Goal: Information Seeking & Learning: Learn about a topic

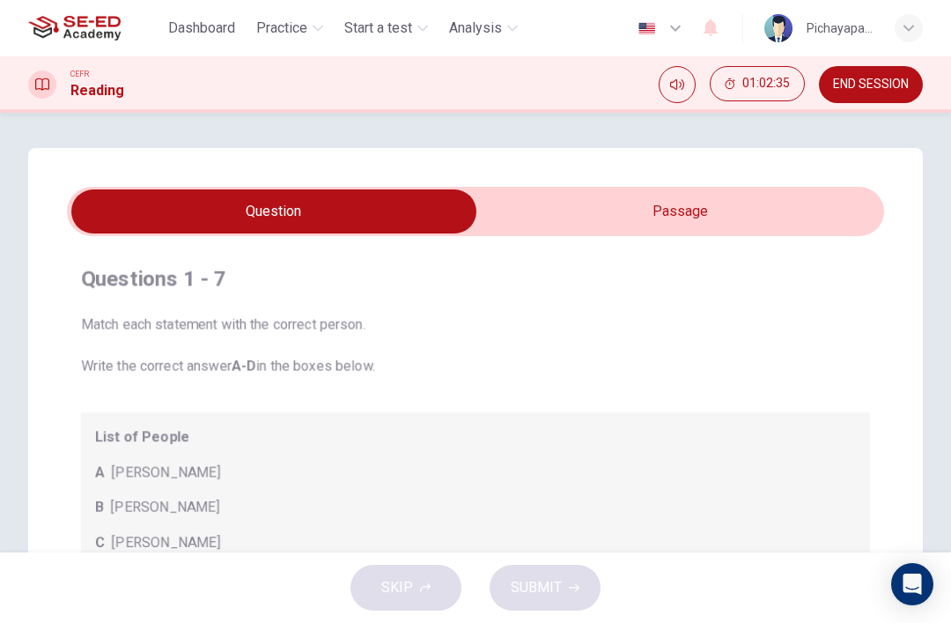
click at [869, 78] on span "END SESSION" at bounding box center [871, 85] width 76 height 14
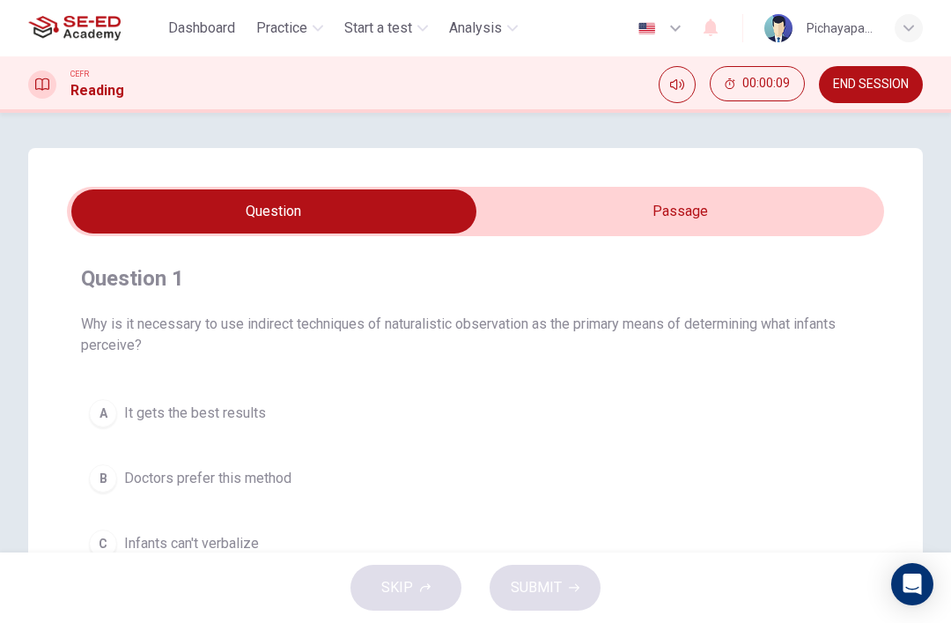
click at [729, 222] on input "checkbox" at bounding box center [274, 211] width 1226 height 44
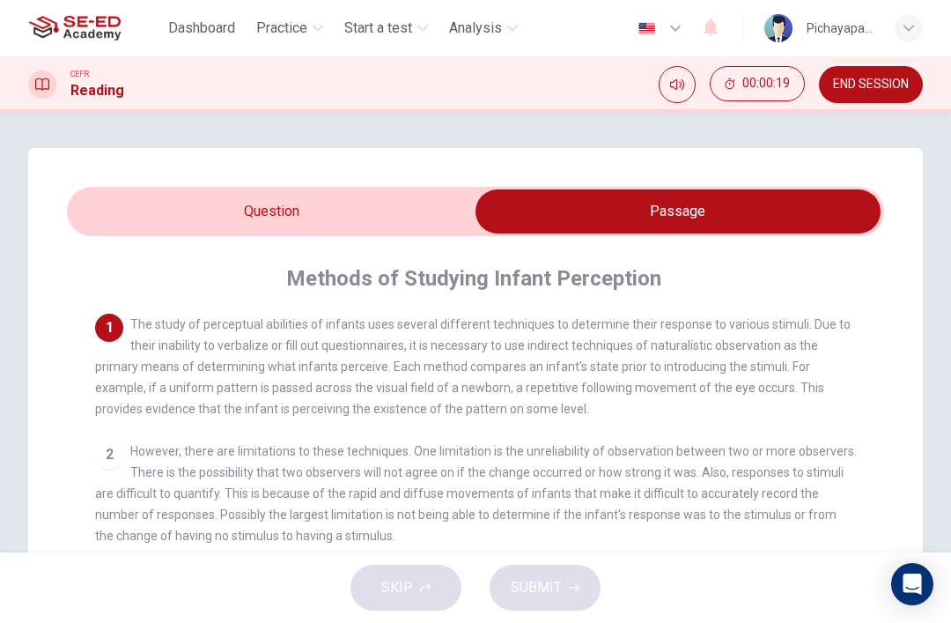
click at [104, 458] on div "2" at bounding box center [109, 454] width 28 height 28
click at [109, 459] on div "2" at bounding box center [109, 454] width 28 height 28
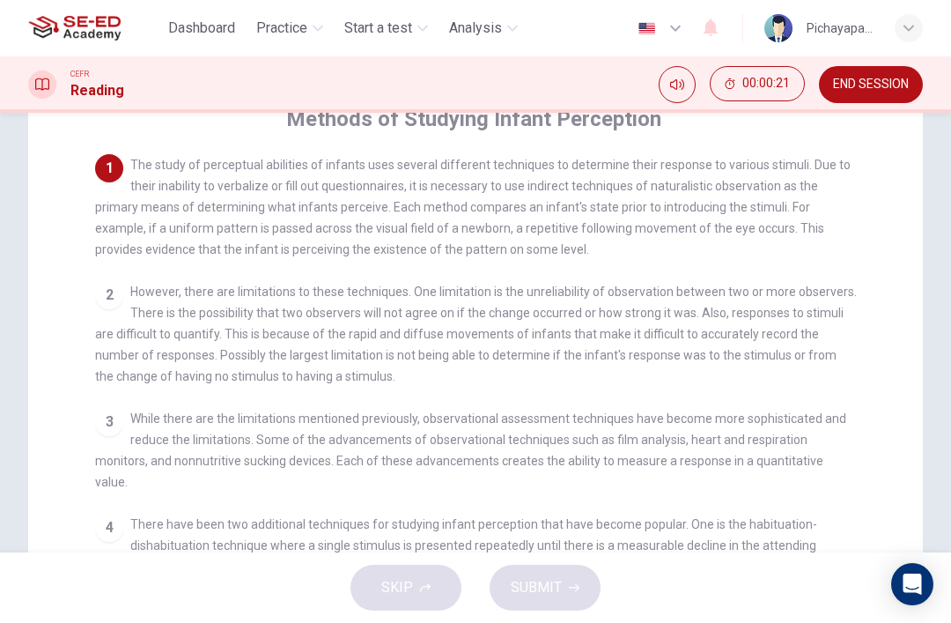
scroll to position [110, 0]
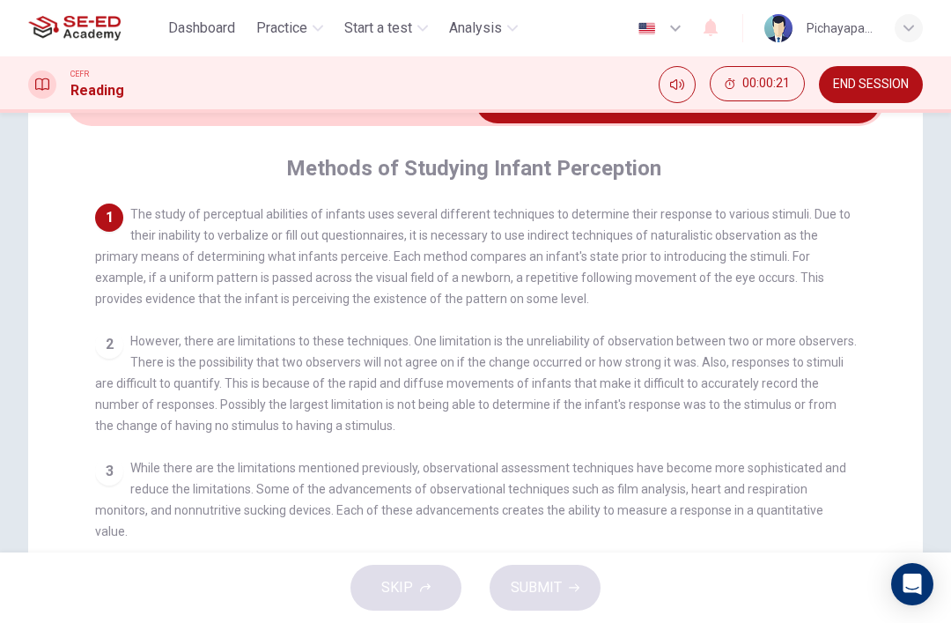
click at [165, 406] on span "However, there are limitations to these techniques. One limitation is the unrel…" at bounding box center [476, 383] width 762 height 99
click at [142, 383] on span "However, there are limitations to these techniques. One limitation is the unrel…" at bounding box center [476, 383] width 762 height 99
click at [101, 344] on div "2" at bounding box center [109, 344] width 28 height 28
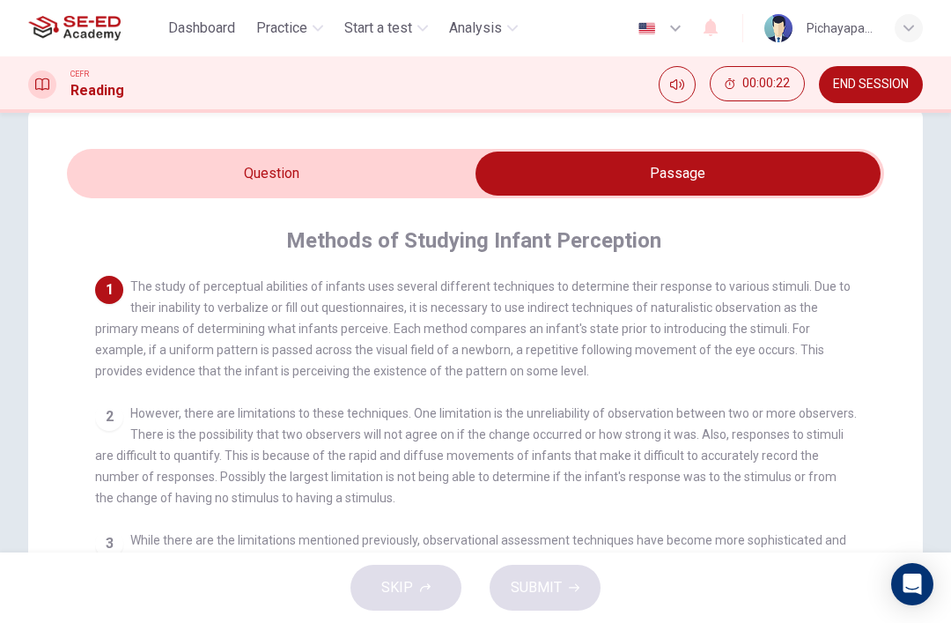
scroll to position [36, 0]
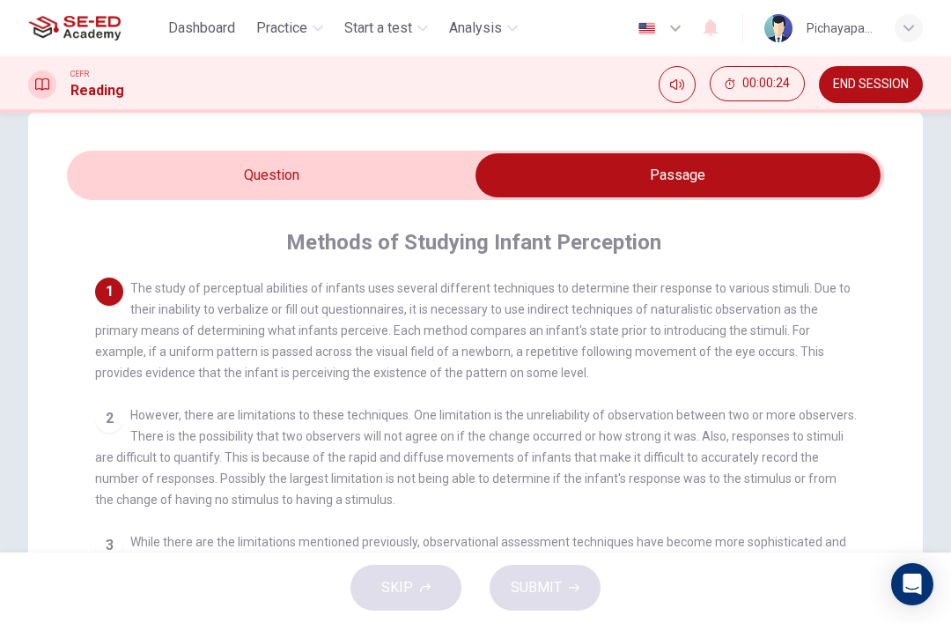
click at [91, 180] on input "checkbox" at bounding box center [678, 175] width 1226 height 44
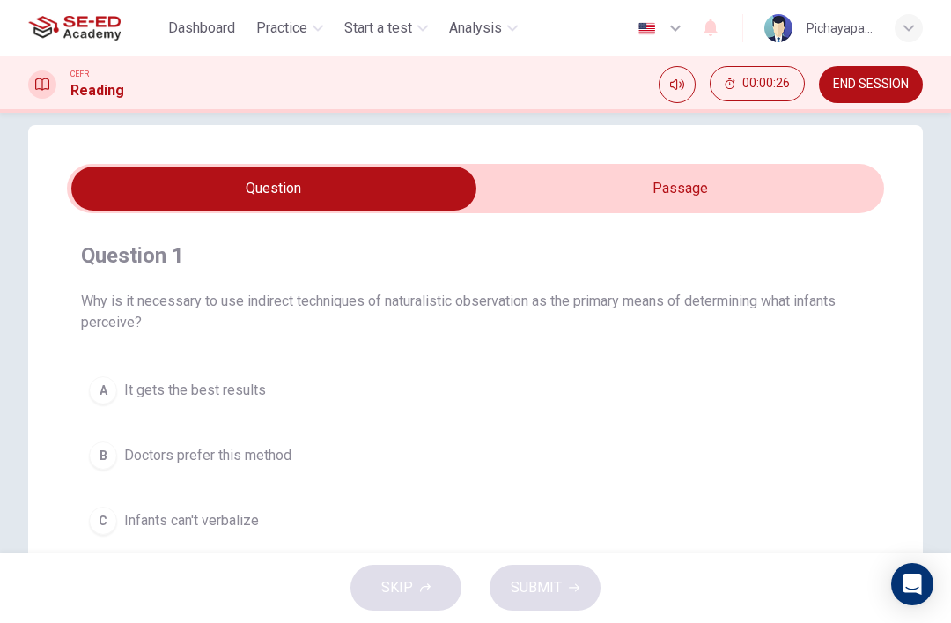
scroll to position [23, 0]
click at [535, 201] on input "checkbox" at bounding box center [274, 188] width 1226 height 44
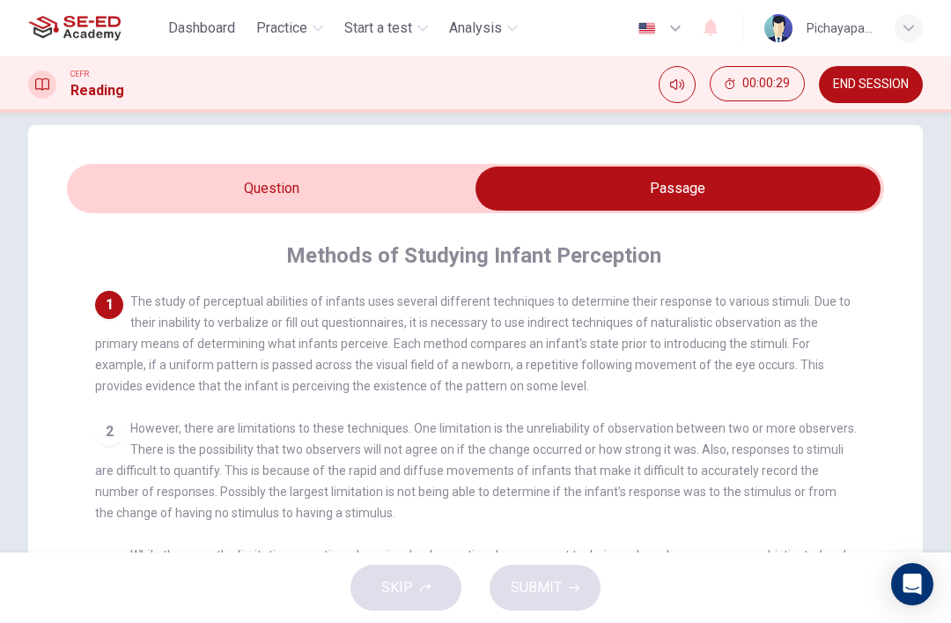
click at [102, 430] on div "2" at bounding box center [109, 432] width 28 height 28
click at [173, 189] on input "checkbox" at bounding box center [678, 188] width 1226 height 44
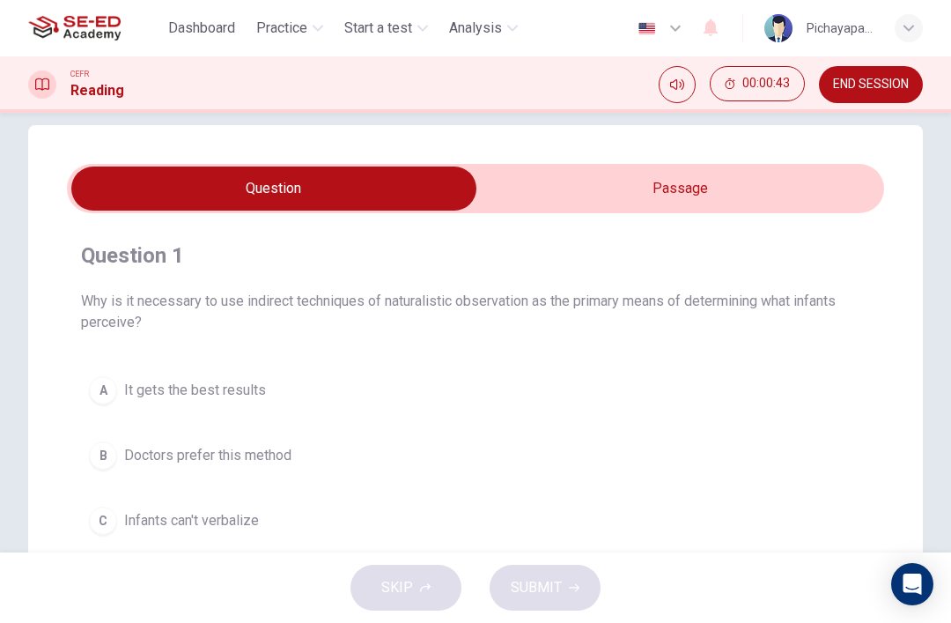
click at [536, 189] on input "checkbox" at bounding box center [274, 188] width 1226 height 44
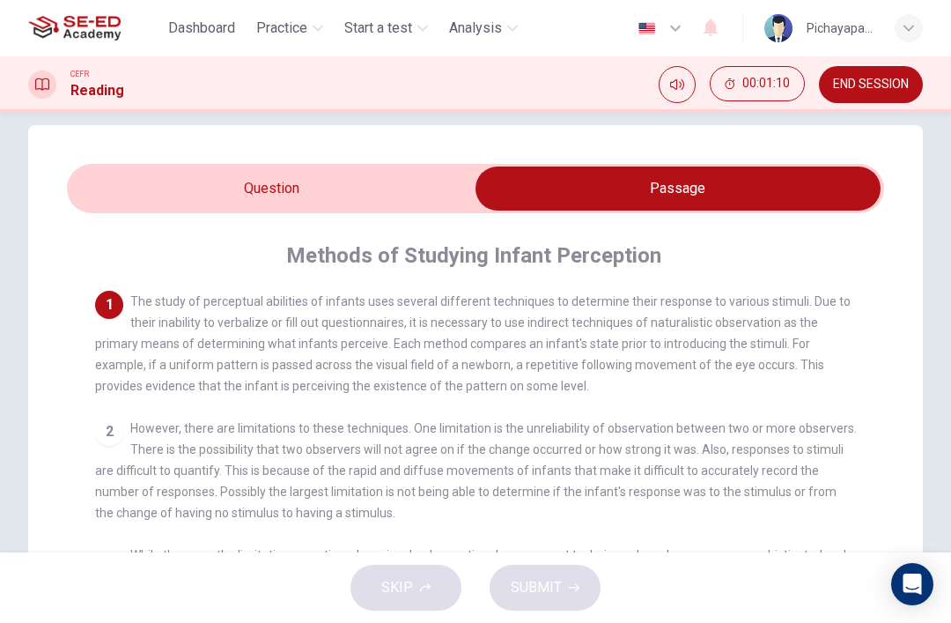
click at [77, 203] on input "checkbox" at bounding box center [678, 188] width 1226 height 44
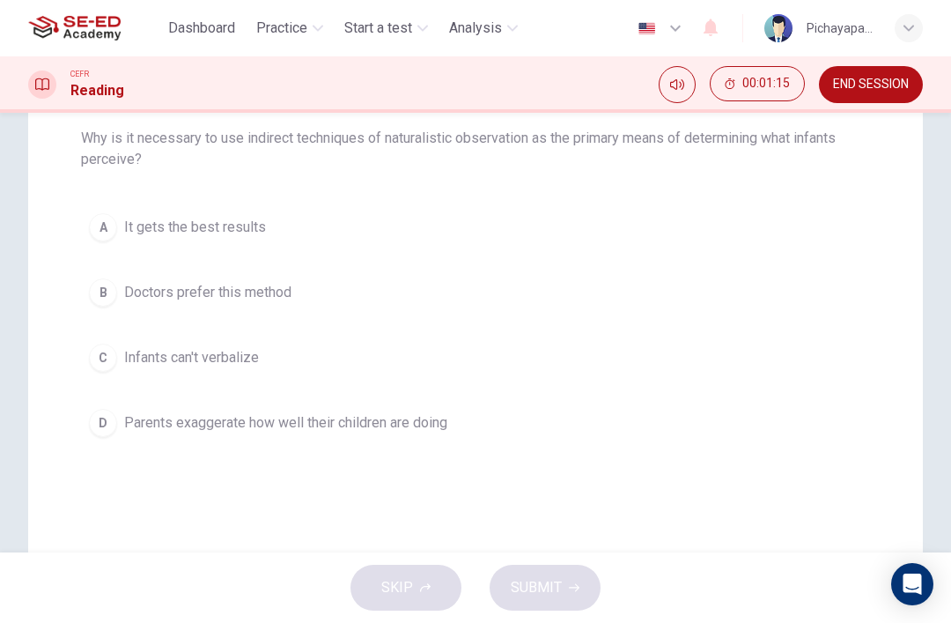
scroll to position [184, 0]
click at [108, 352] on div "C" at bounding box center [103, 359] width 28 height 28
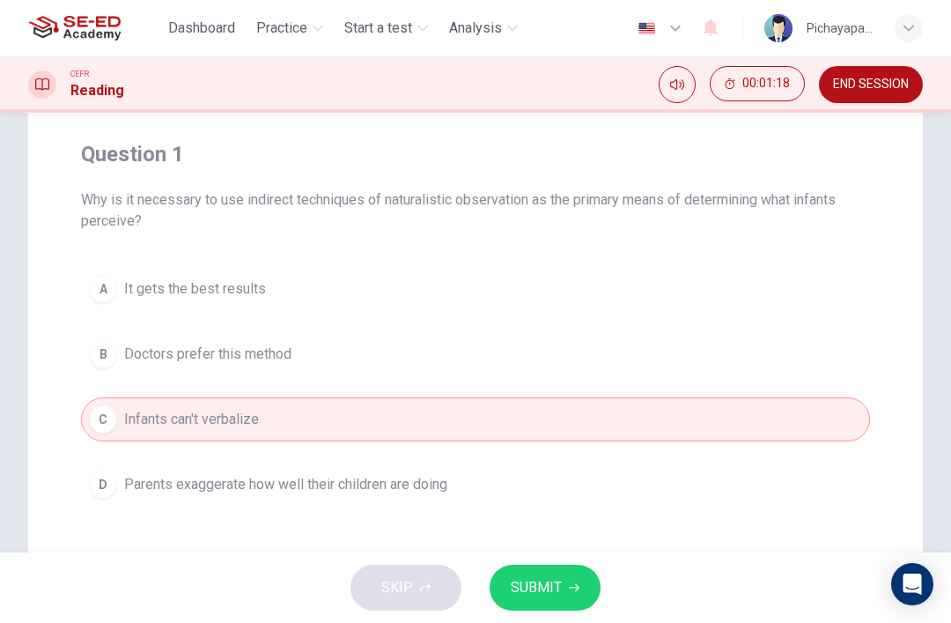
scroll to position [116, 0]
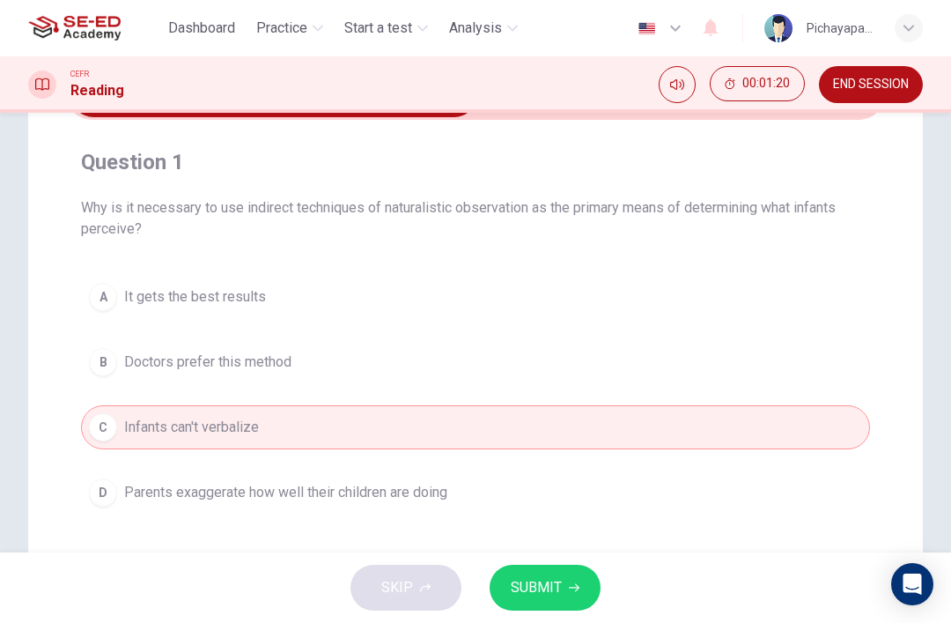
click at [554, 580] on span "SUBMIT" at bounding box center [536, 587] width 51 height 25
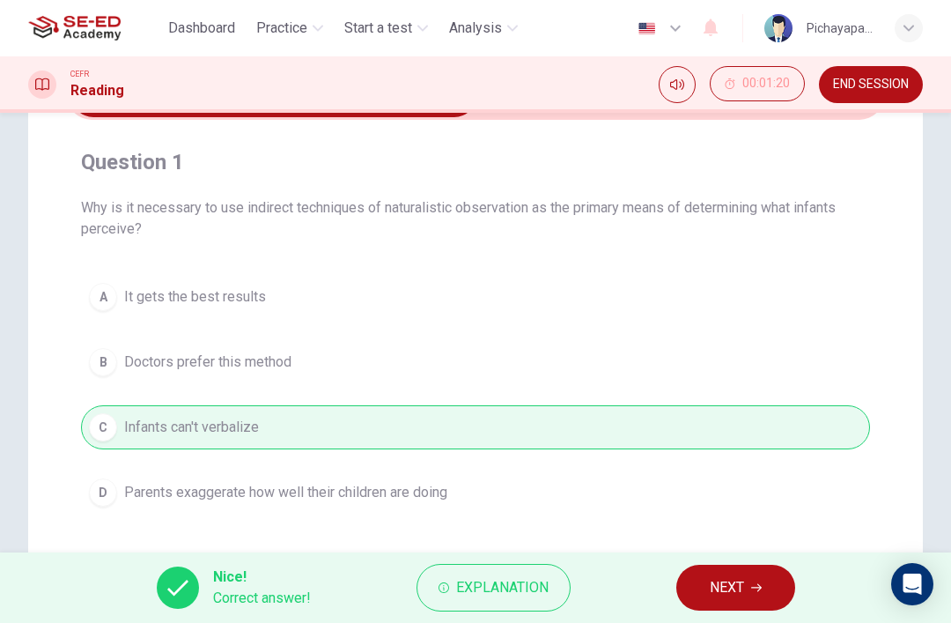
click at [745, 588] on button "NEXT" at bounding box center [736, 588] width 119 height 46
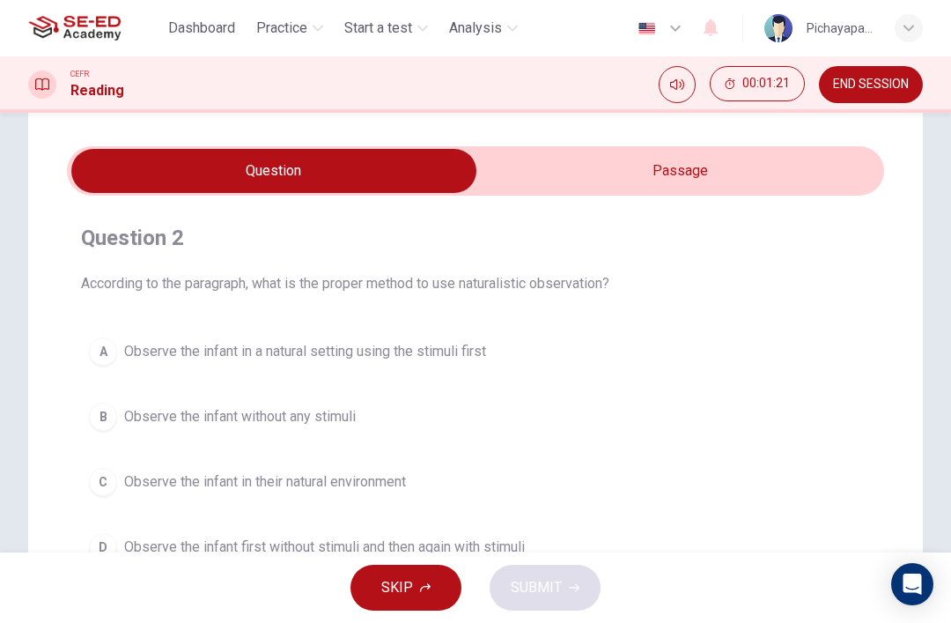
scroll to position [33, 0]
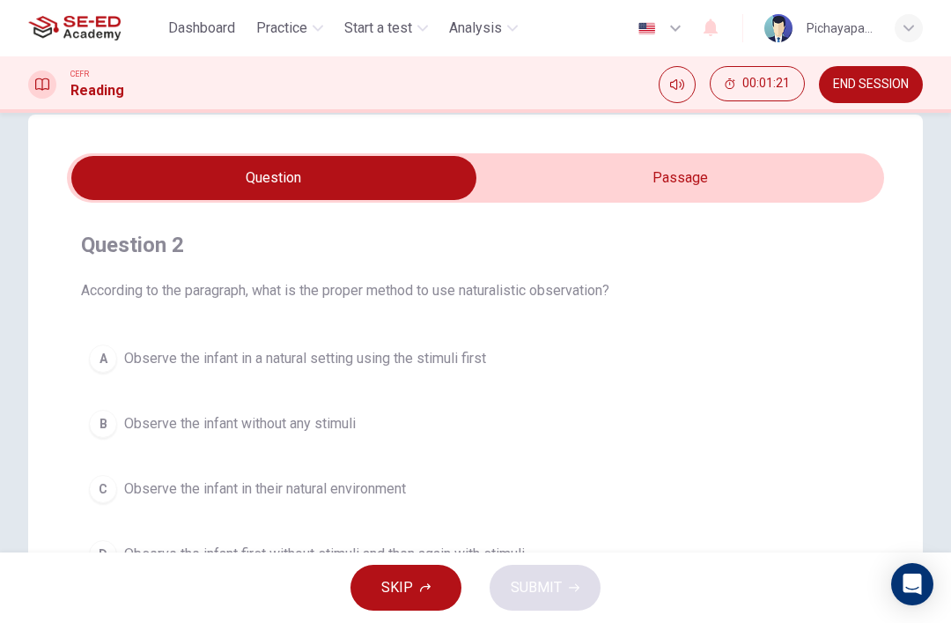
click at [599, 183] on input "checkbox" at bounding box center [274, 178] width 1226 height 44
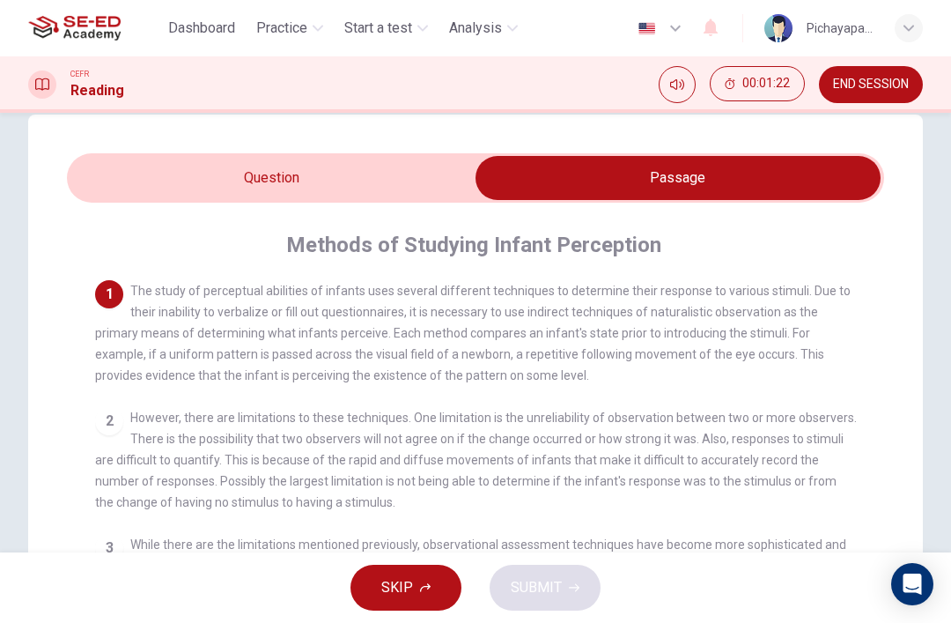
click at [129, 174] on input "checkbox" at bounding box center [678, 178] width 1226 height 44
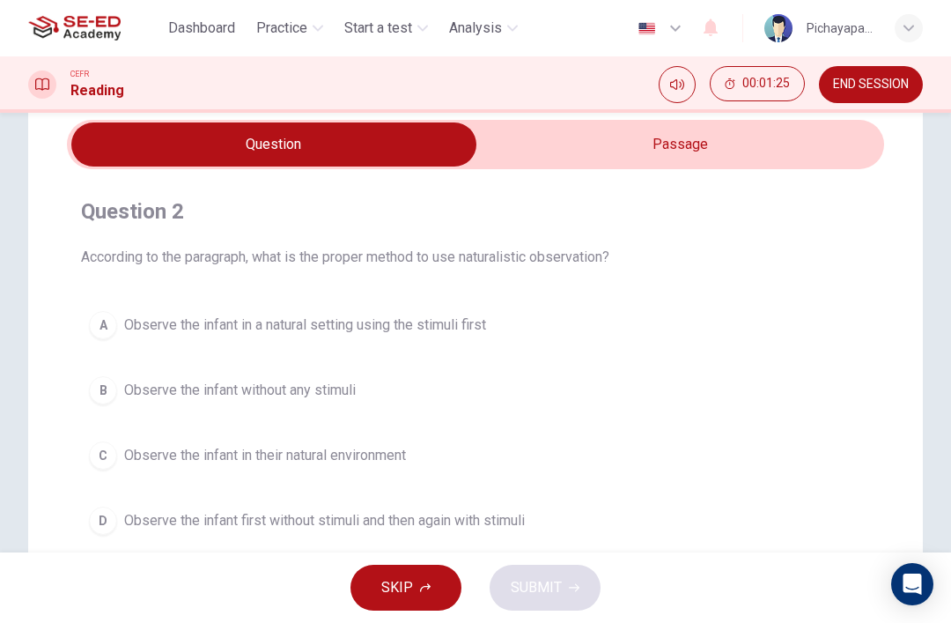
scroll to position [68, 0]
click at [563, 156] on input "checkbox" at bounding box center [274, 144] width 1226 height 44
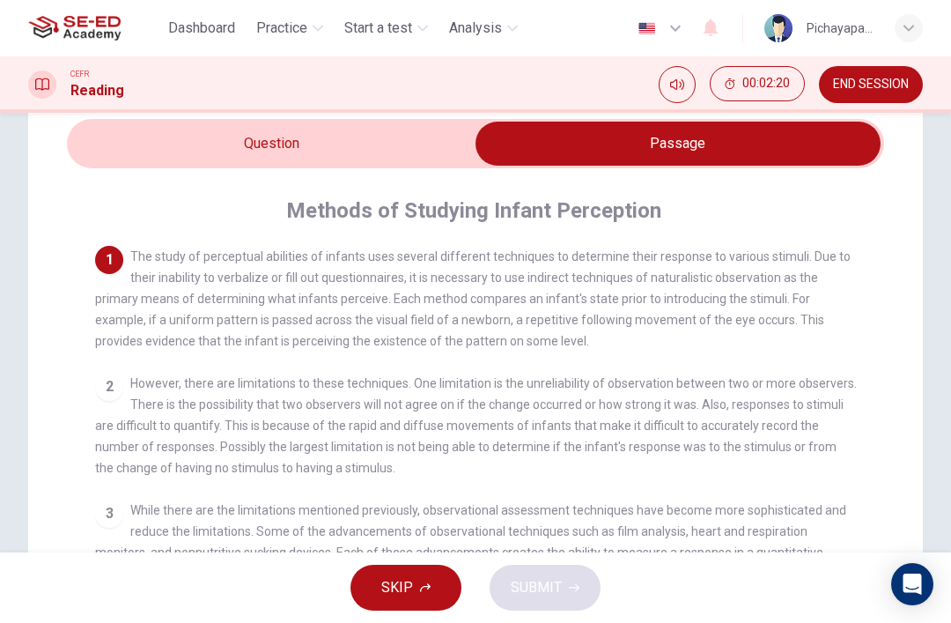
click at [152, 149] on input "checkbox" at bounding box center [678, 144] width 1226 height 44
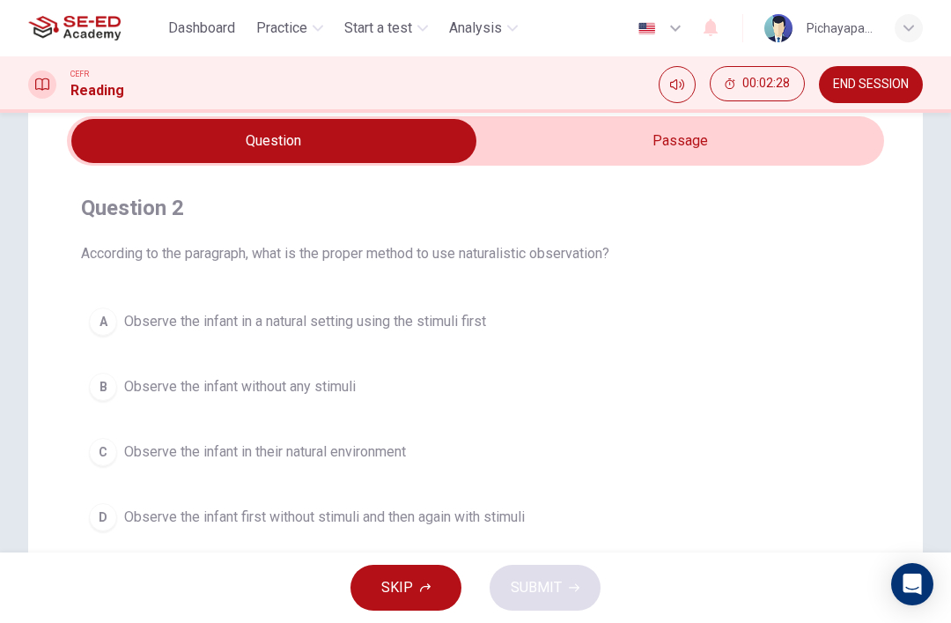
scroll to position [80, 0]
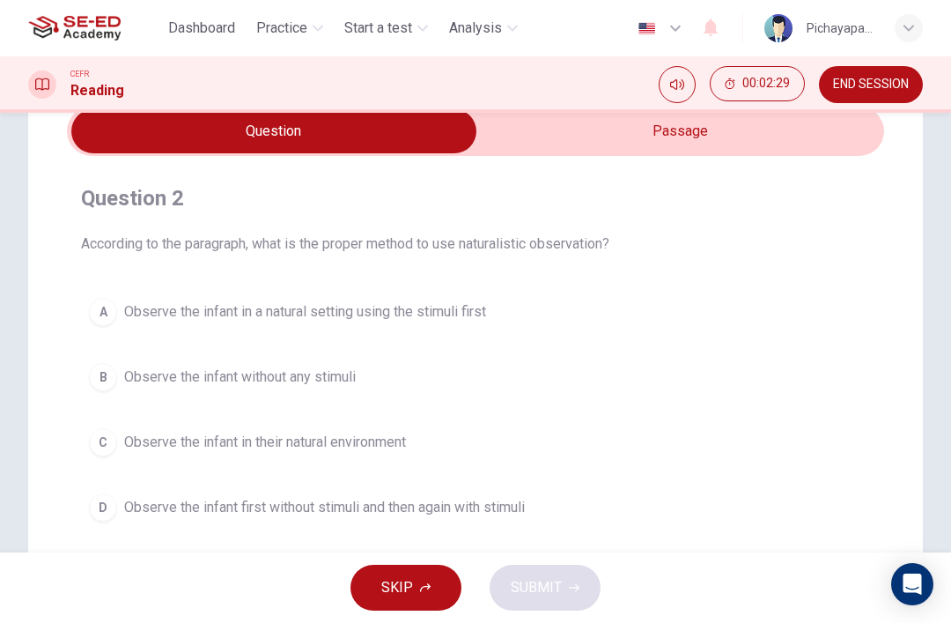
click at [163, 509] on span "Observe the infant first without stimuli and then again with stimuli" at bounding box center [324, 507] width 401 height 21
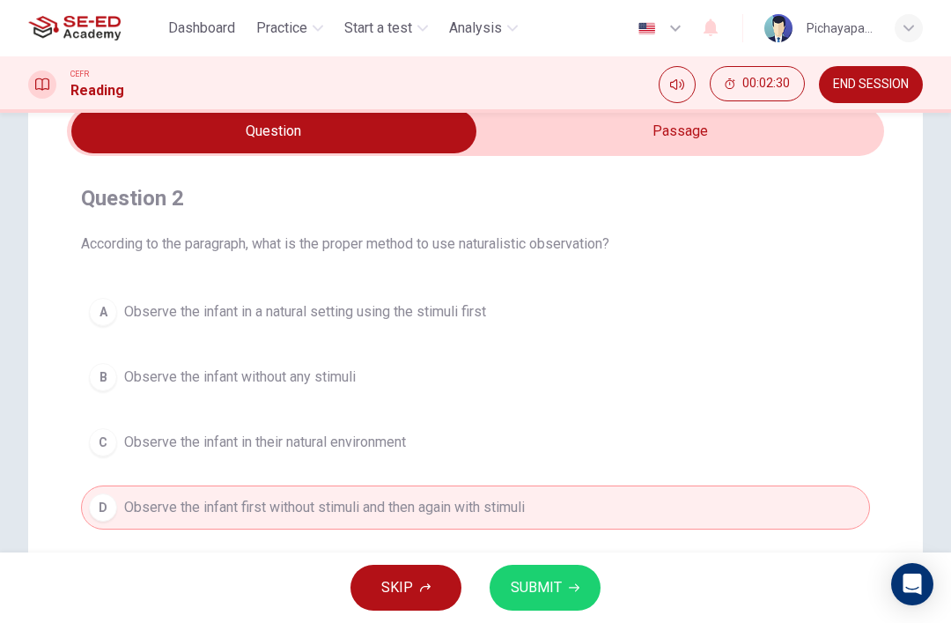
click at [531, 152] on input "checkbox" at bounding box center [274, 131] width 1226 height 44
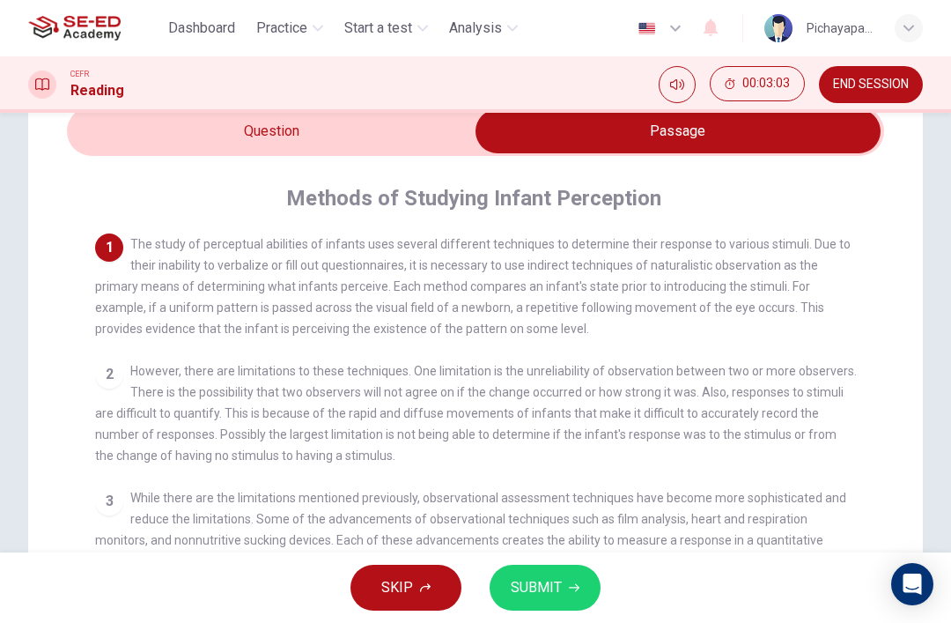
click at [128, 143] on input "checkbox" at bounding box center [678, 131] width 1226 height 44
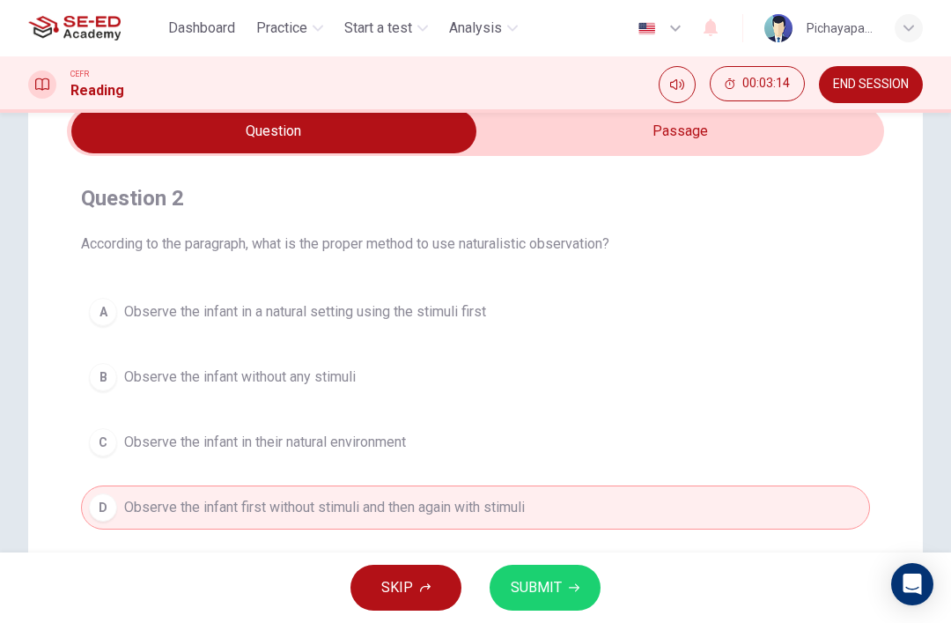
click at [523, 142] on input "checkbox" at bounding box center [274, 131] width 1226 height 44
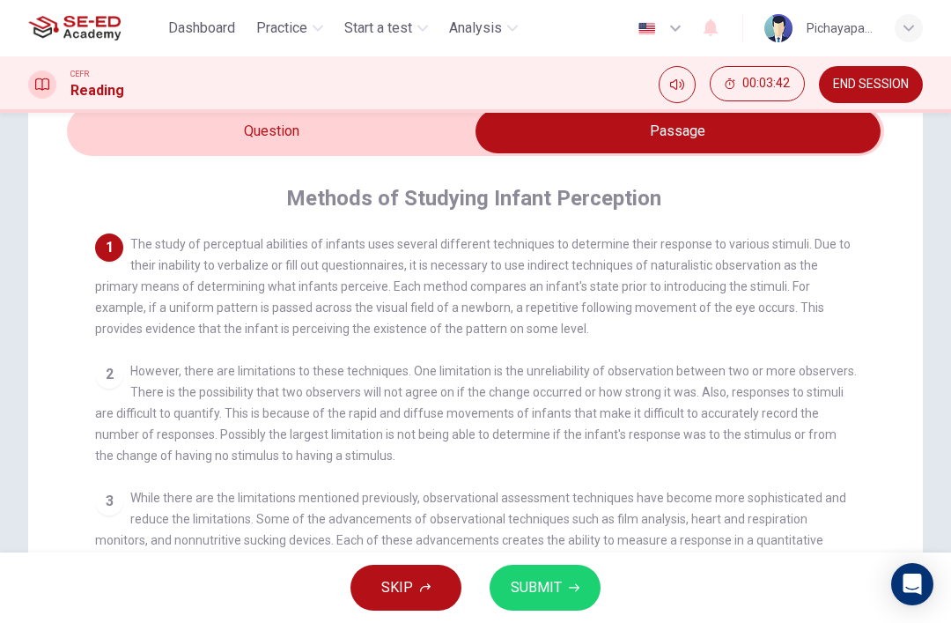
click at [109, 137] on input "checkbox" at bounding box center [678, 131] width 1226 height 44
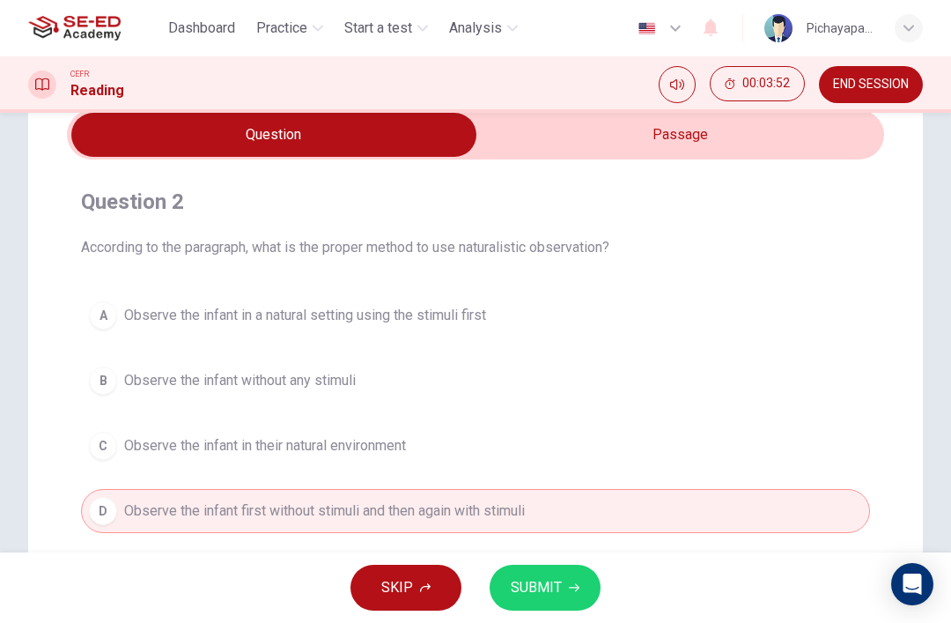
scroll to position [83, 0]
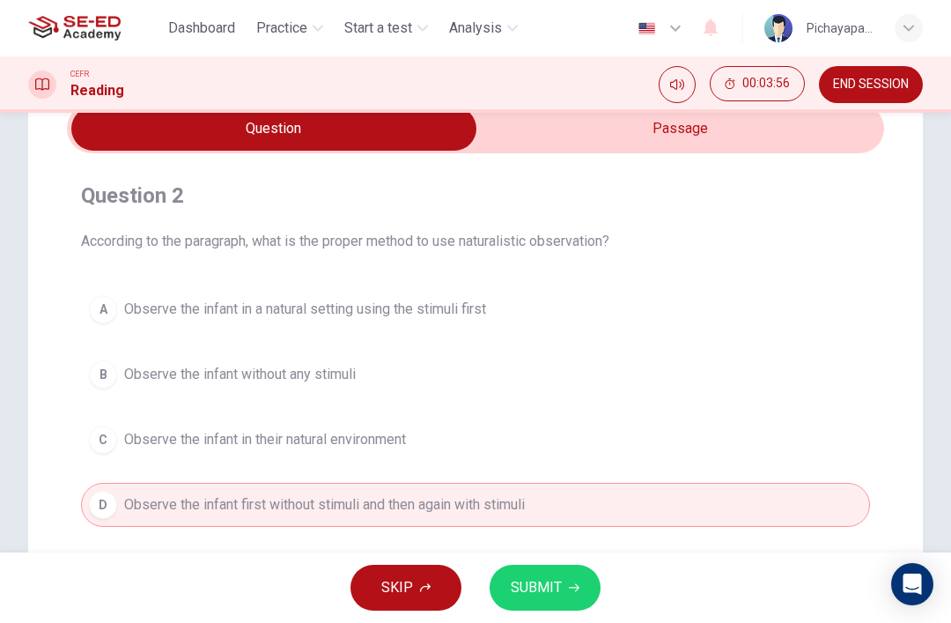
click at [512, 142] on input "checkbox" at bounding box center [274, 129] width 1226 height 44
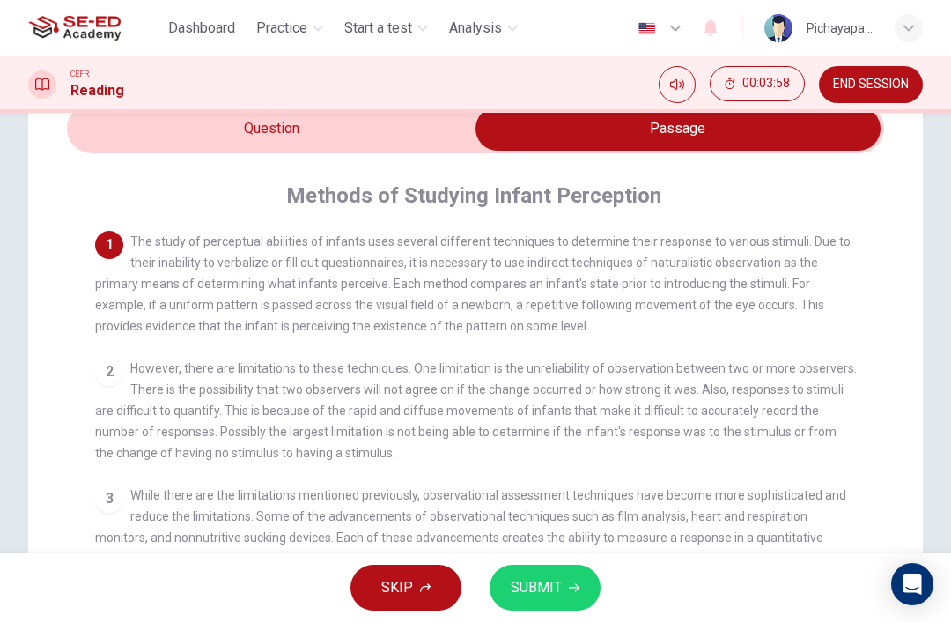
click at [138, 129] on input "checkbox" at bounding box center [678, 129] width 1226 height 44
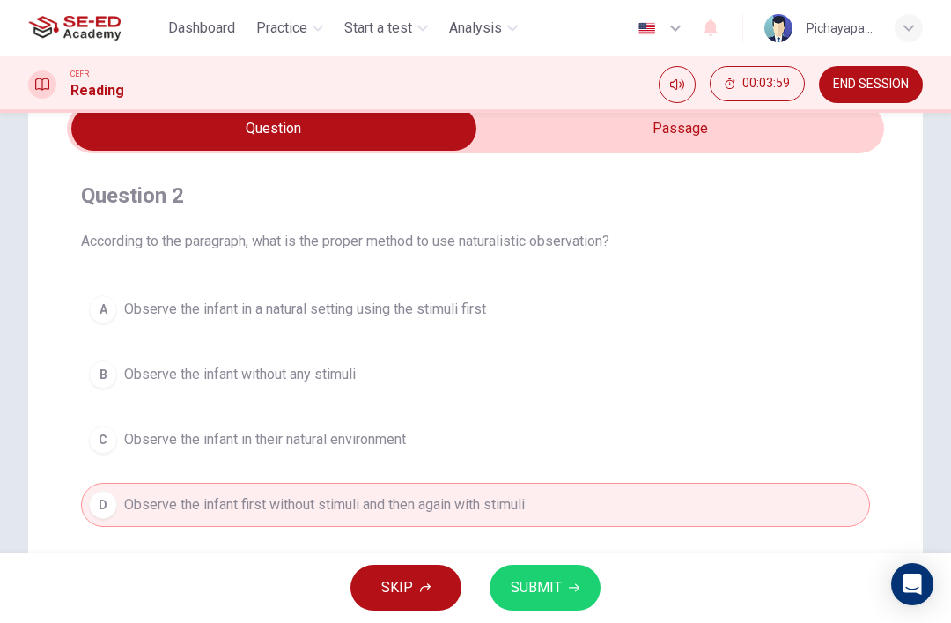
click at [575, 116] on input "checkbox" at bounding box center [274, 129] width 1226 height 44
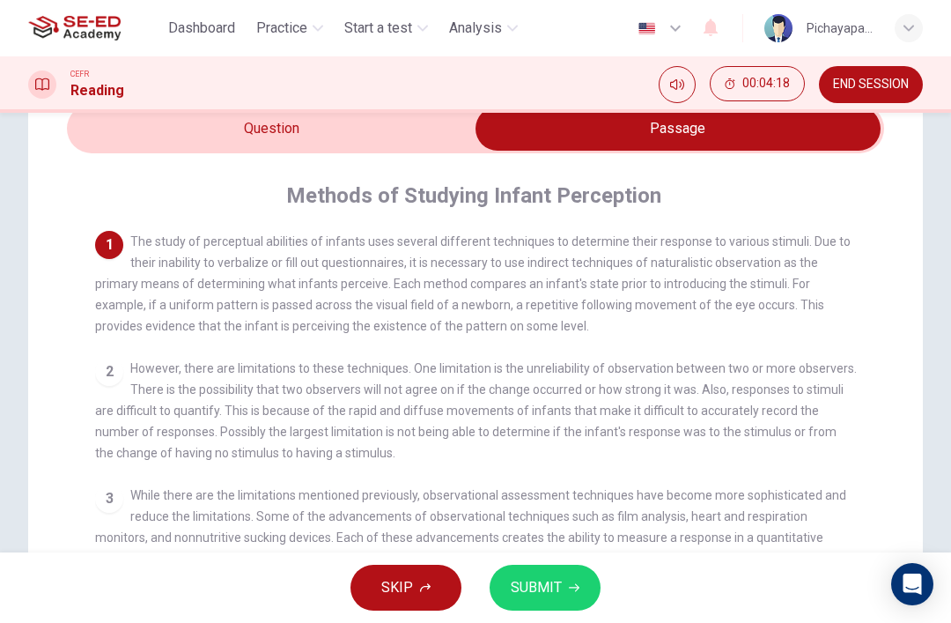
click at [193, 149] on input "checkbox" at bounding box center [678, 129] width 1226 height 44
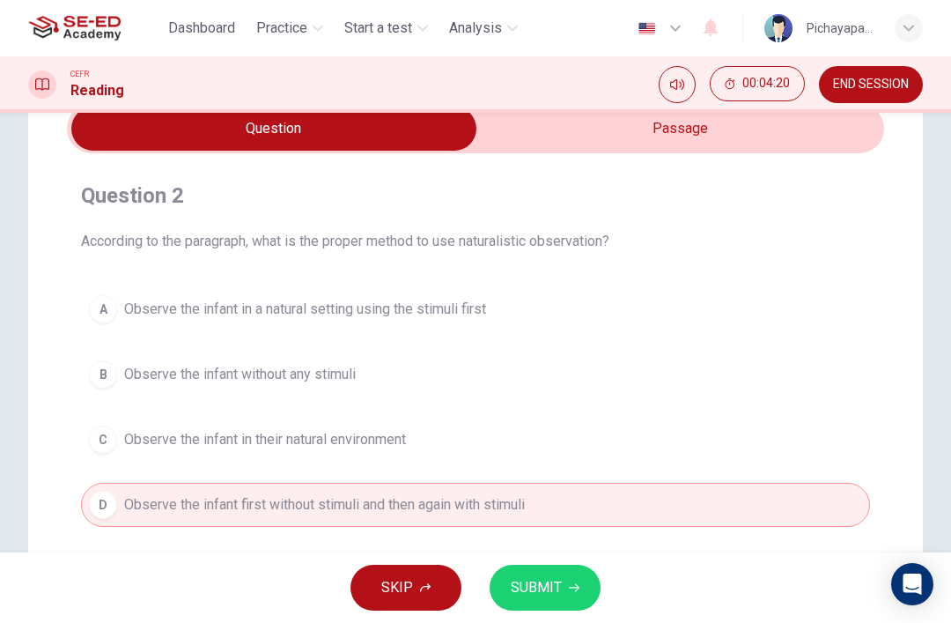
click at [551, 588] on span "SUBMIT" at bounding box center [536, 587] width 51 height 25
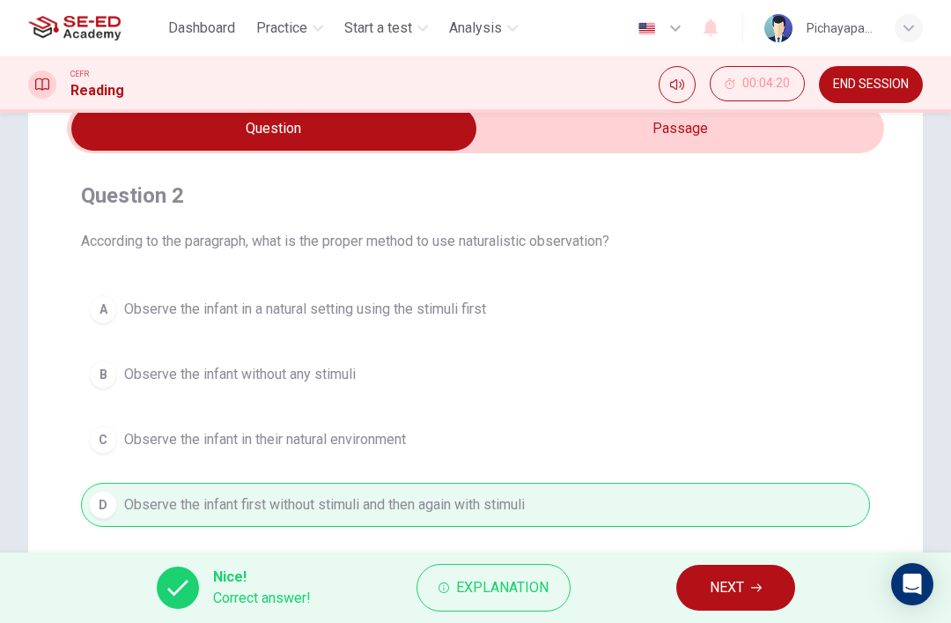
click at [739, 584] on span "NEXT" at bounding box center [727, 587] width 34 height 25
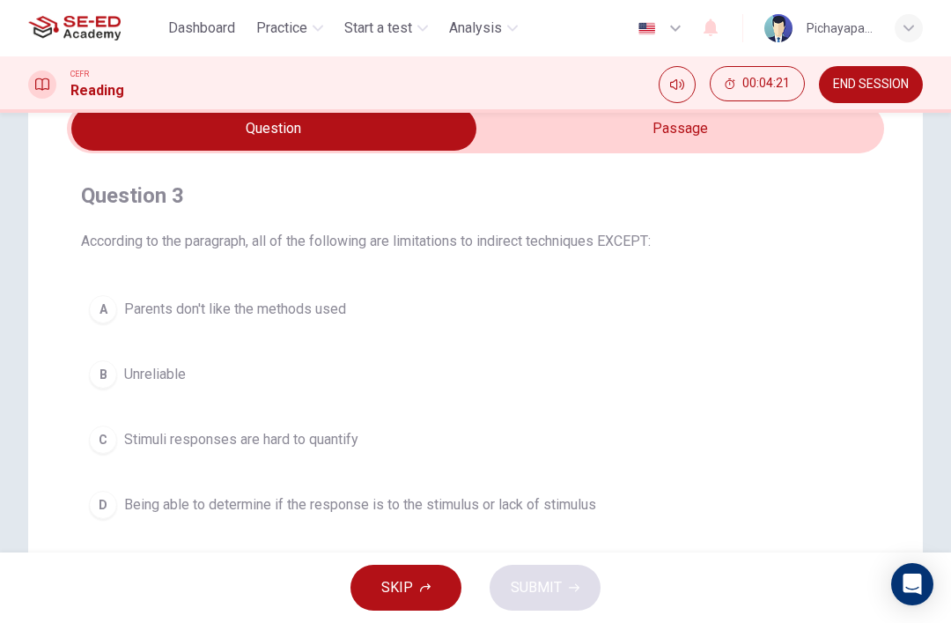
click at [702, 147] on input "checkbox" at bounding box center [274, 129] width 1226 height 44
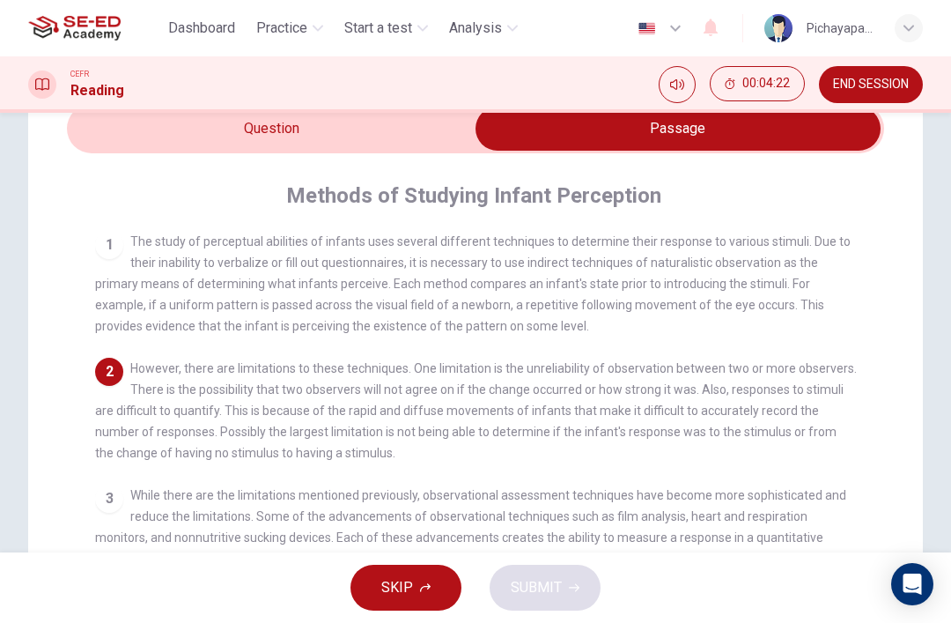
click at [381, 133] on input "checkbox" at bounding box center [678, 129] width 1226 height 44
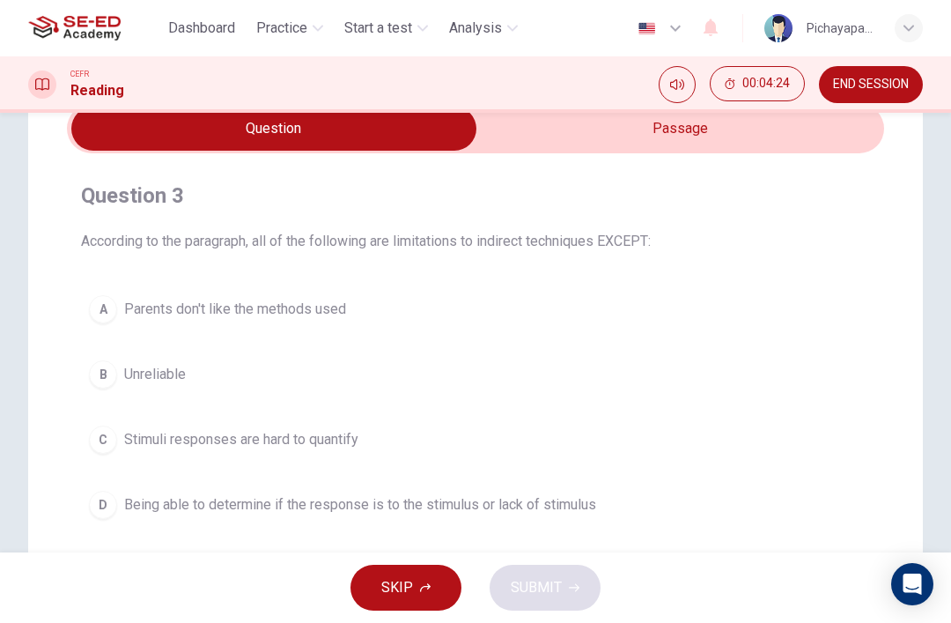
click at [794, 131] on input "checkbox" at bounding box center [274, 129] width 1226 height 44
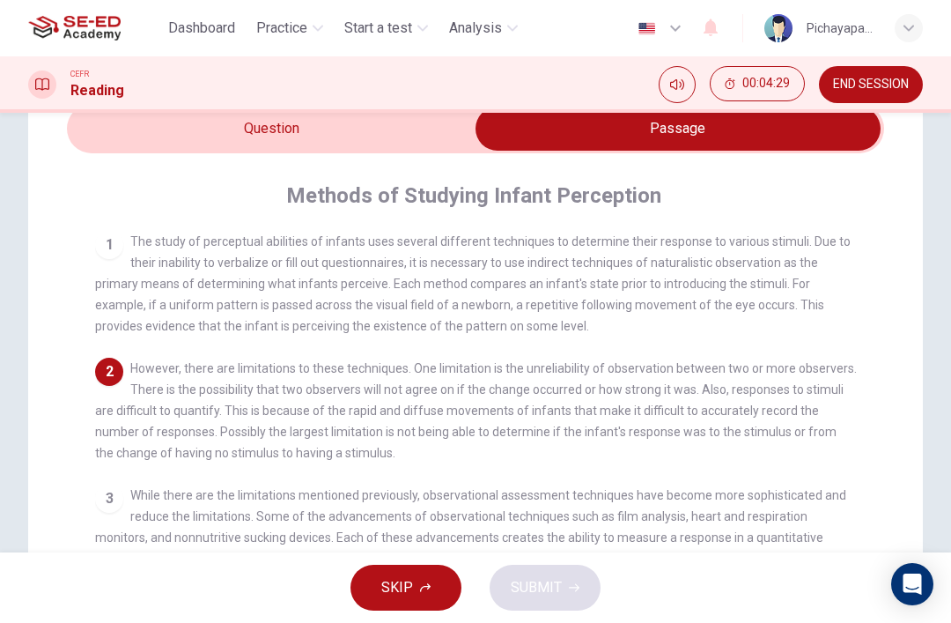
click at [138, 129] on input "checkbox" at bounding box center [678, 129] width 1226 height 44
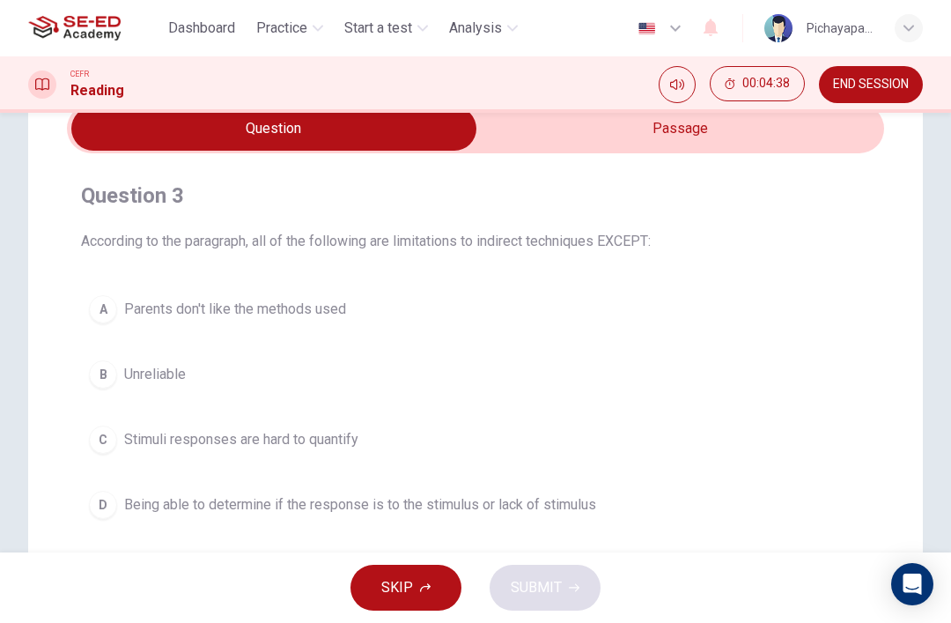
click at [514, 140] on input "checkbox" at bounding box center [274, 129] width 1226 height 44
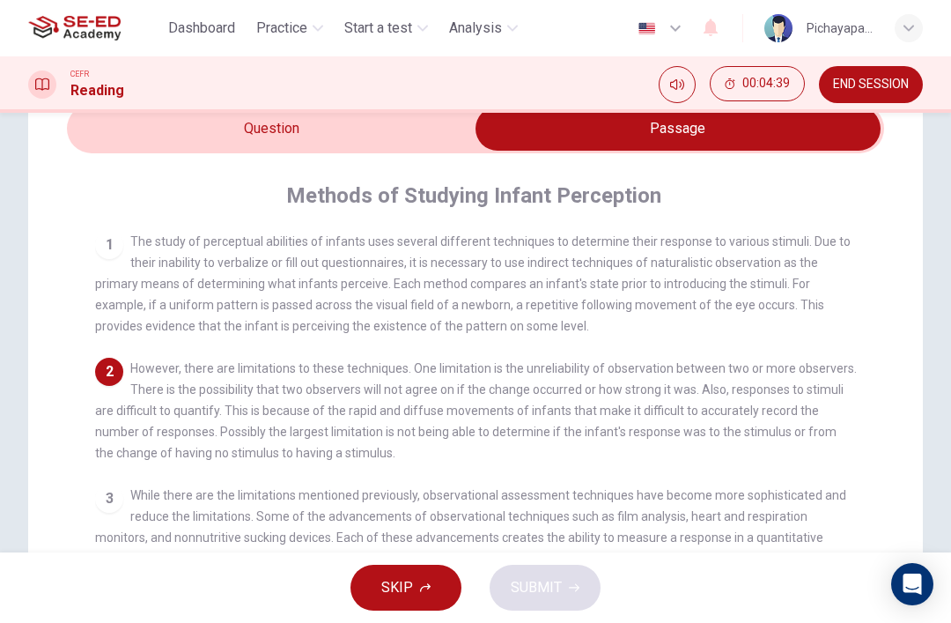
click at [300, 133] on input "checkbox" at bounding box center [678, 129] width 1226 height 44
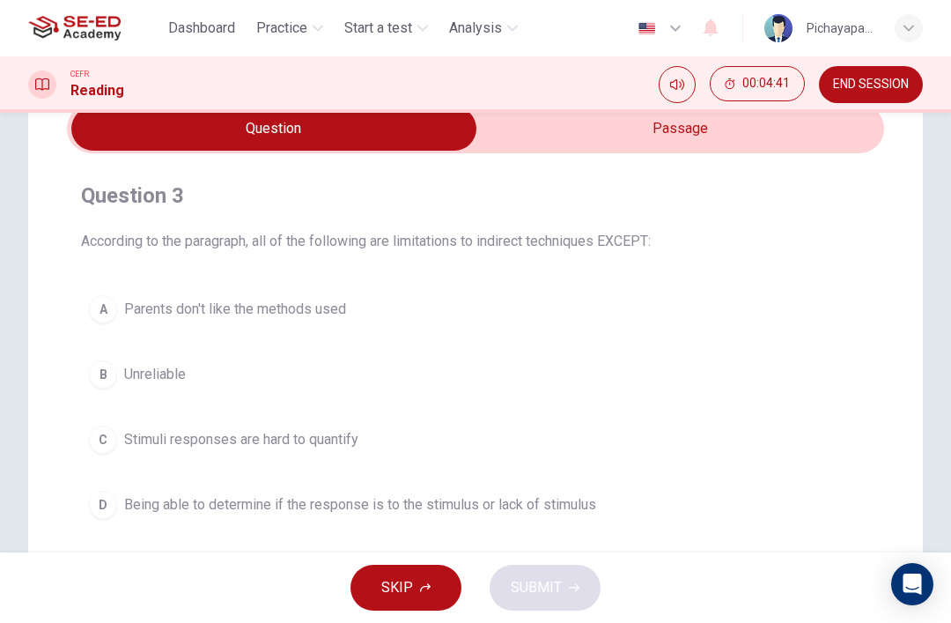
click at [527, 134] on input "checkbox" at bounding box center [274, 129] width 1226 height 44
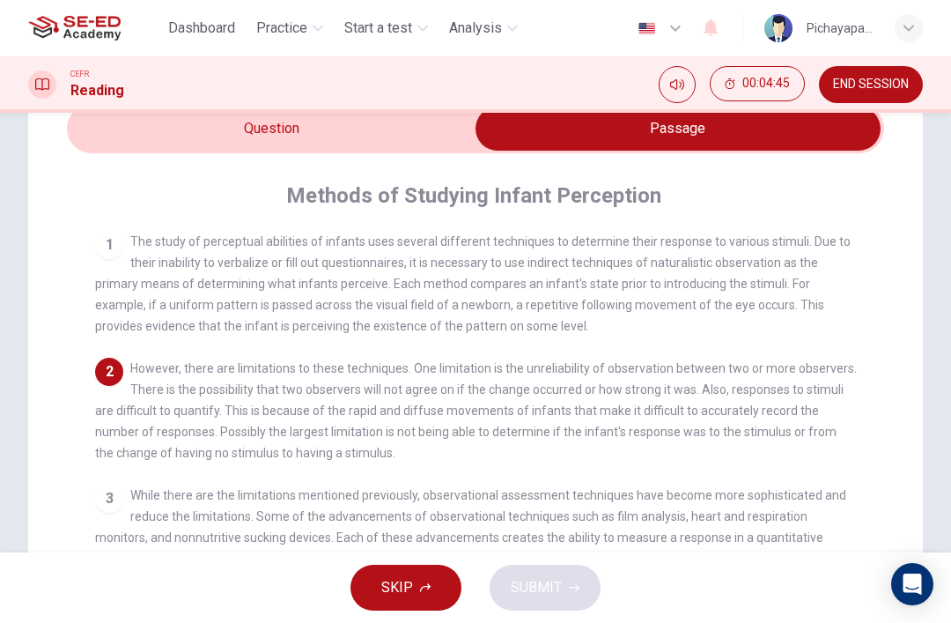
click at [132, 125] on input "checkbox" at bounding box center [678, 129] width 1226 height 44
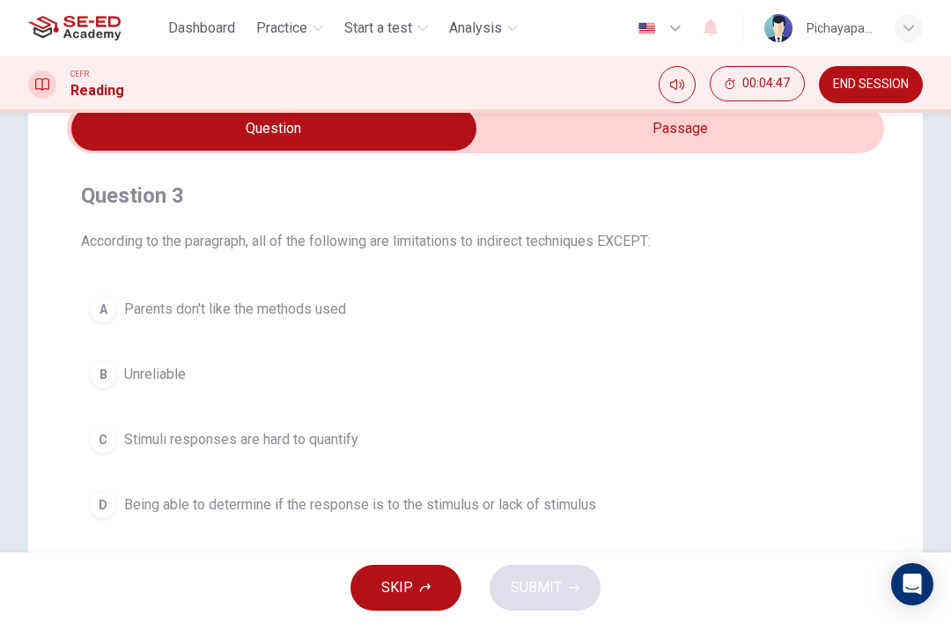
click at [544, 141] on input "checkbox" at bounding box center [274, 129] width 1226 height 44
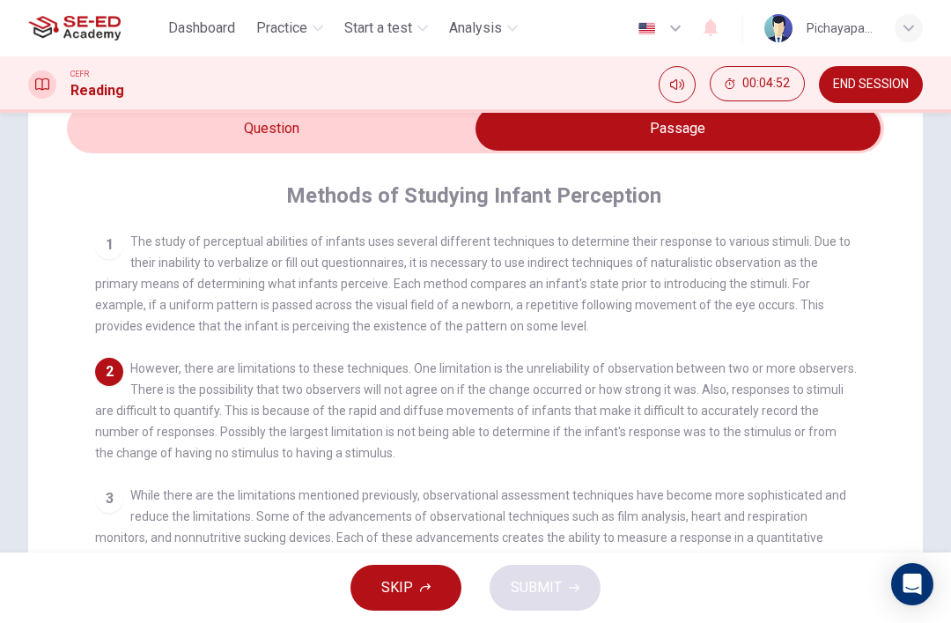
click at [109, 127] on input "checkbox" at bounding box center [678, 129] width 1226 height 44
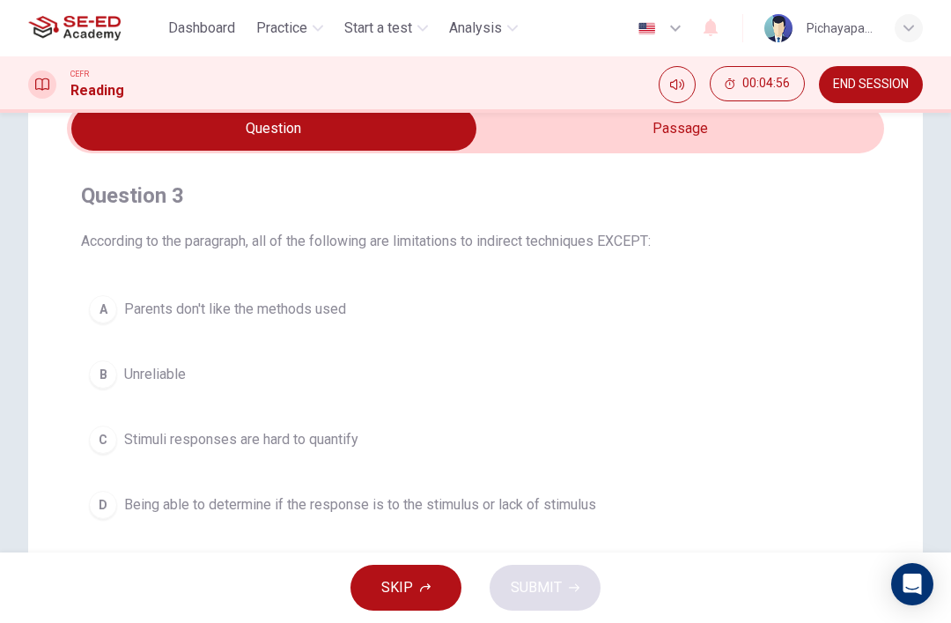
click at [522, 129] on input "checkbox" at bounding box center [274, 129] width 1226 height 44
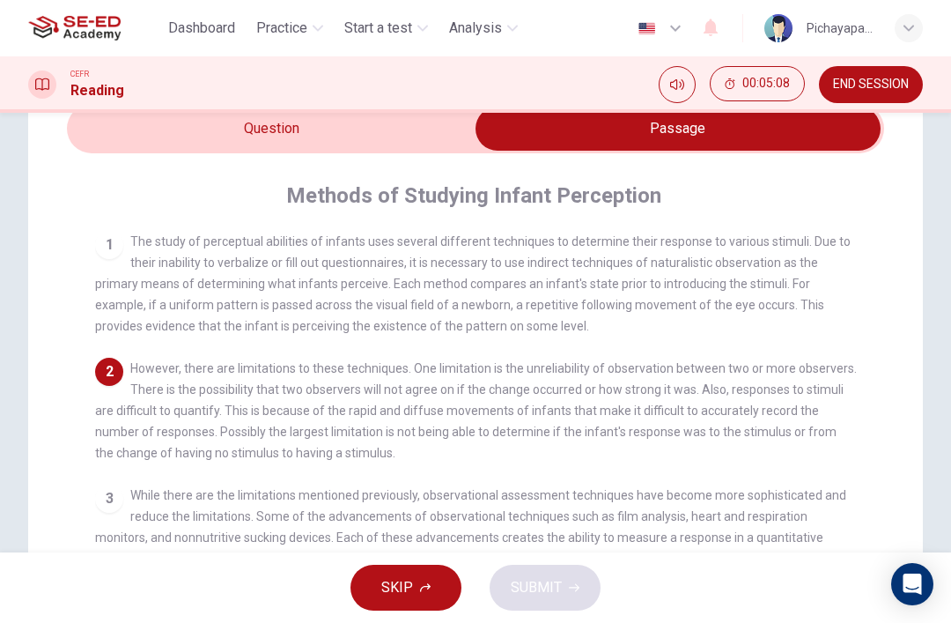
click at [179, 148] on input "checkbox" at bounding box center [678, 129] width 1226 height 44
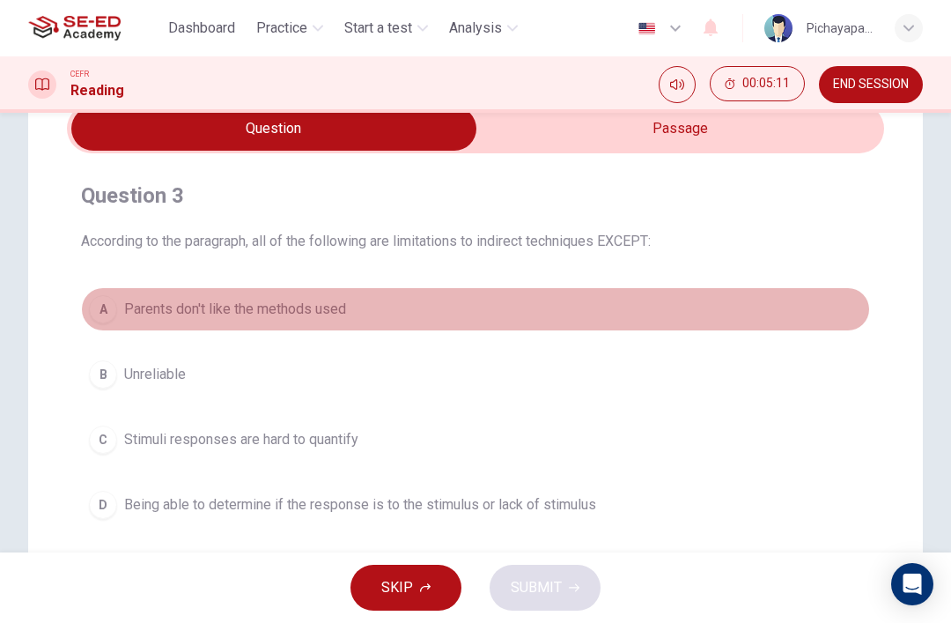
click at [528, 113] on input "checkbox" at bounding box center [274, 129] width 1226 height 44
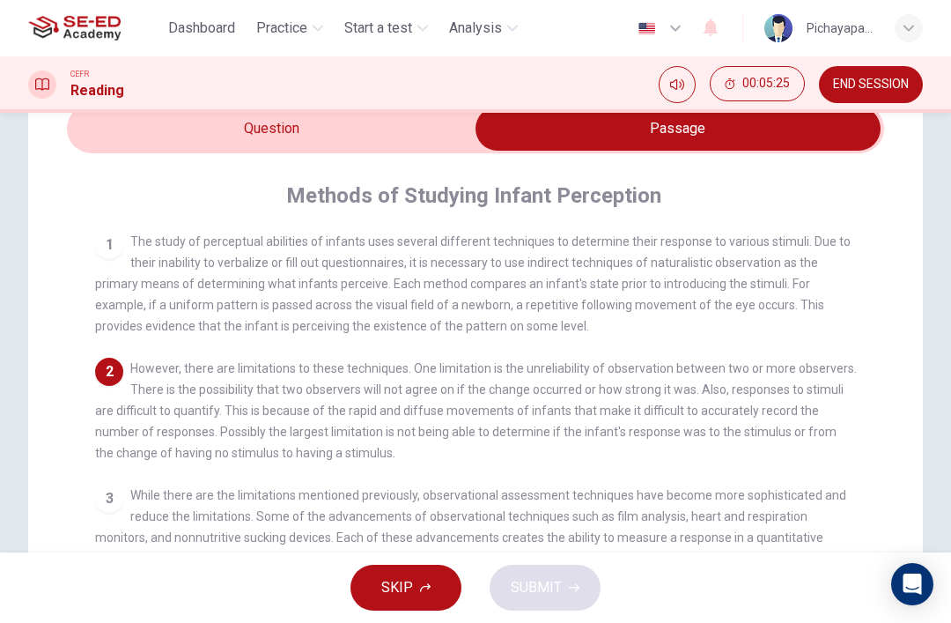
click at [149, 122] on input "checkbox" at bounding box center [678, 129] width 1226 height 44
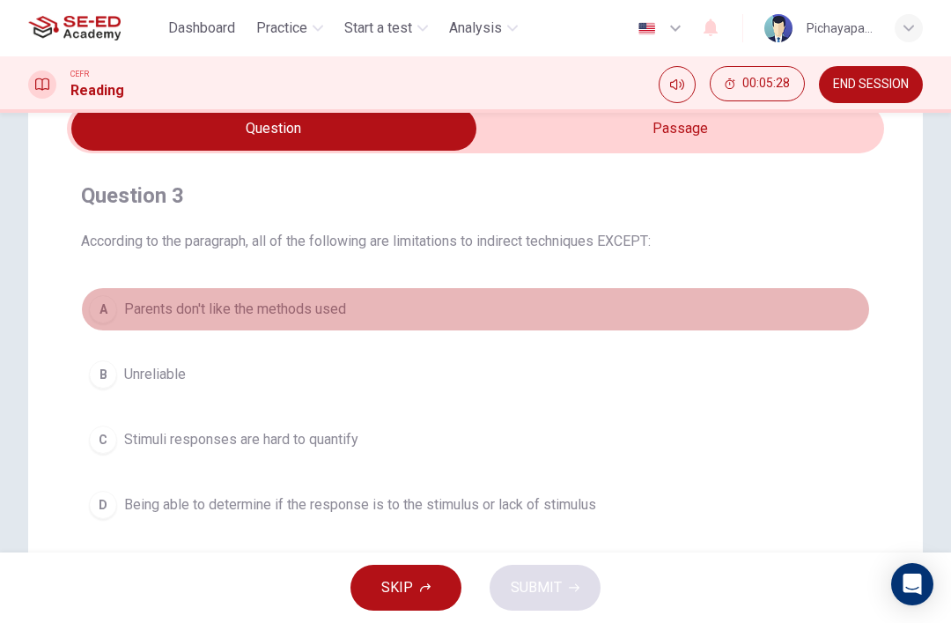
click at [537, 129] on input "checkbox" at bounding box center [274, 129] width 1226 height 44
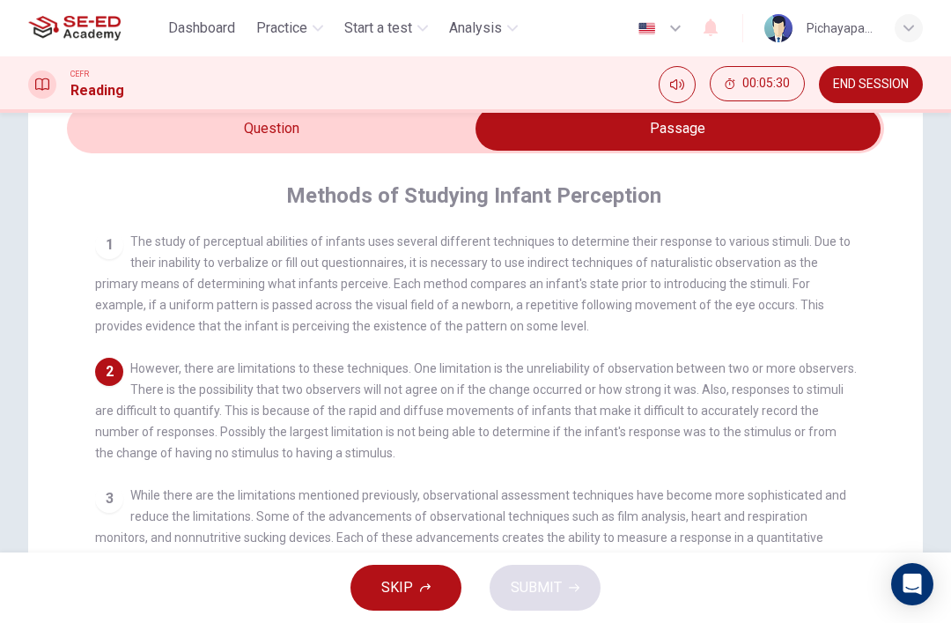
click at [180, 115] on input "checkbox" at bounding box center [678, 129] width 1226 height 44
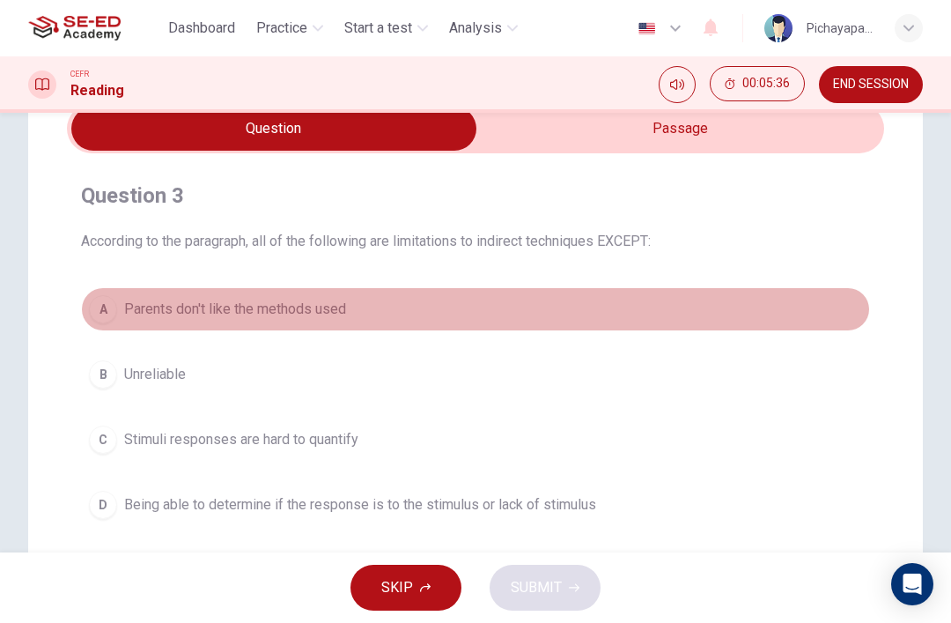
click at [519, 135] on input "checkbox" at bounding box center [274, 129] width 1226 height 44
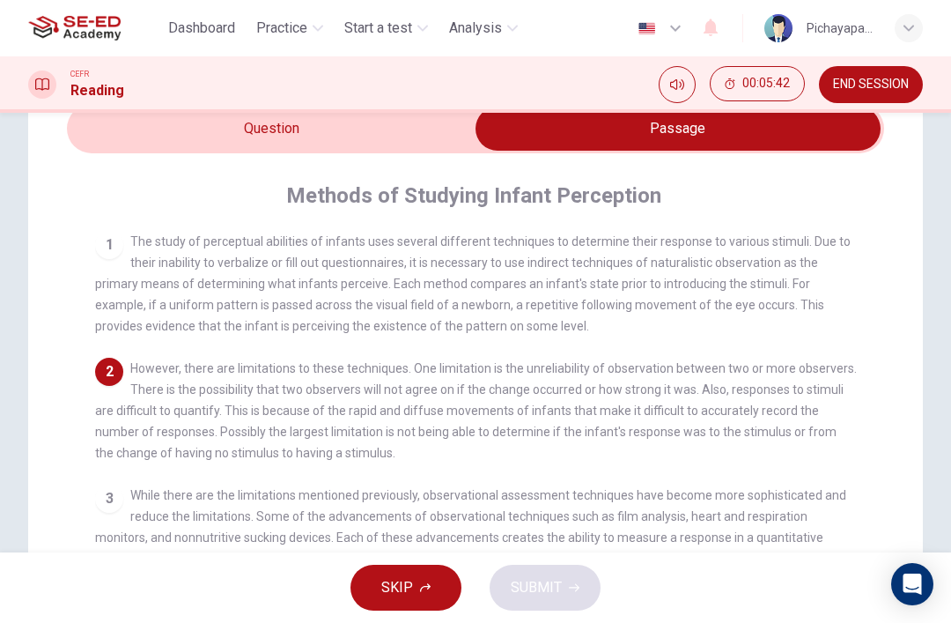
click at [209, 142] on input "checkbox" at bounding box center [678, 129] width 1226 height 44
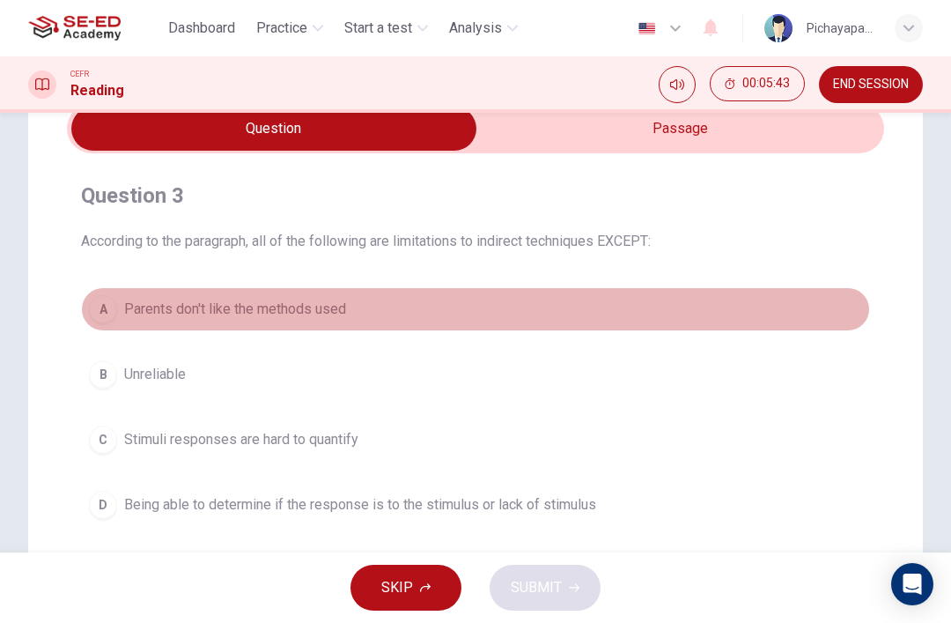
click at [208, 303] on span "Parents don't like the methods used" at bounding box center [235, 309] width 222 height 21
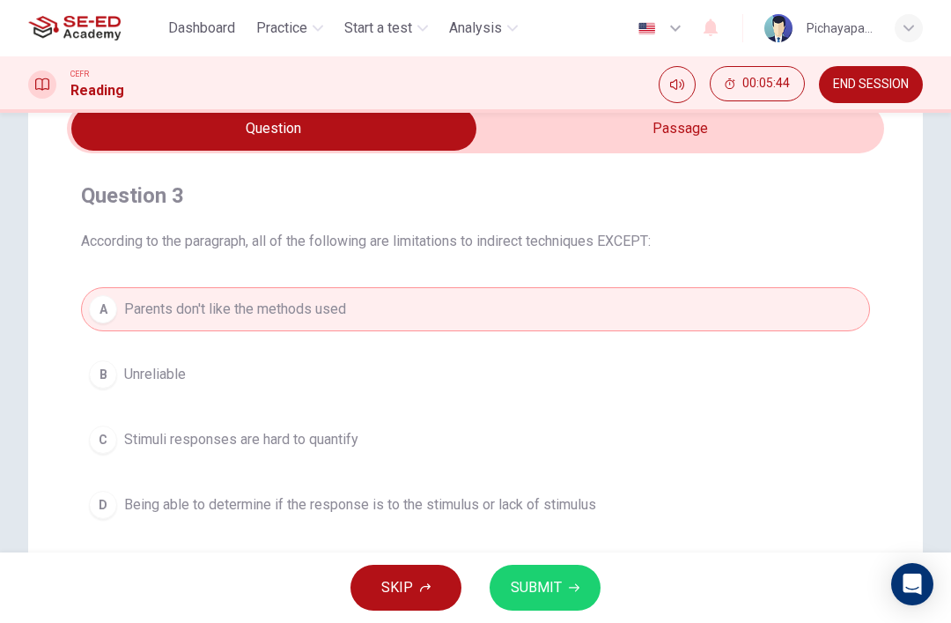
click at [551, 590] on span "SUBMIT" at bounding box center [536, 587] width 51 height 25
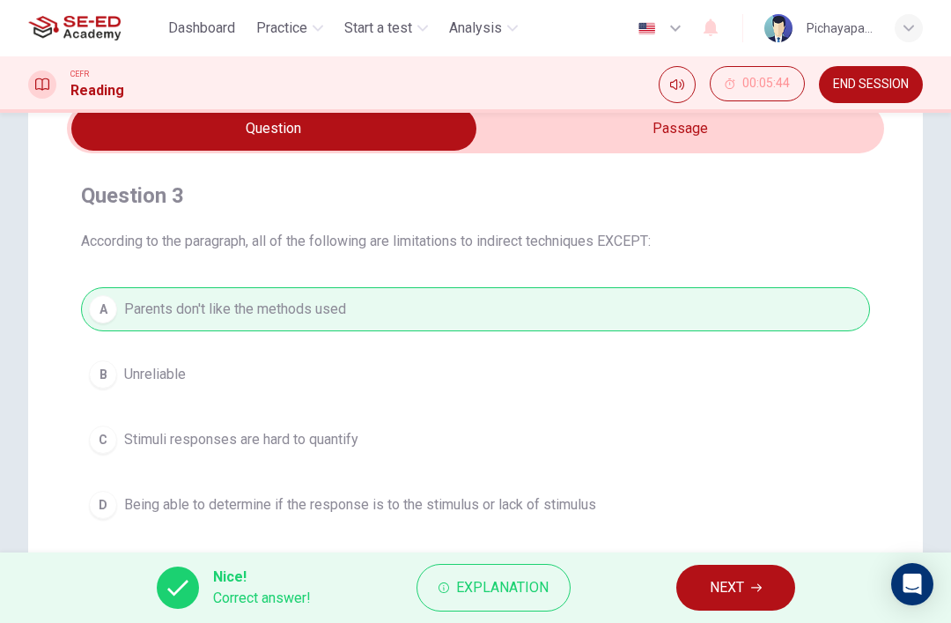
click at [698, 587] on button "NEXT" at bounding box center [736, 588] width 119 height 46
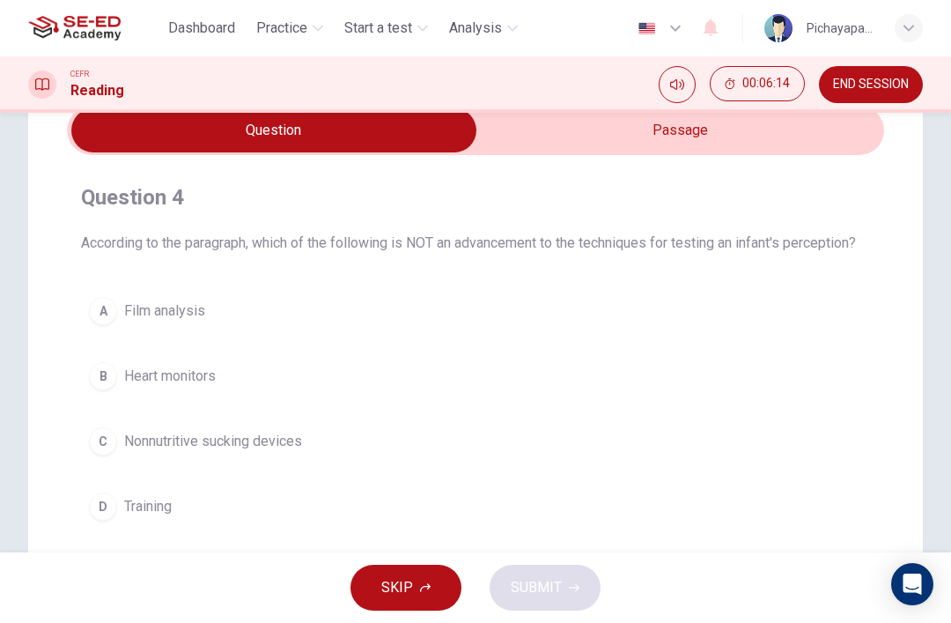
scroll to position [80, 0]
click at [530, 150] on input "checkbox" at bounding box center [274, 131] width 1226 height 44
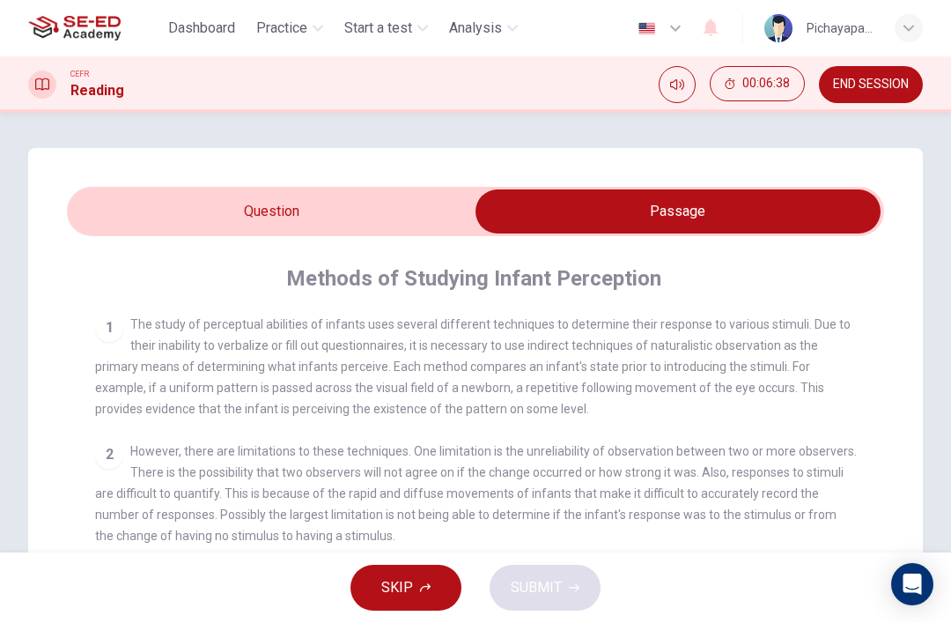
scroll to position [0, 0]
click at [193, 217] on input "checkbox" at bounding box center [678, 211] width 1226 height 44
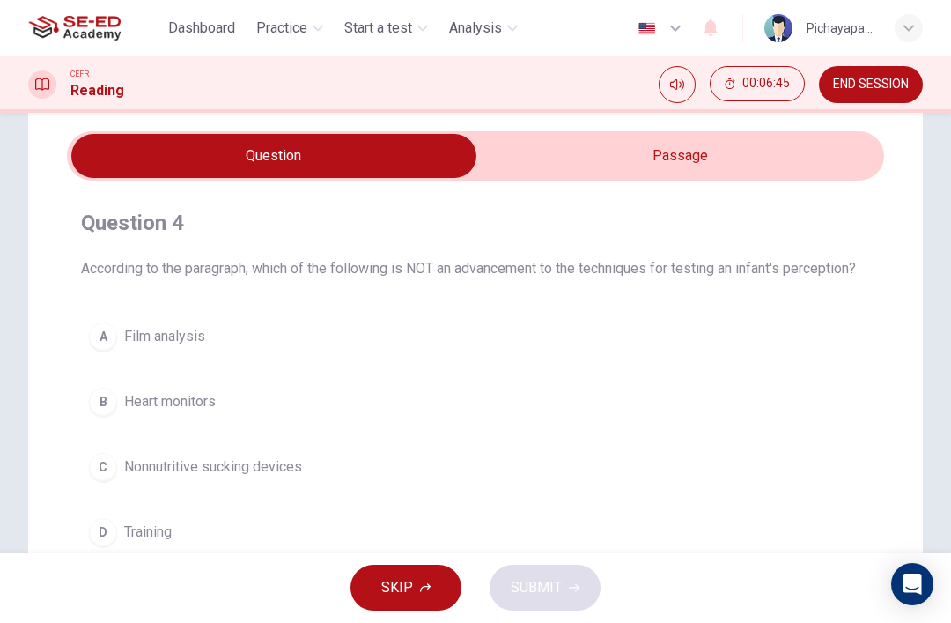
scroll to position [55, 0]
click at [586, 153] on input "checkbox" at bounding box center [274, 157] width 1226 height 44
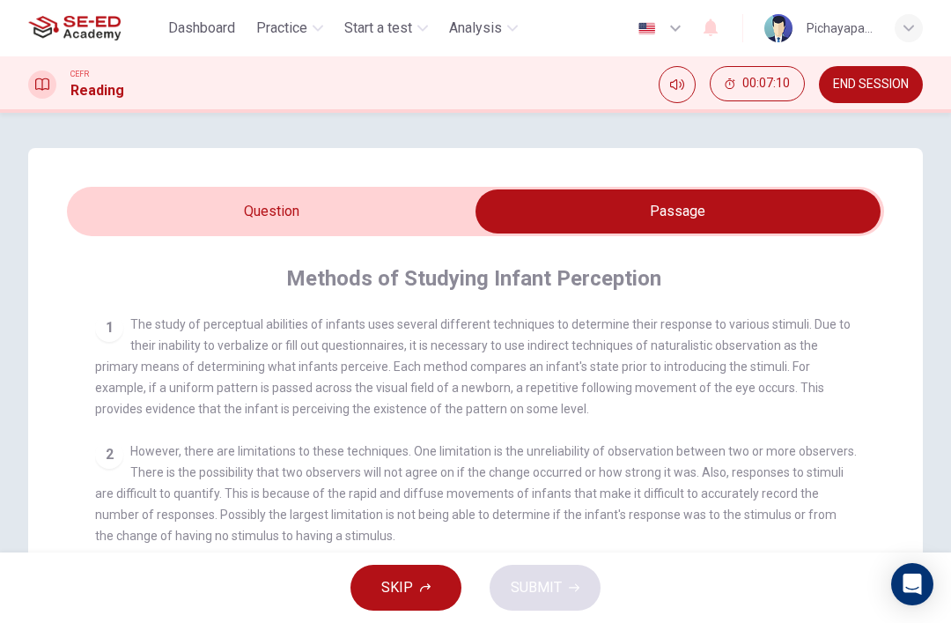
scroll to position [-1, 0]
click at [132, 203] on input "checkbox" at bounding box center [678, 211] width 1226 height 44
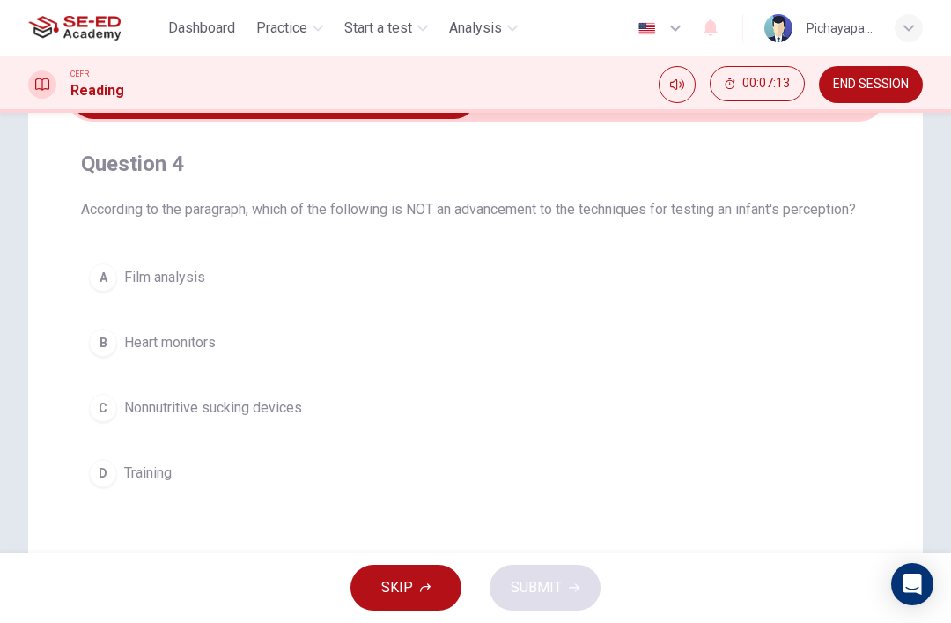
scroll to position [113, 0]
click at [129, 484] on button "D Training" at bounding box center [475, 475] width 789 height 44
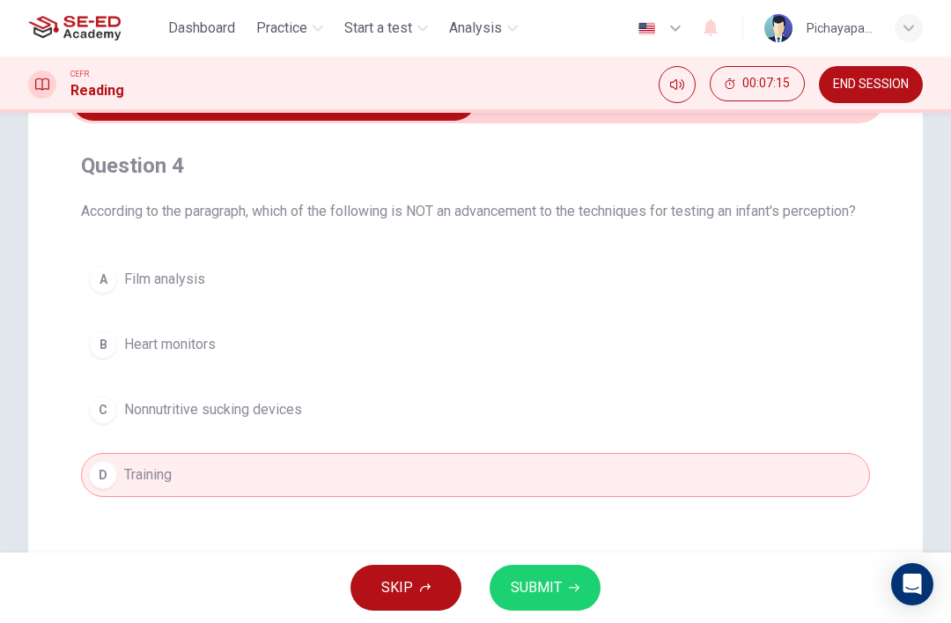
click at [536, 582] on span "SUBMIT" at bounding box center [536, 587] width 51 height 25
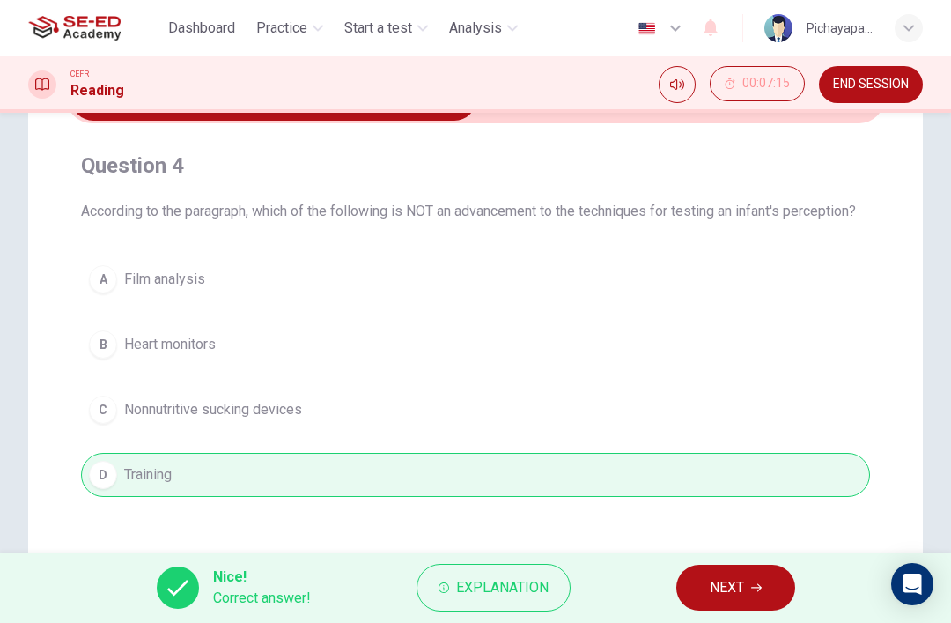
click at [725, 583] on span "NEXT" at bounding box center [727, 587] width 34 height 25
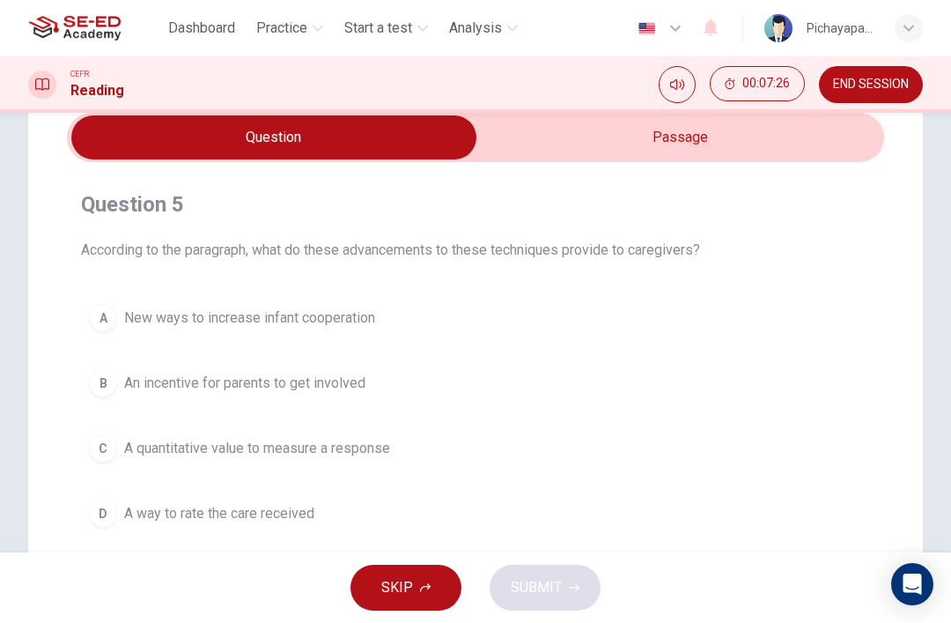
scroll to position [73, 0]
click at [566, 152] on input "checkbox" at bounding box center [274, 138] width 1226 height 44
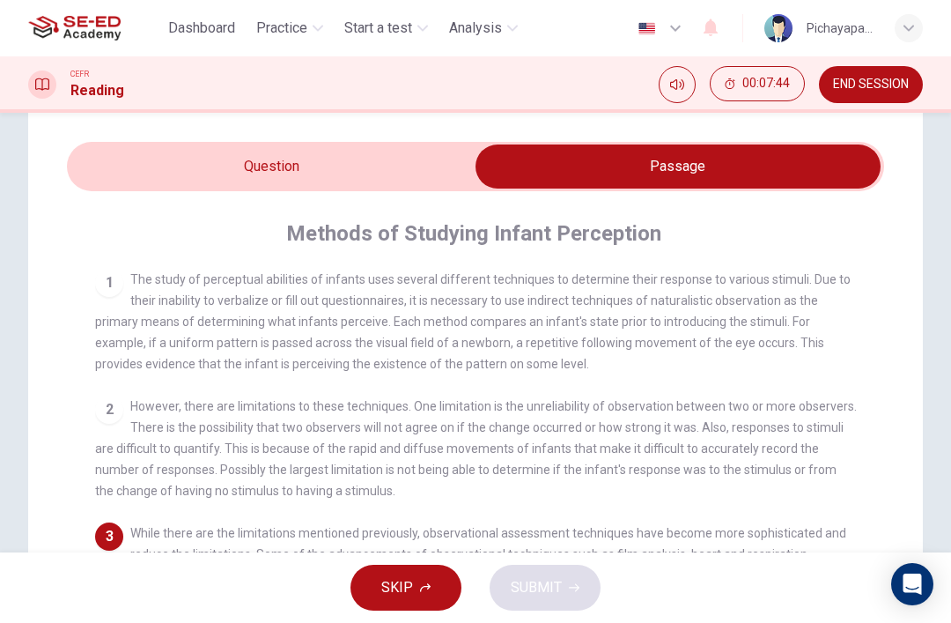
scroll to position [0, 0]
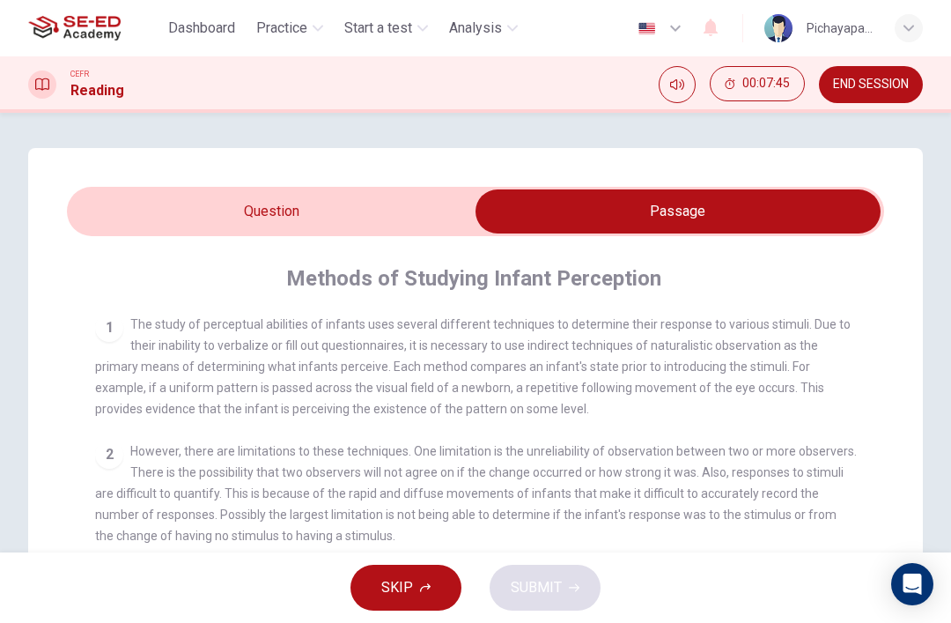
click at [196, 197] on input "checkbox" at bounding box center [678, 211] width 1226 height 44
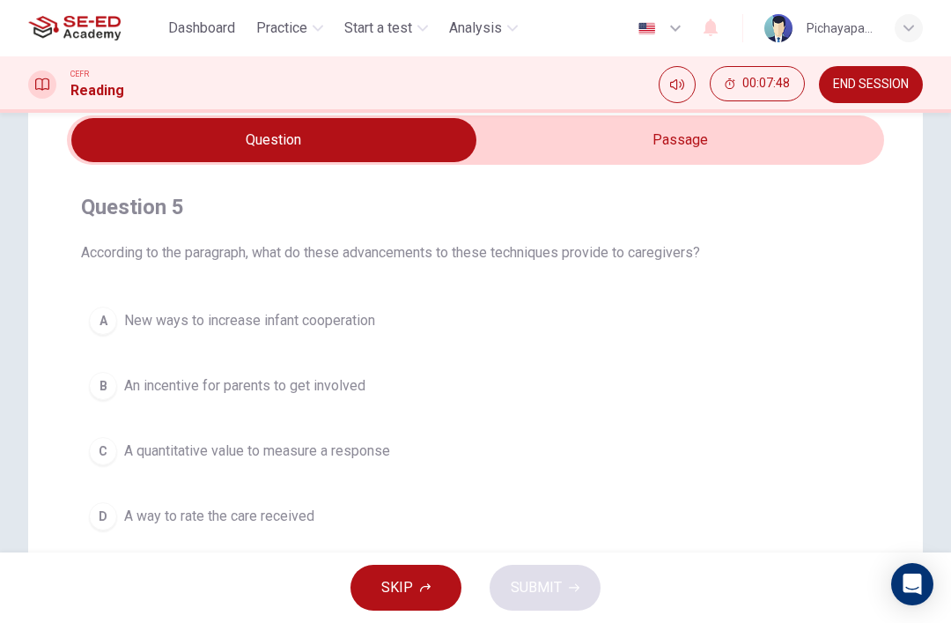
scroll to position [93, 0]
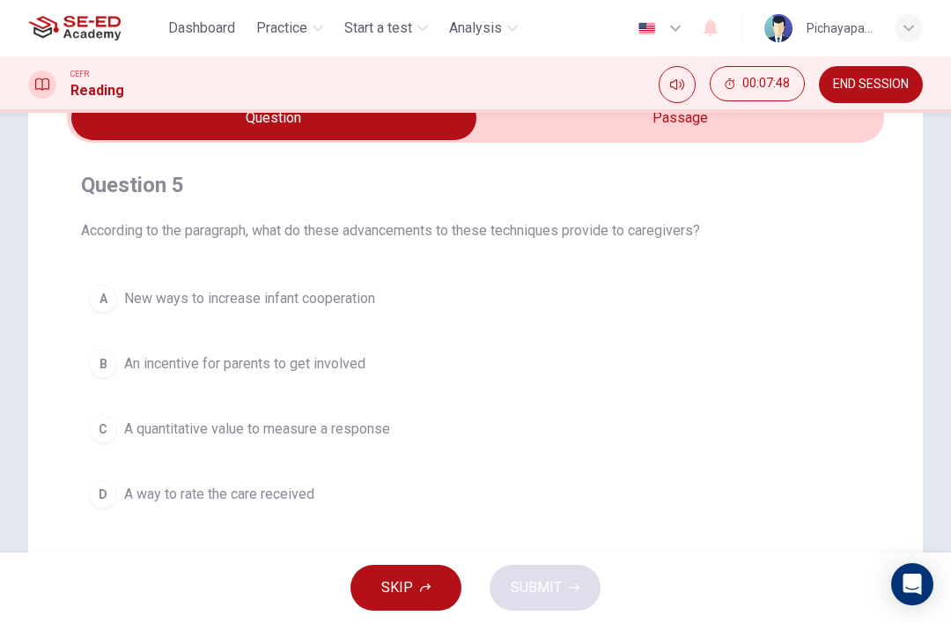
click at [97, 430] on div "C" at bounding box center [103, 429] width 28 height 28
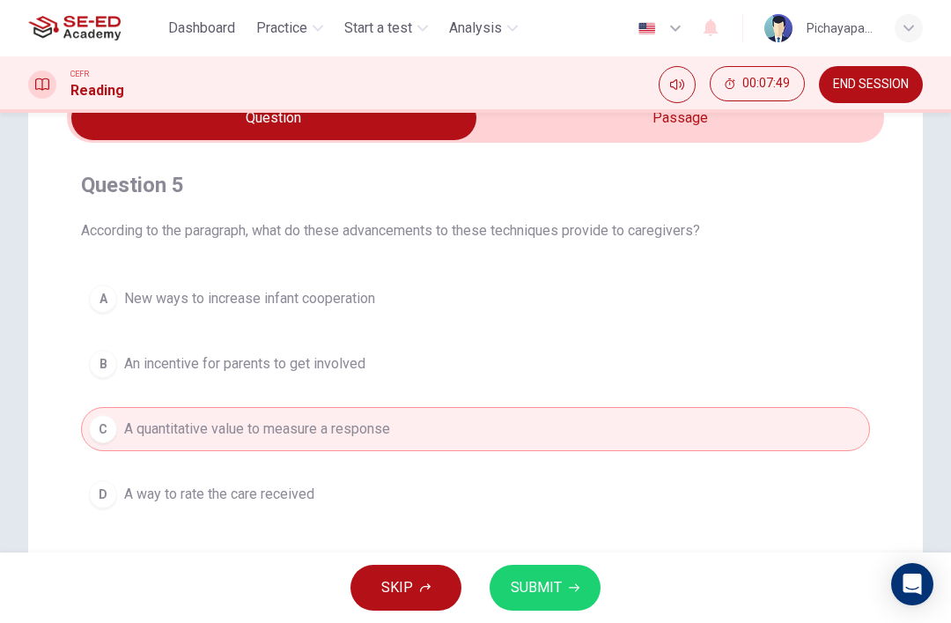
click at [494, 581] on button "SUBMIT" at bounding box center [545, 588] width 111 height 46
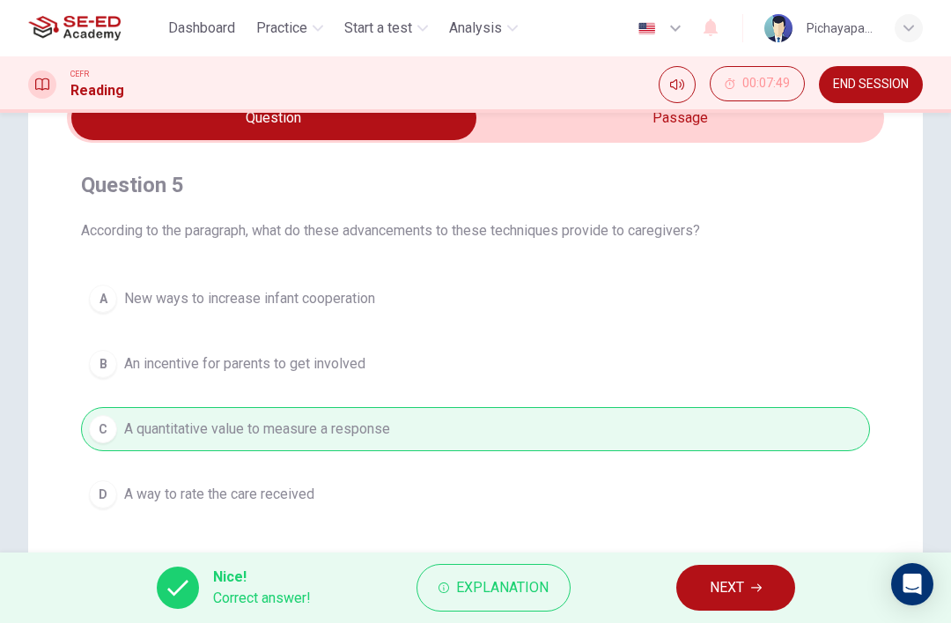
click at [736, 594] on span "NEXT" at bounding box center [727, 587] width 34 height 25
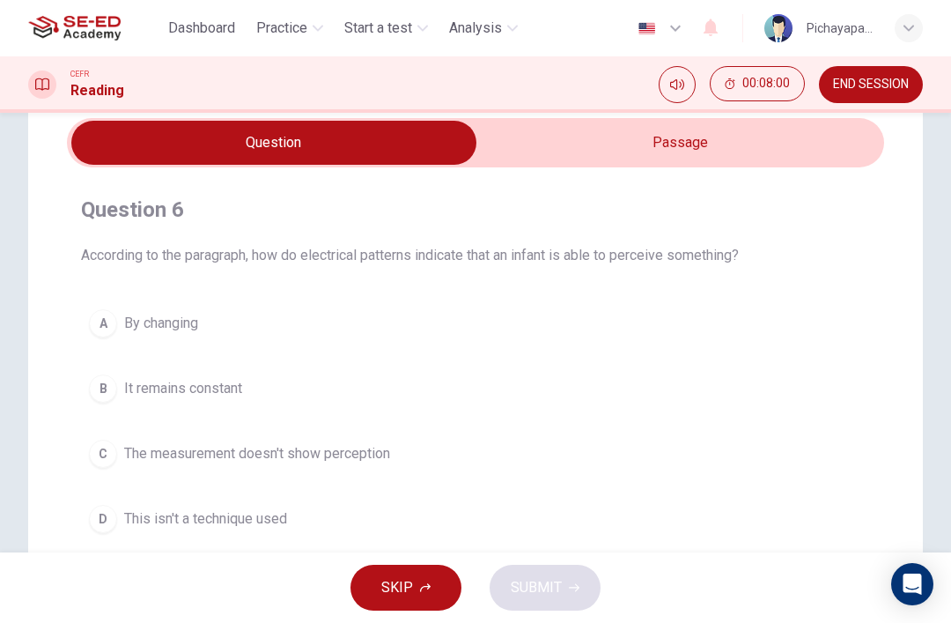
scroll to position [55, 0]
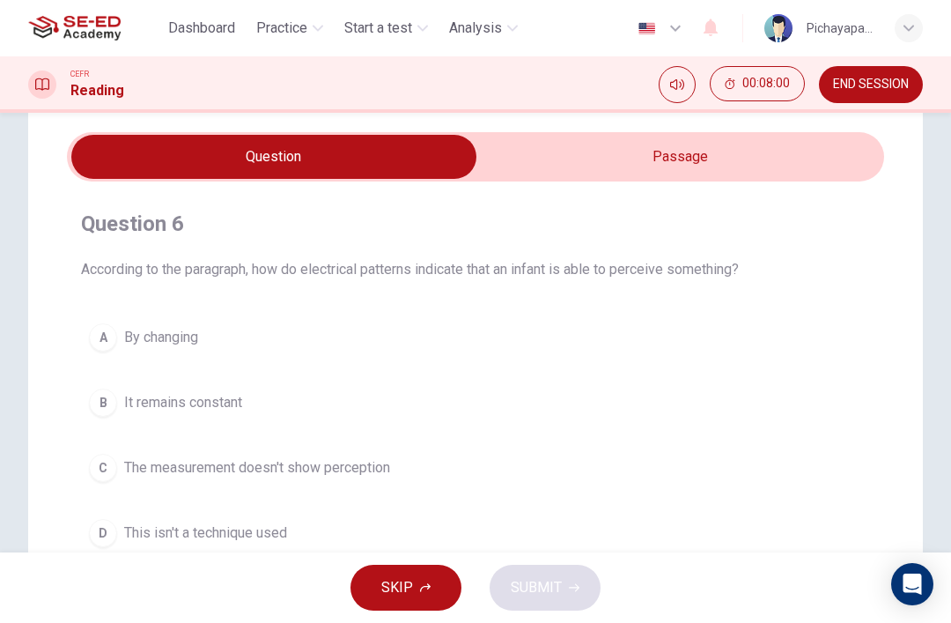
click at [548, 154] on input "checkbox" at bounding box center [274, 157] width 1226 height 44
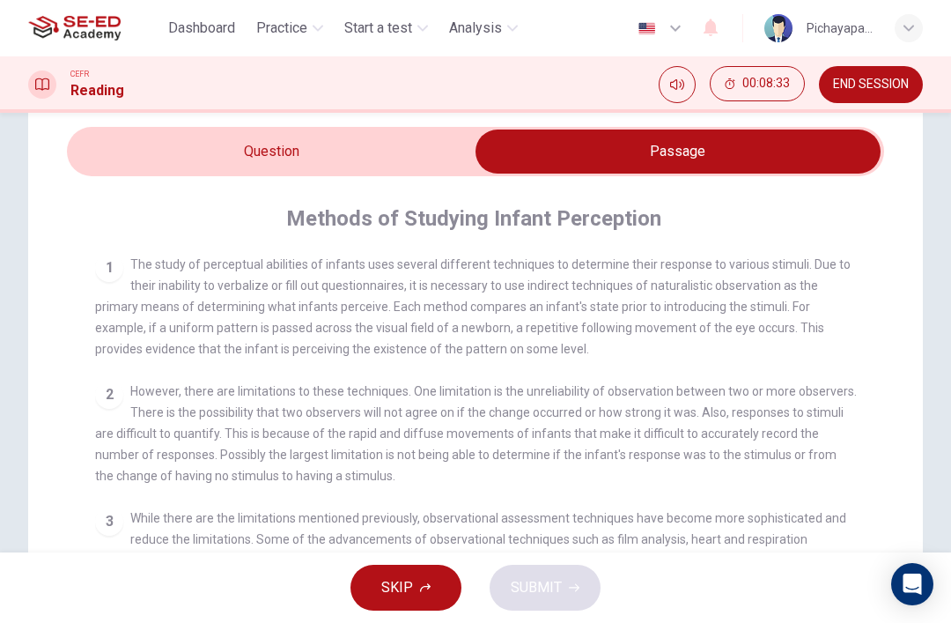
scroll to position [33, 0]
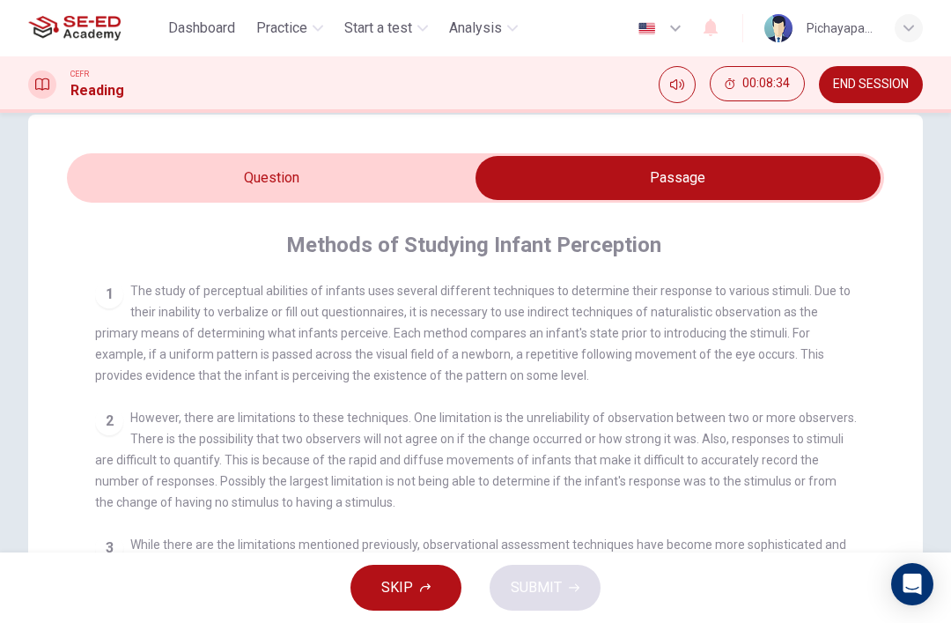
click at [186, 178] on input "checkbox" at bounding box center [678, 178] width 1226 height 44
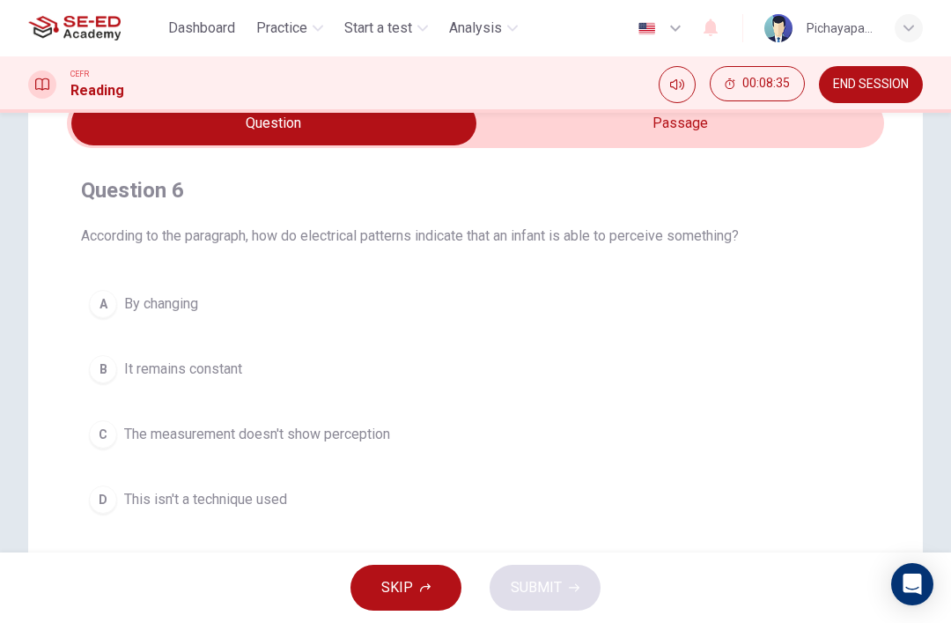
scroll to position [122, 0]
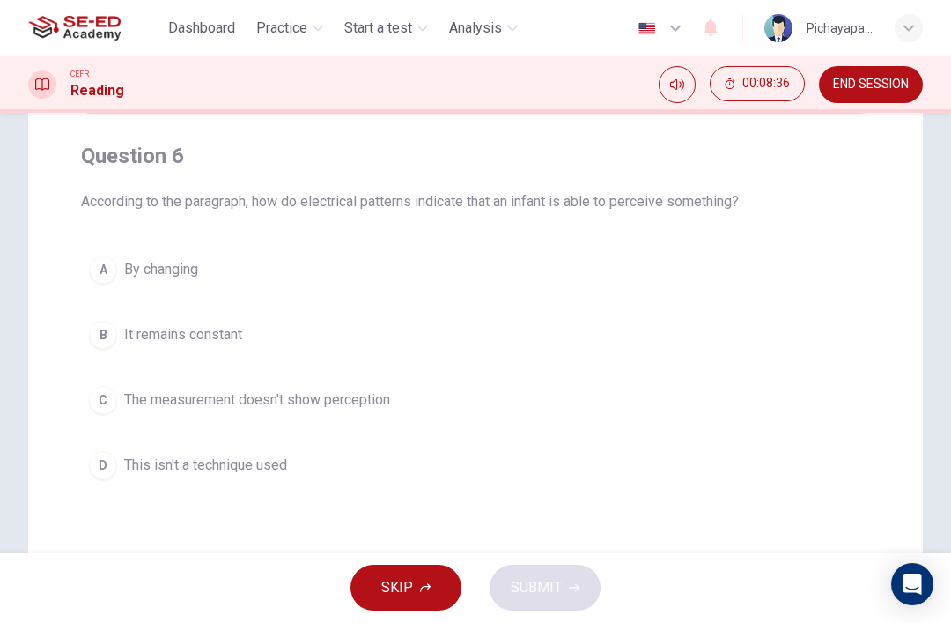
click at [68, 239] on div "Question 6 According to the paragraph, how do electrical patterns indicate that…" at bounding box center [476, 315] width 818 height 374
click at [115, 270] on div "A" at bounding box center [103, 269] width 28 height 28
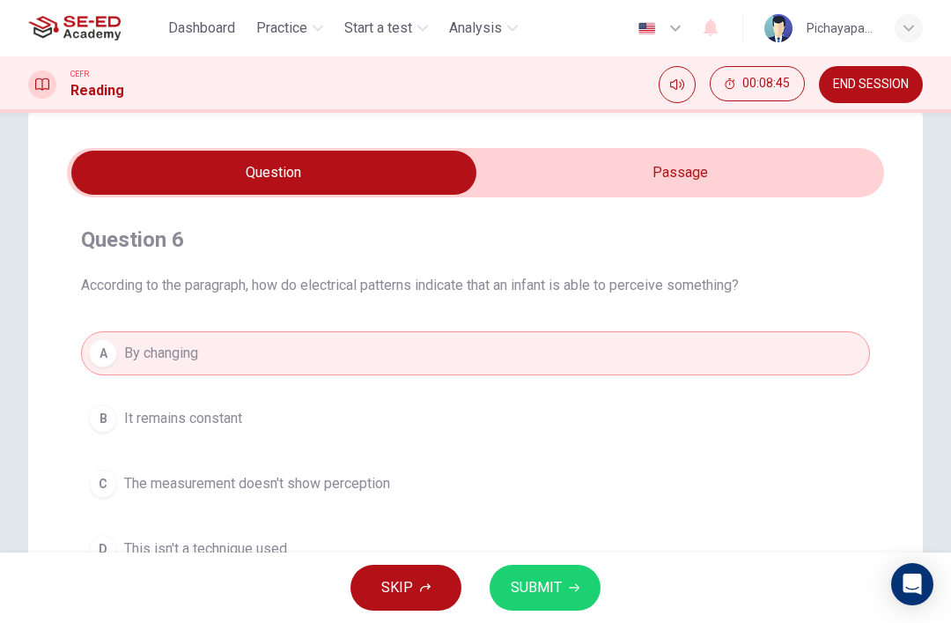
scroll to position [40, 0]
click at [525, 164] on input "checkbox" at bounding box center [274, 172] width 1226 height 44
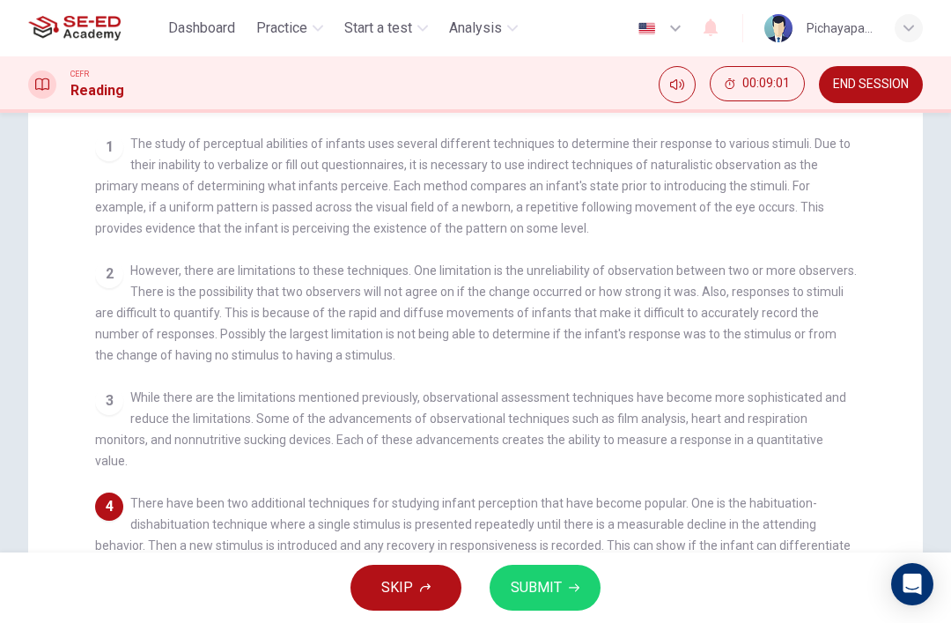
scroll to position [2, 0]
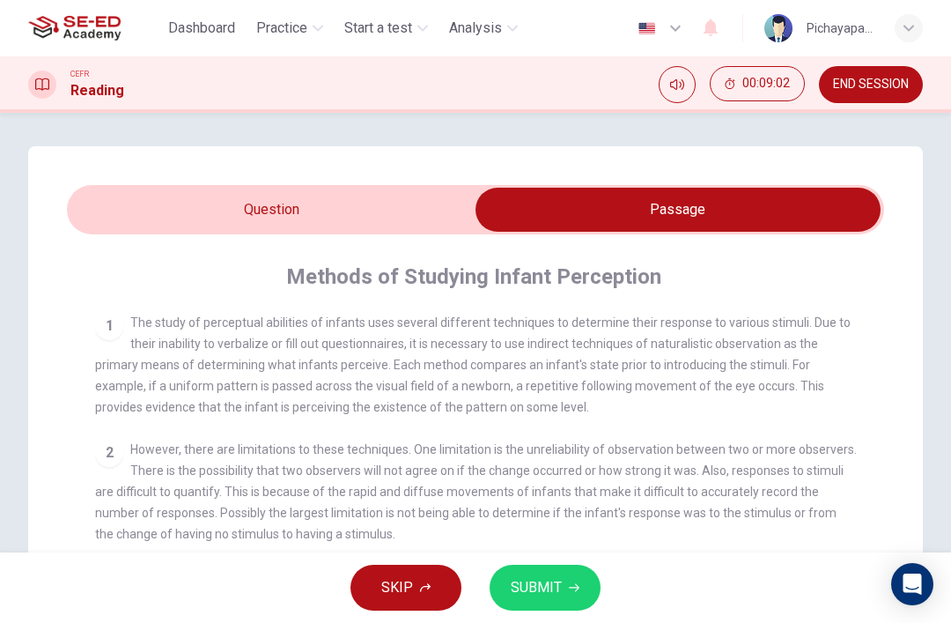
click at [257, 217] on input "checkbox" at bounding box center [678, 210] width 1226 height 44
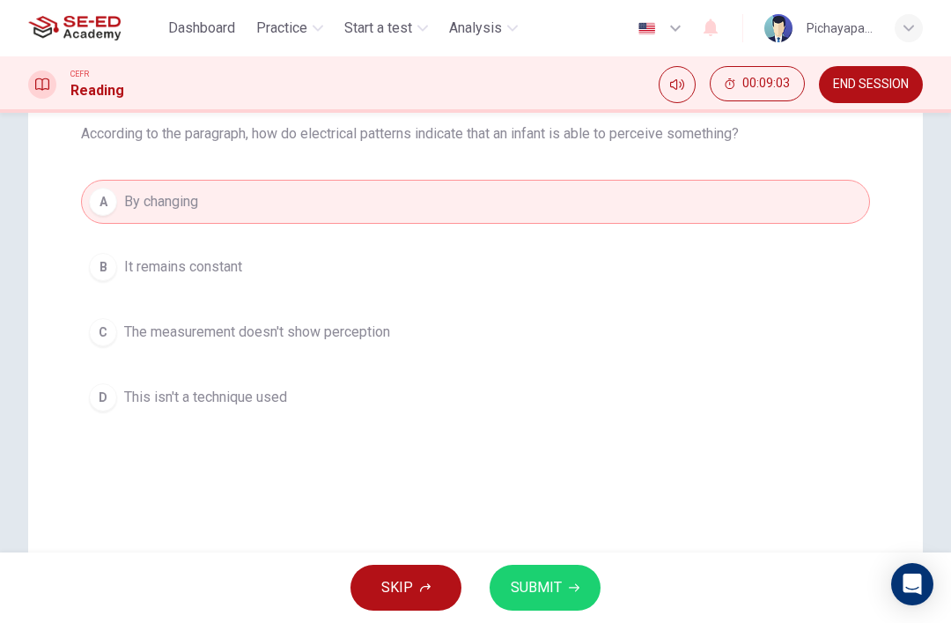
click at [536, 544] on div "Question 6 According to the paragraph, how do electrical patterns indicate that…" at bounding box center [475, 312] width 895 height 708
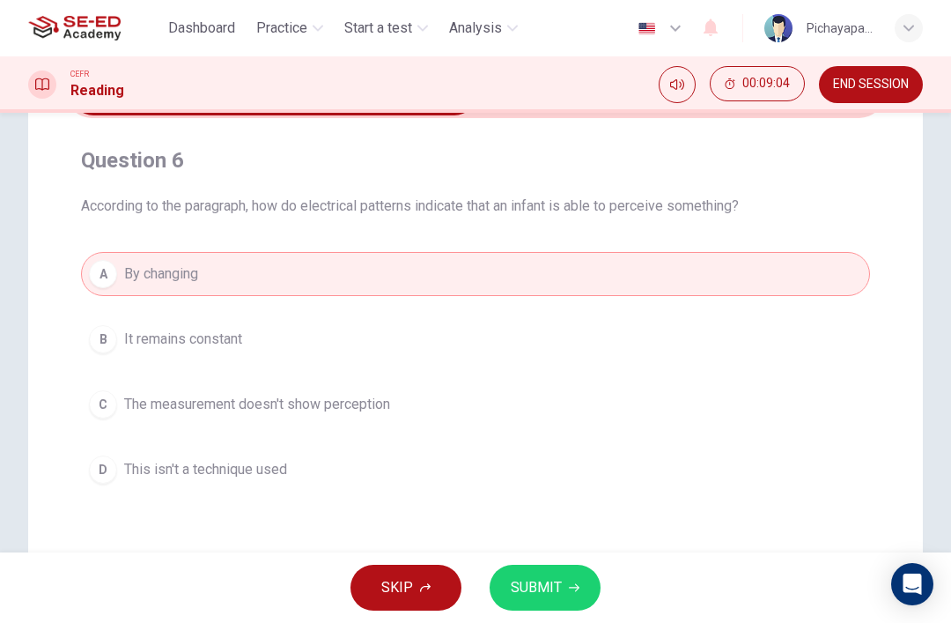
click at [549, 589] on span "SUBMIT" at bounding box center [536, 587] width 51 height 25
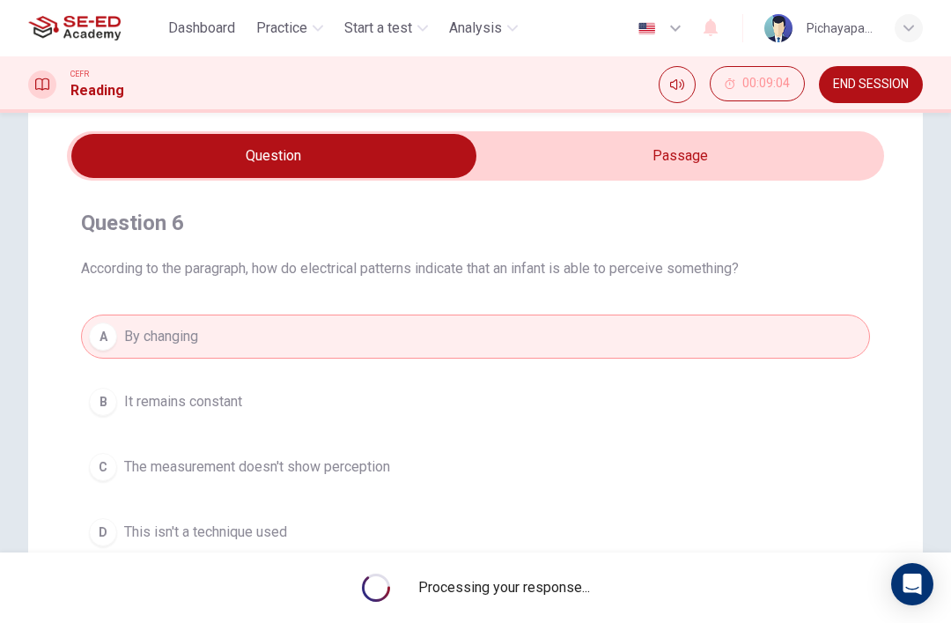
scroll to position [54, 0]
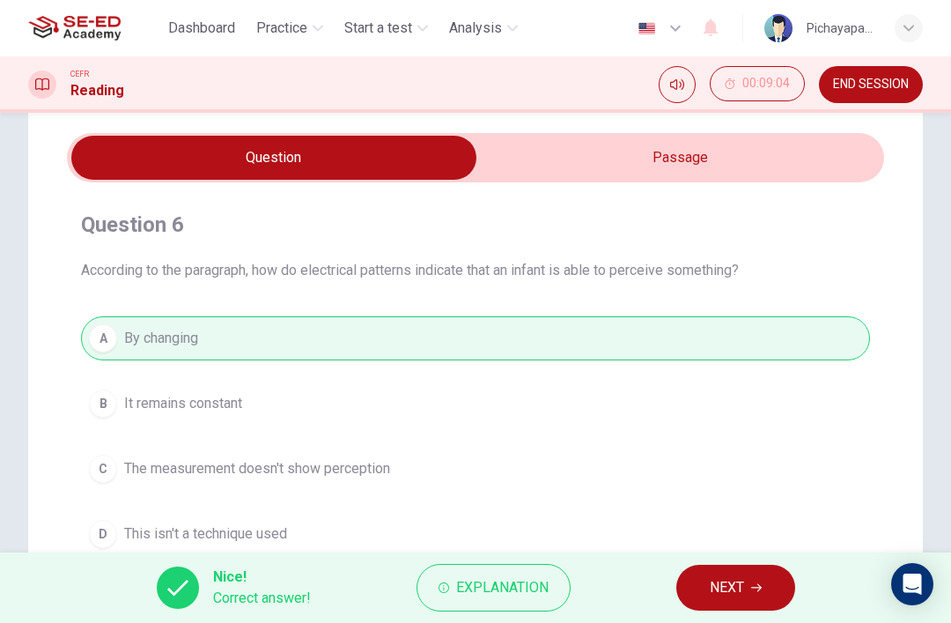
click at [695, 565] on button "NEXT" at bounding box center [736, 588] width 119 height 46
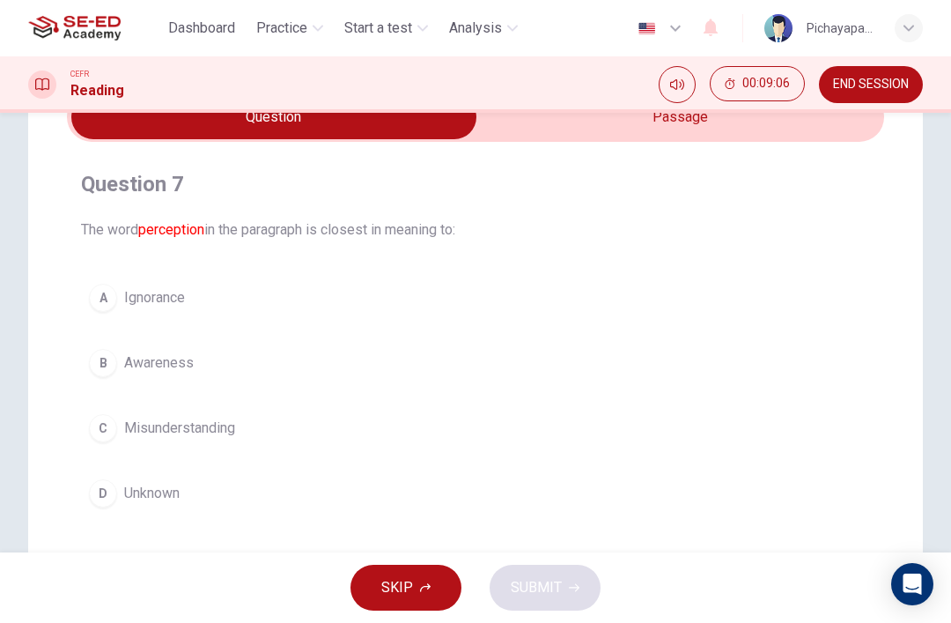
scroll to position [95, 0]
click at [107, 373] on div "B" at bounding box center [103, 362] width 28 height 28
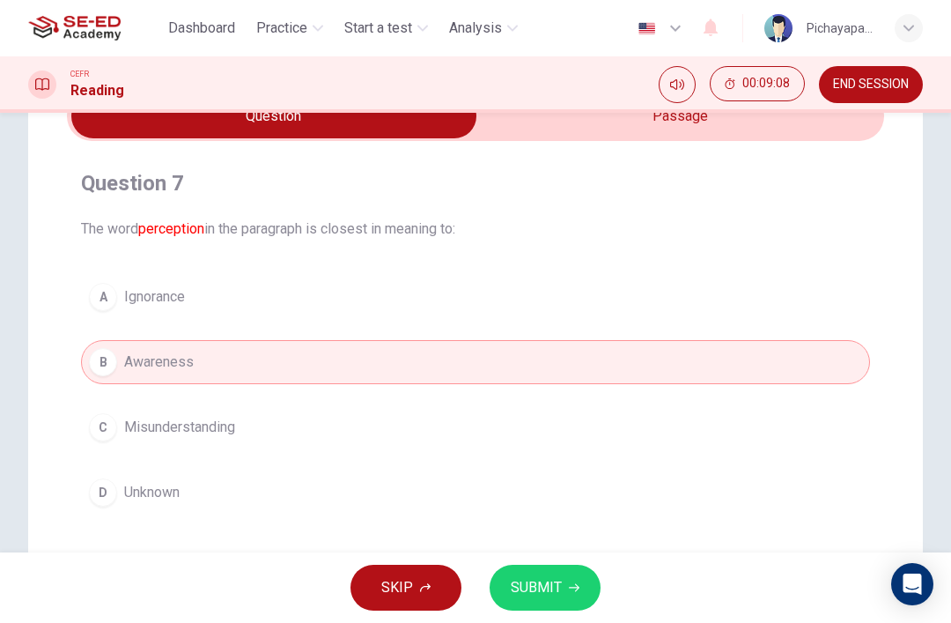
scroll to position [106, 0]
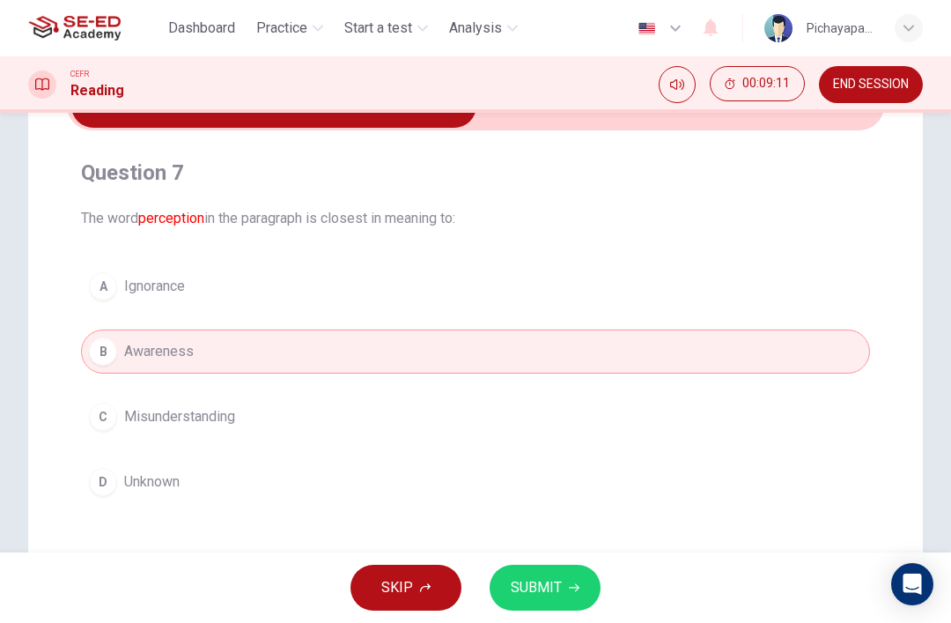
click at [572, 609] on button "SUBMIT" at bounding box center [545, 588] width 111 height 46
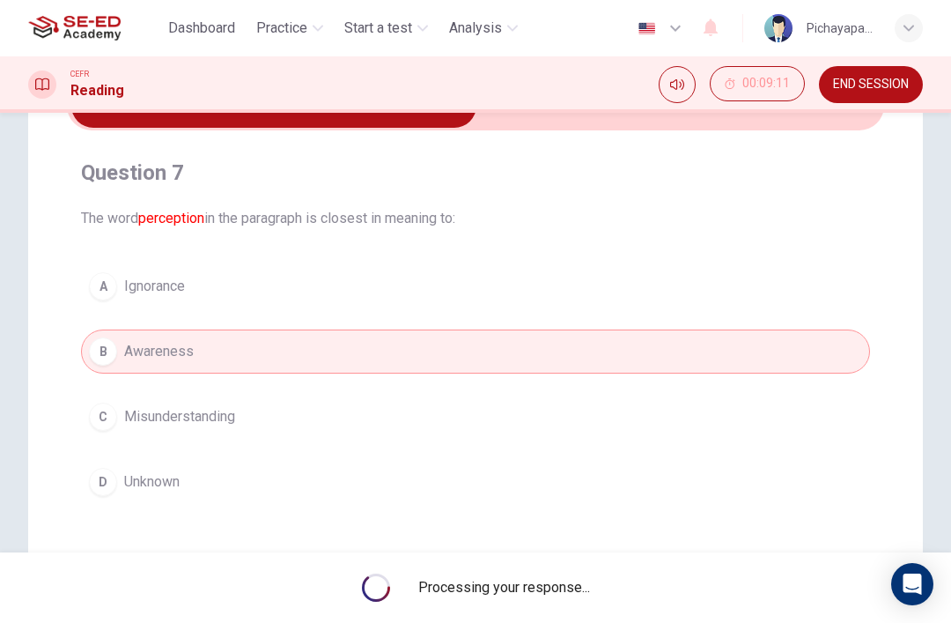
click at [547, 581] on span "Processing your response..." at bounding box center [504, 587] width 172 height 21
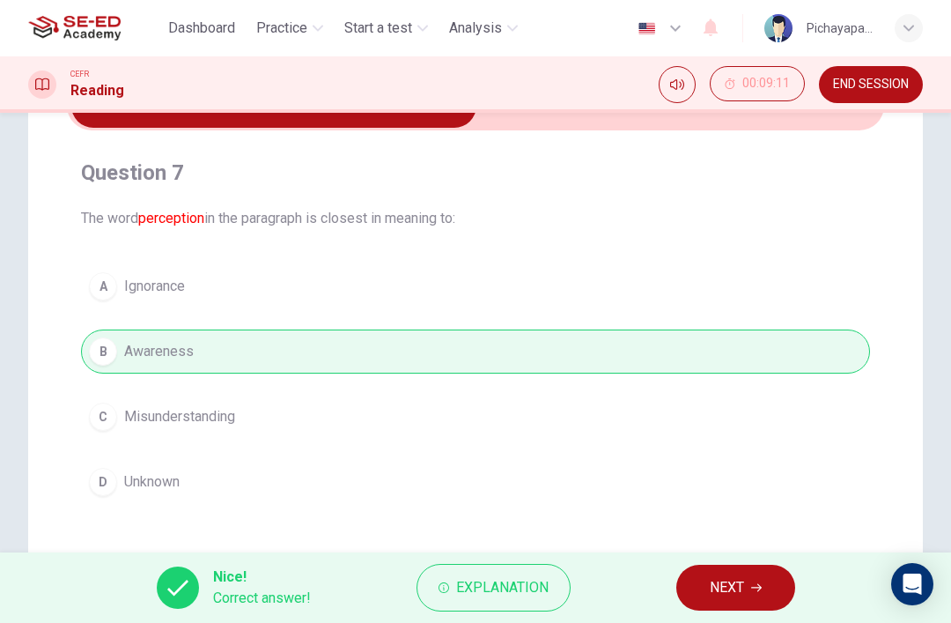
click at [721, 572] on button "NEXT" at bounding box center [736, 588] width 119 height 46
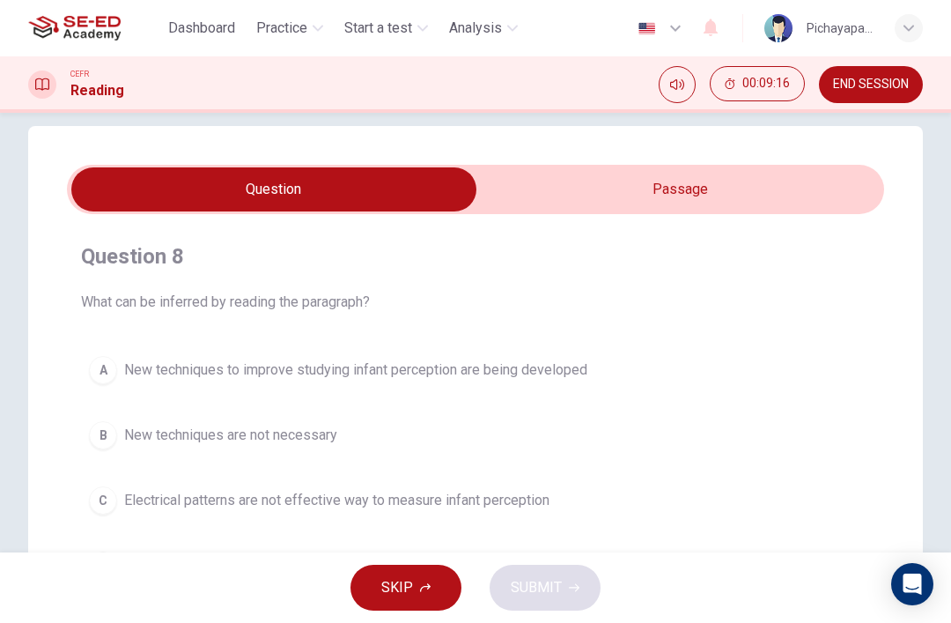
scroll to position [12, 0]
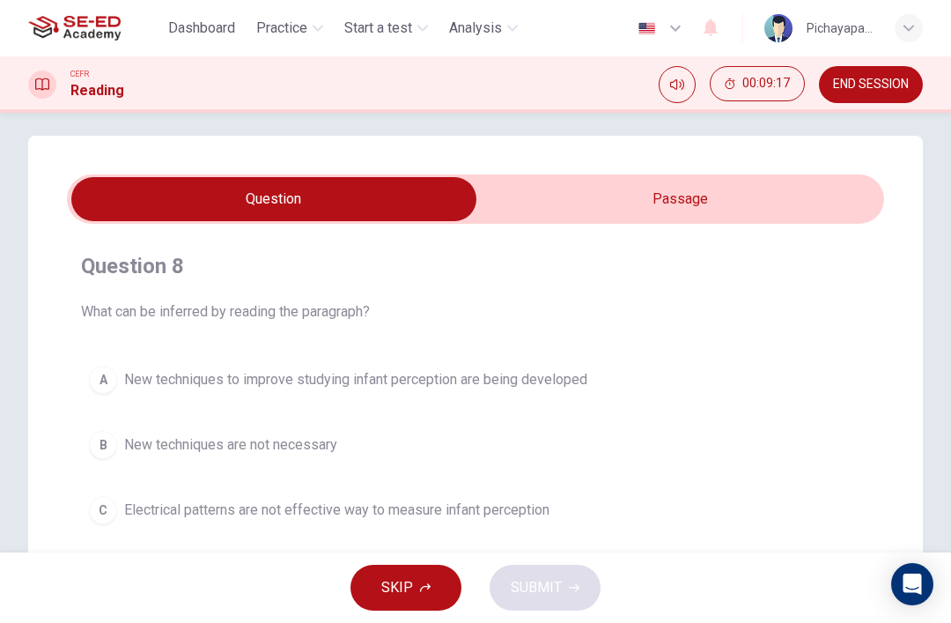
click at [581, 198] on input "checkbox" at bounding box center [274, 199] width 1226 height 44
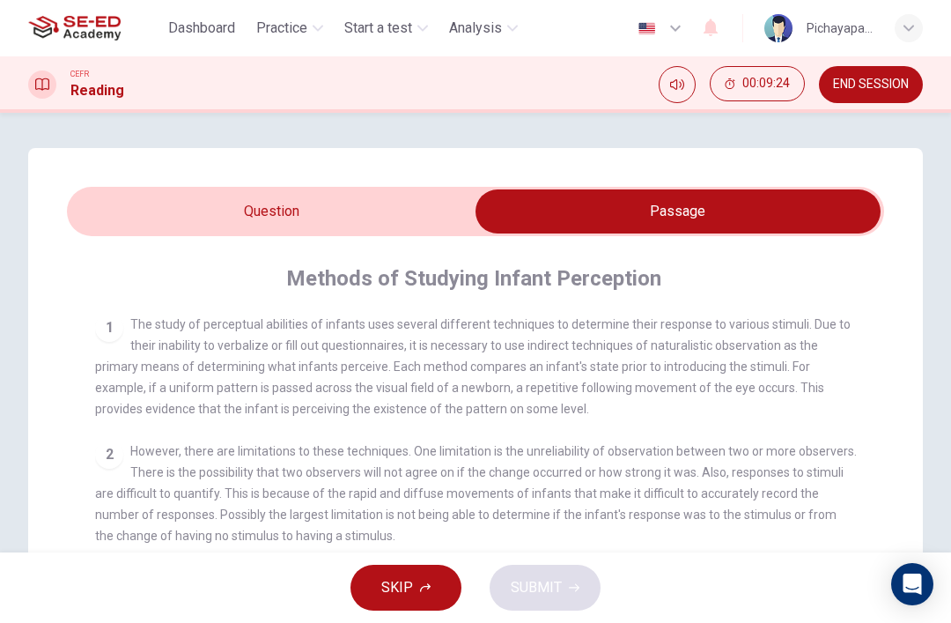
scroll to position [0, 0]
click at [115, 201] on input "checkbox" at bounding box center [678, 211] width 1226 height 44
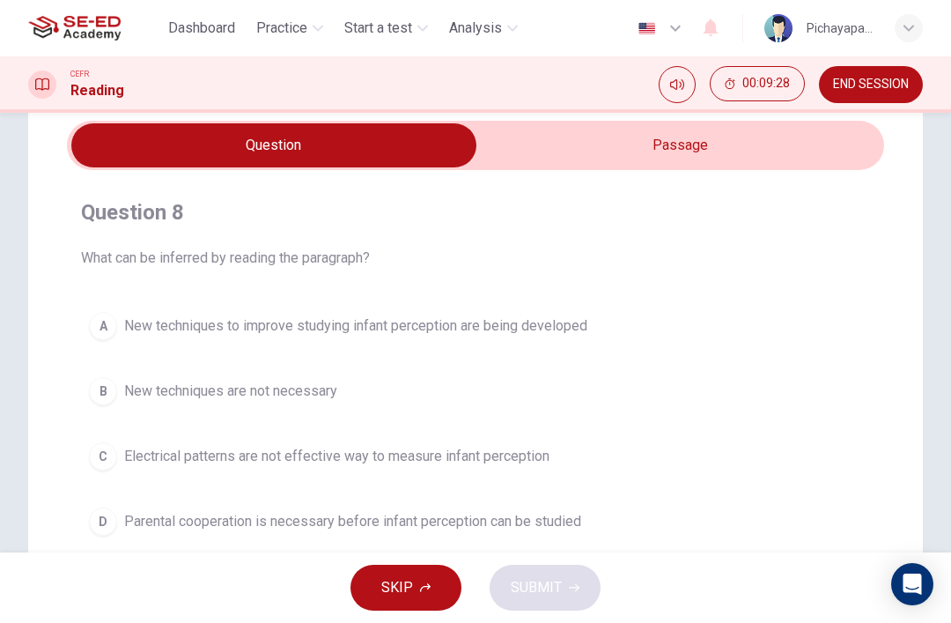
scroll to position [78, 0]
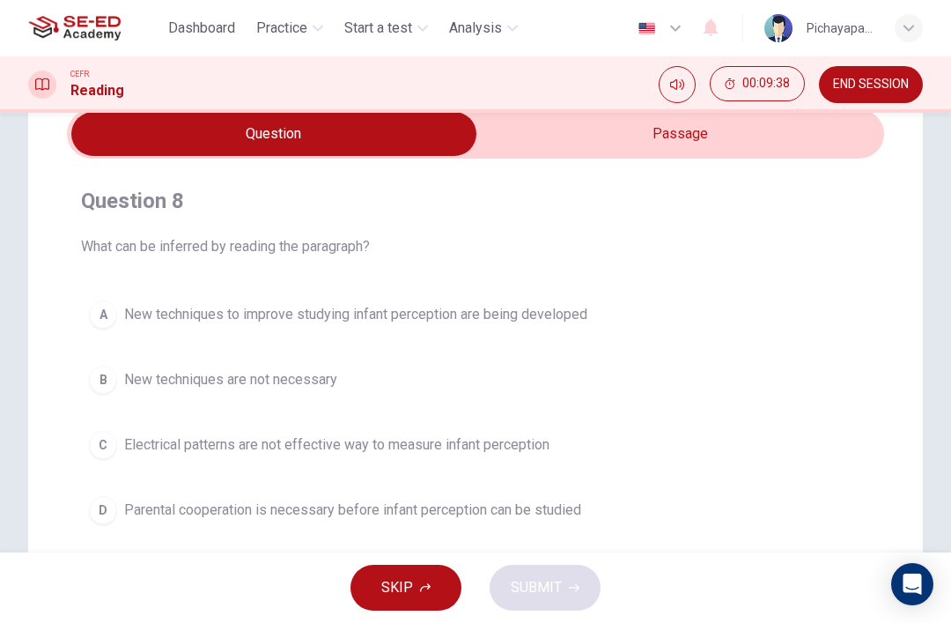
click at [135, 306] on span "New techniques to improve studying infant perception are being developed" at bounding box center [355, 314] width 463 height 21
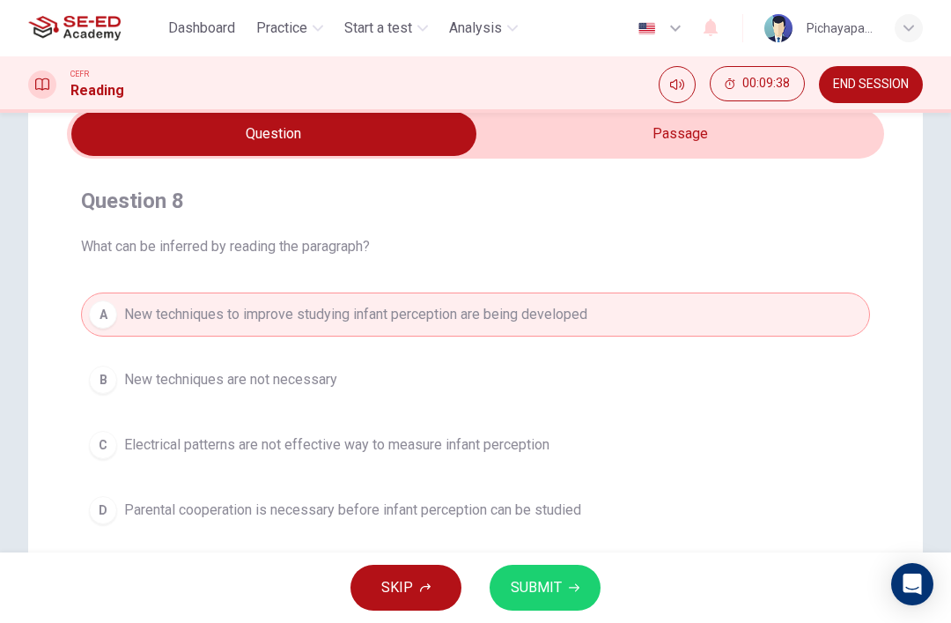
click at [554, 134] on input "checkbox" at bounding box center [274, 134] width 1226 height 44
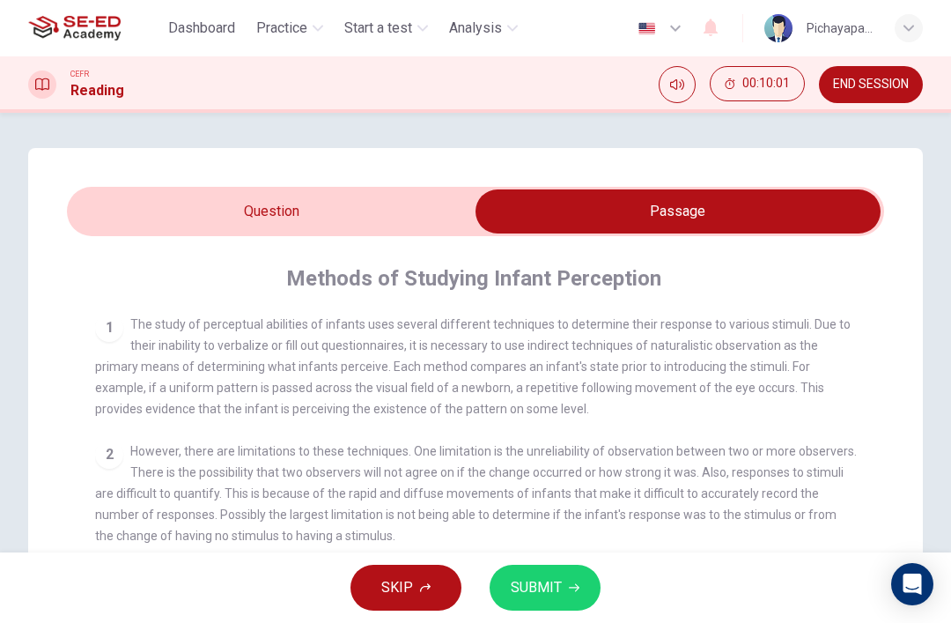
scroll to position [0, 0]
click at [356, 198] on input "checkbox" at bounding box center [678, 211] width 1226 height 44
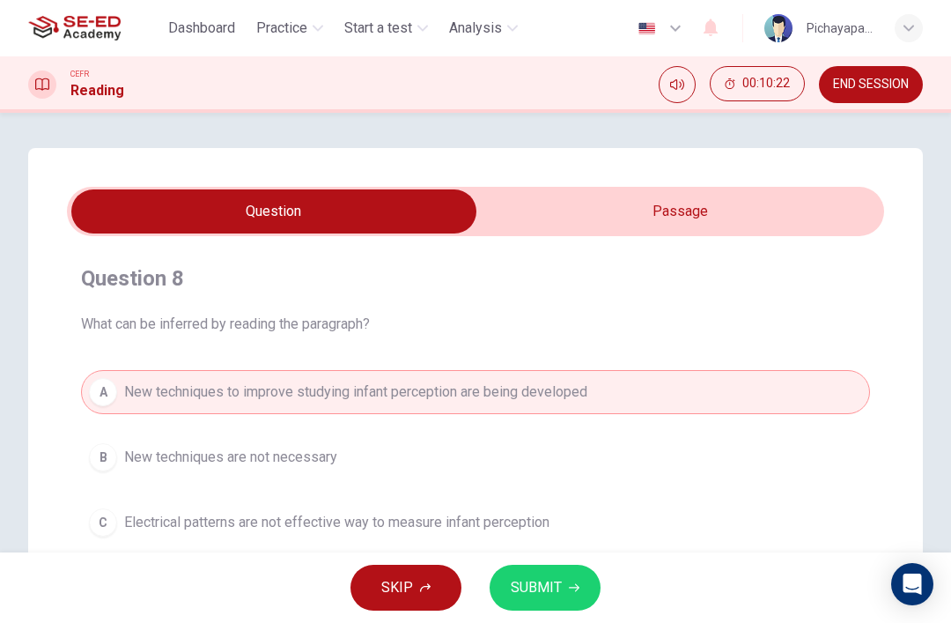
scroll to position [-1, 0]
click at [736, 206] on input "checkbox" at bounding box center [274, 211] width 1226 height 44
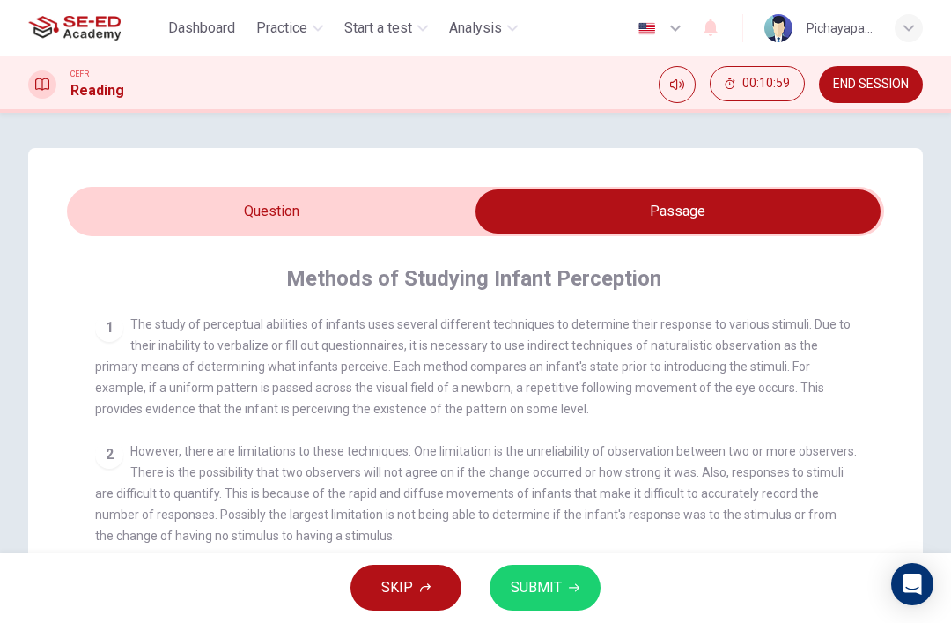
scroll to position [0, 0]
click at [142, 221] on input "checkbox" at bounding box center [678, 211] width 1226 height 44
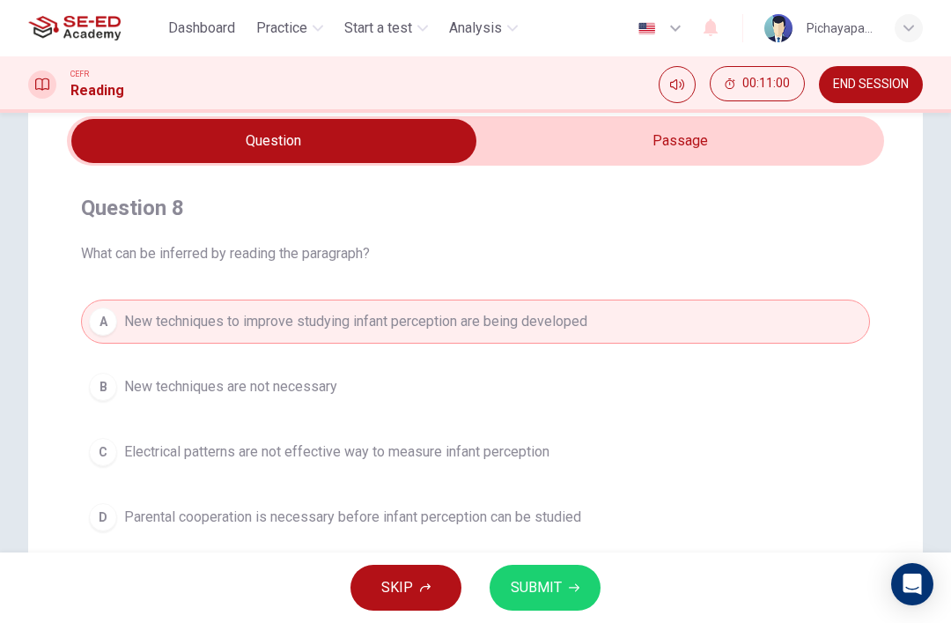
scroll to position [89, 0]
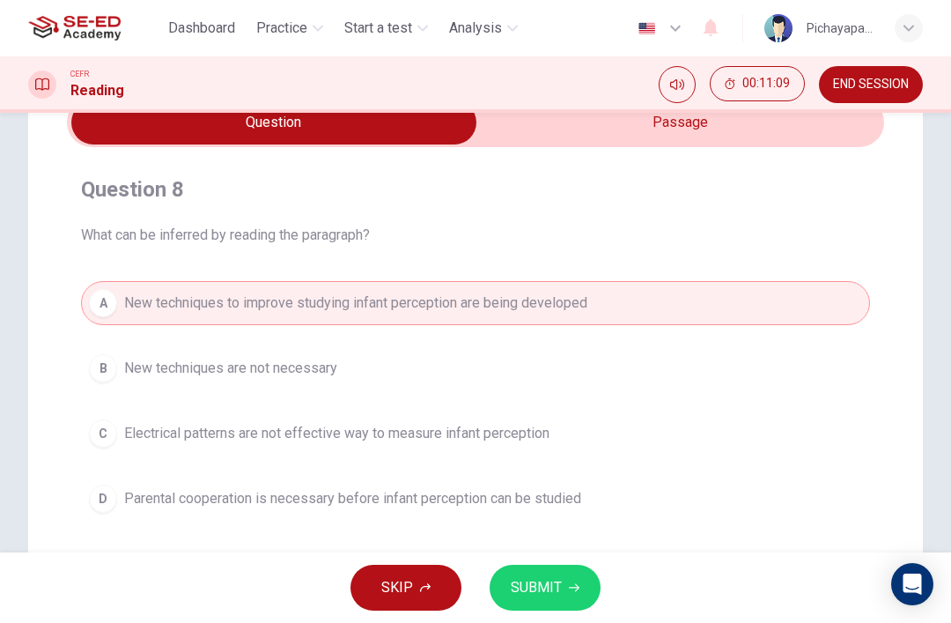
click at [534, 604] on button "SUBMIT" at bounding box center [545, 588] width 111 height 46
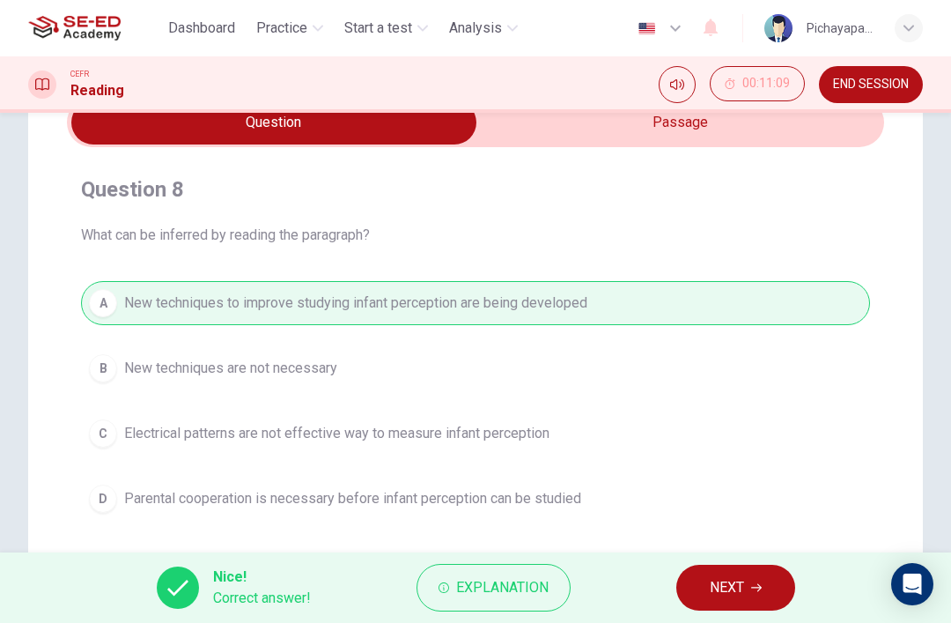
click at [728, 582] on span "NEXT" at bounding box center [727, 587] width 34 height 25
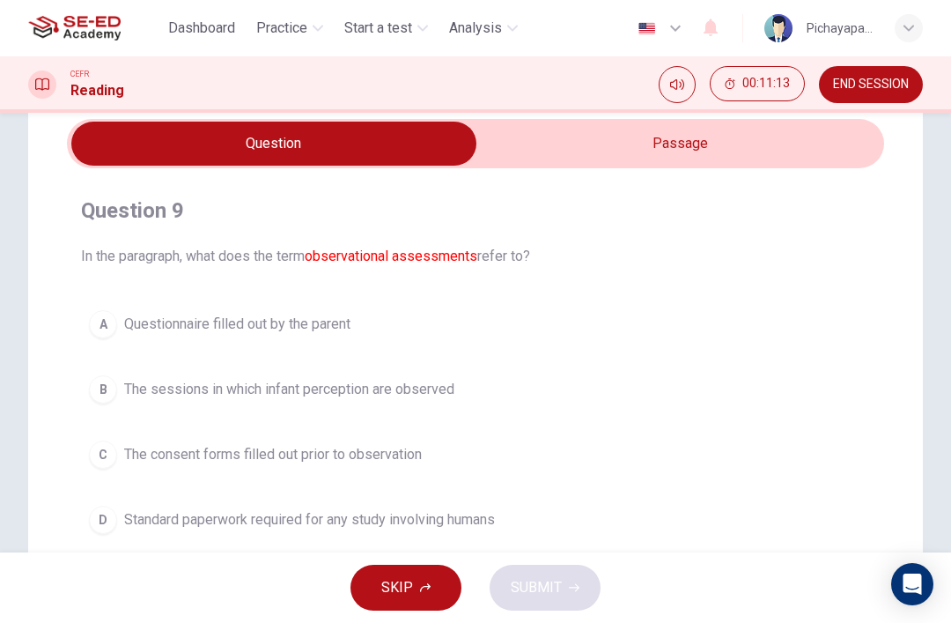
scroll to position [65, 0]
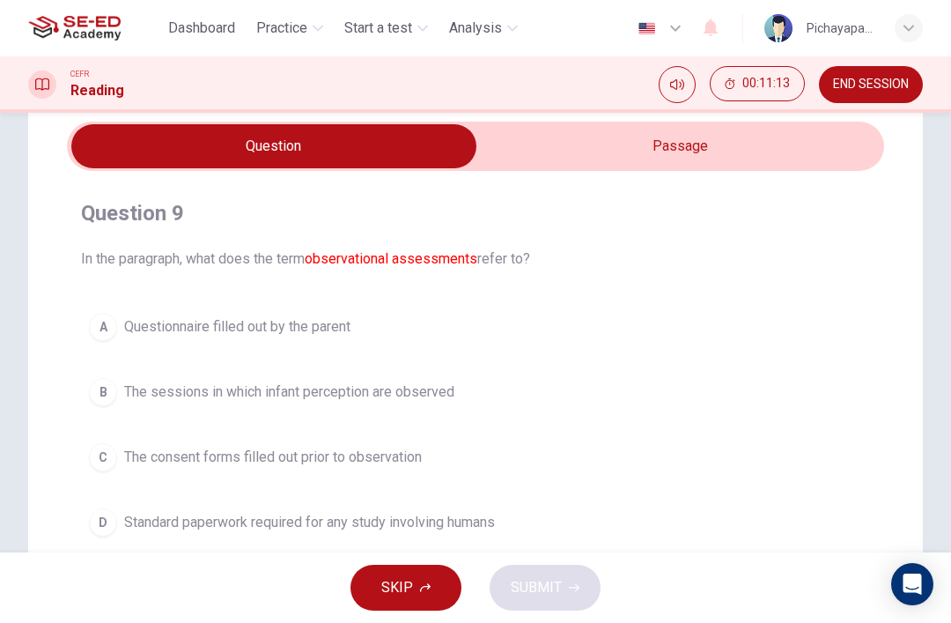
click at [529, 142] on input "checkbox" at bounding box center [274, 146] width 1226 height 44
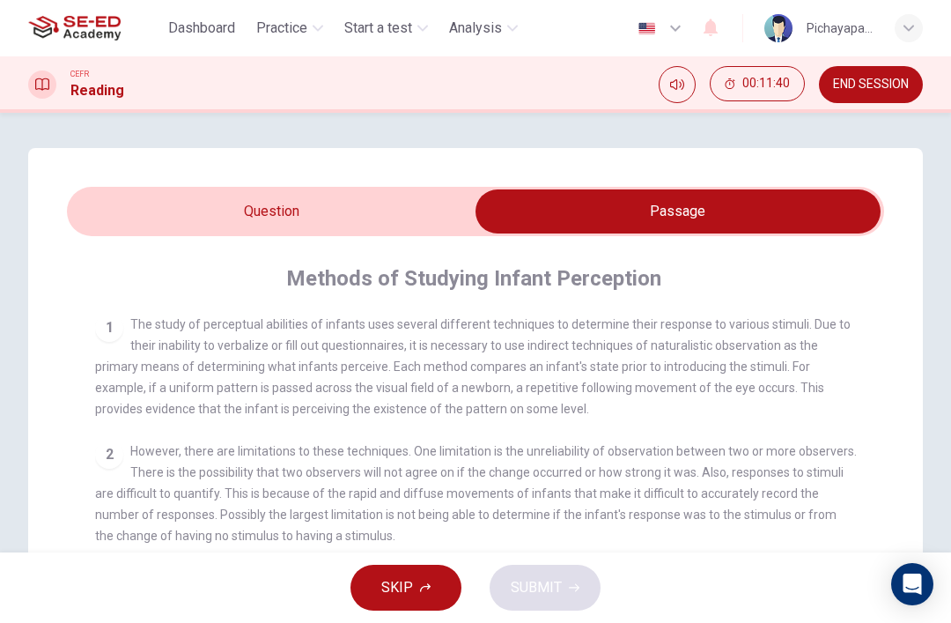
scroll to position [-1, 0]
click at [314, 207] on input "checkbox" at bounding box center [678, 211] width 1226 height 44
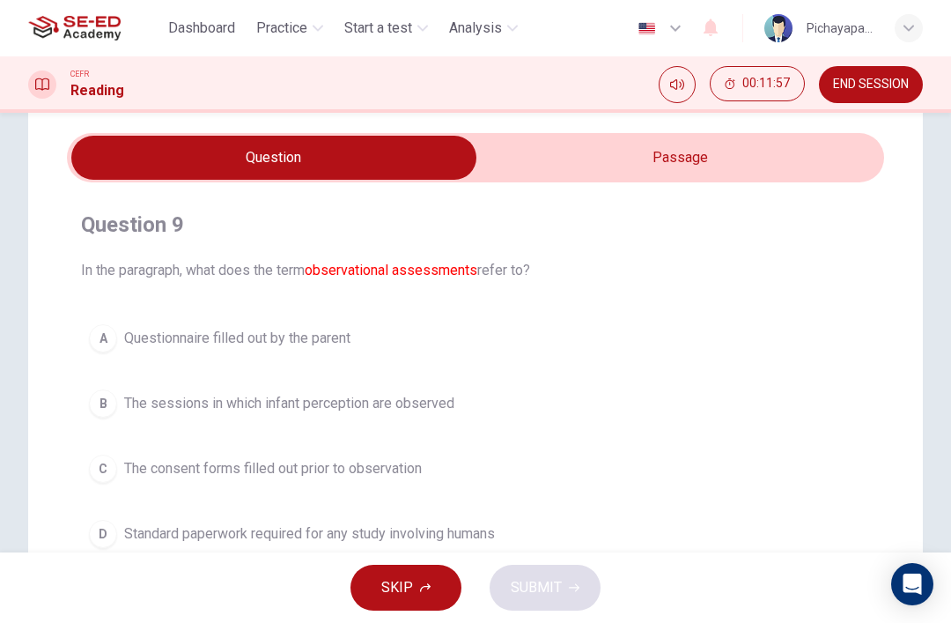
scroll to position [49, 0]
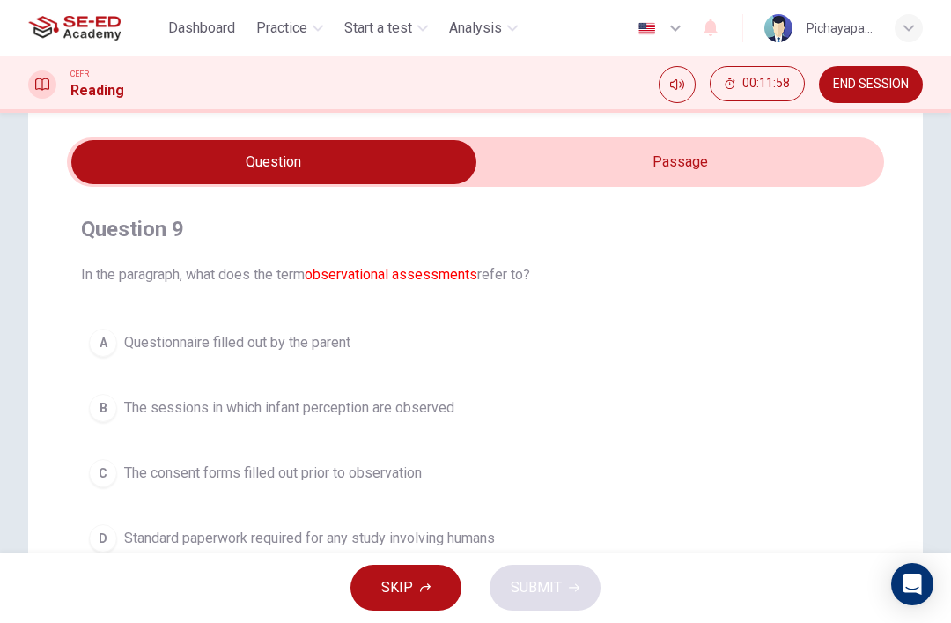
click at [692, 164] on input "checkbox" at bounding box center [274, 162] width 1226 height 44
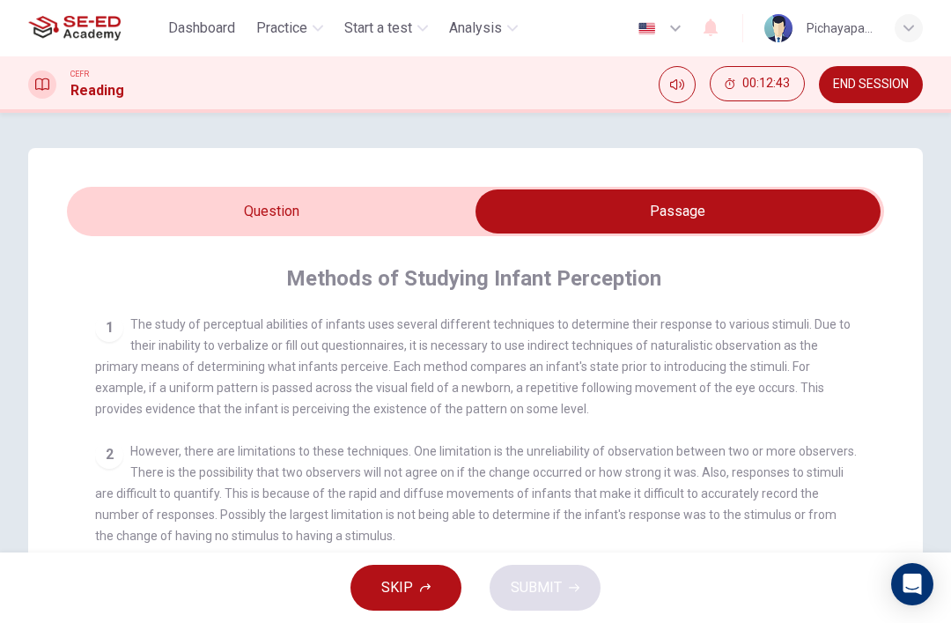
scroll to position [0, 0]
click at [370, 207] on input "checkbox" at bounding box center [678, 211] width 1226 height 44
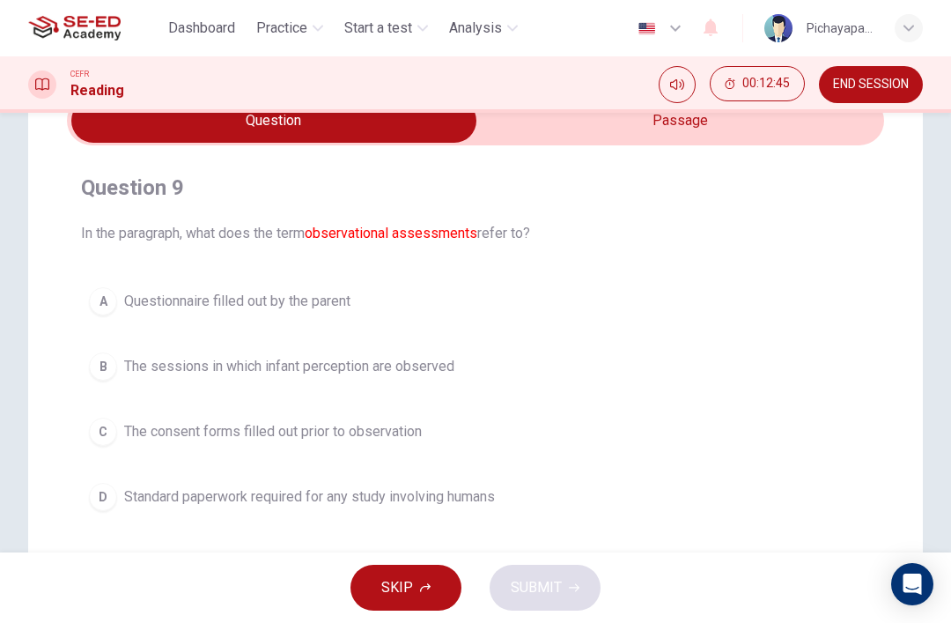
scroll to position [122, 0]
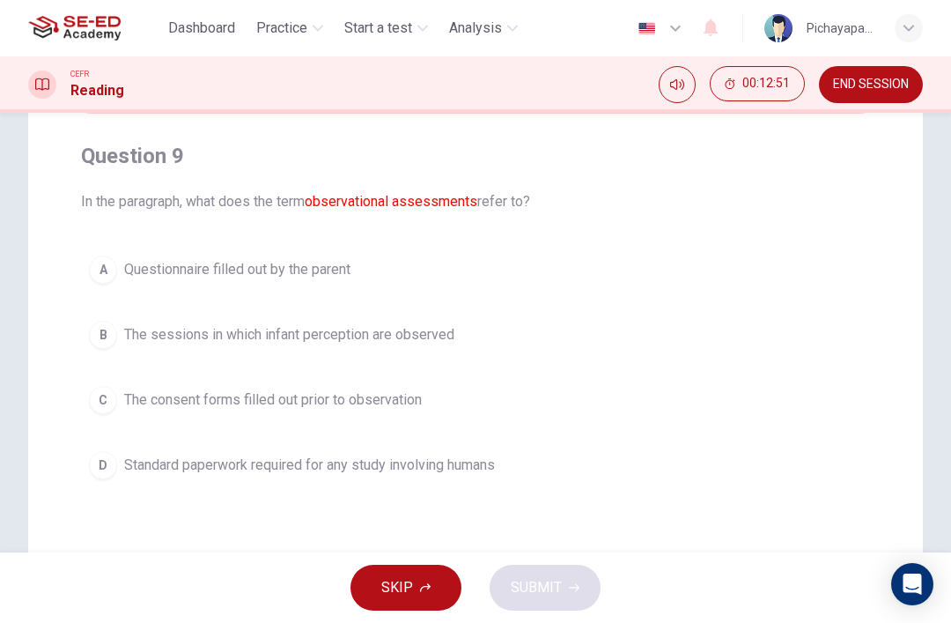
click at [753, 350] on button "B The sessions in which infant perception are observed" at bounding box center [475, 335] width 789 height 44
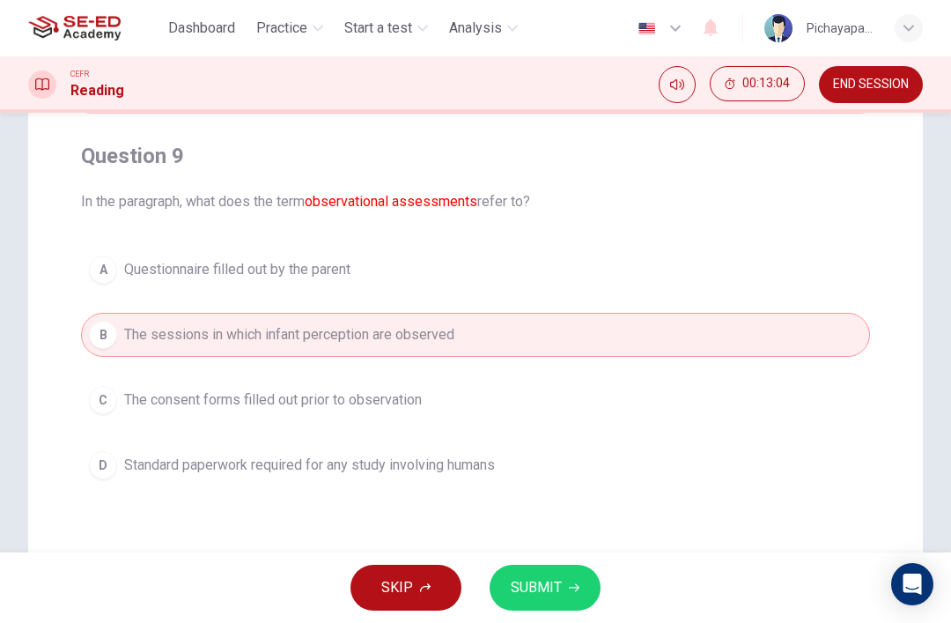
click at [545, 573] on button "SUBMIT" at bounding box center [545, 588] width 111 height 46
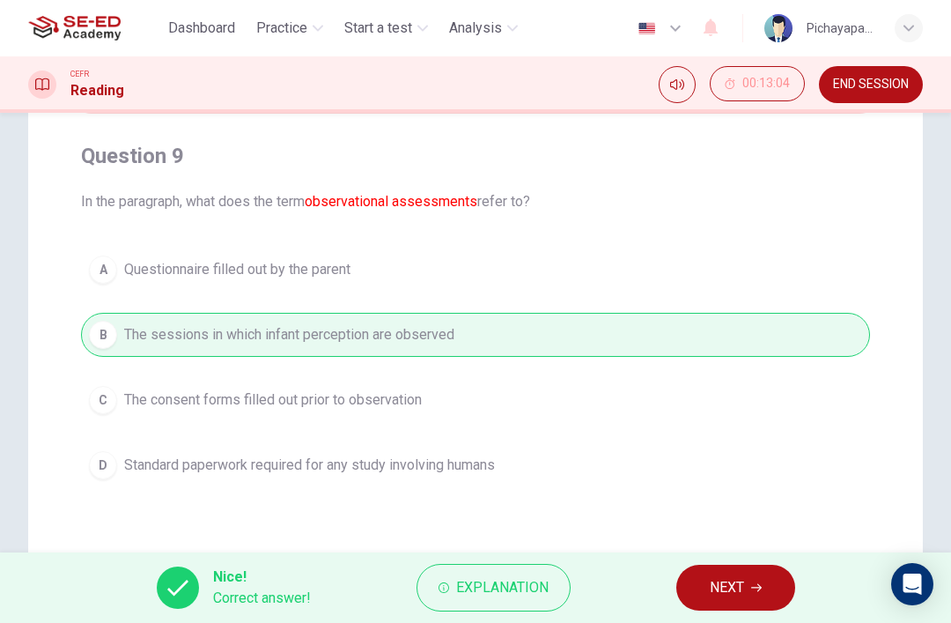
click at [744, 592] on span "NEXT" at bounding box center [727, 587] width 34 height 25
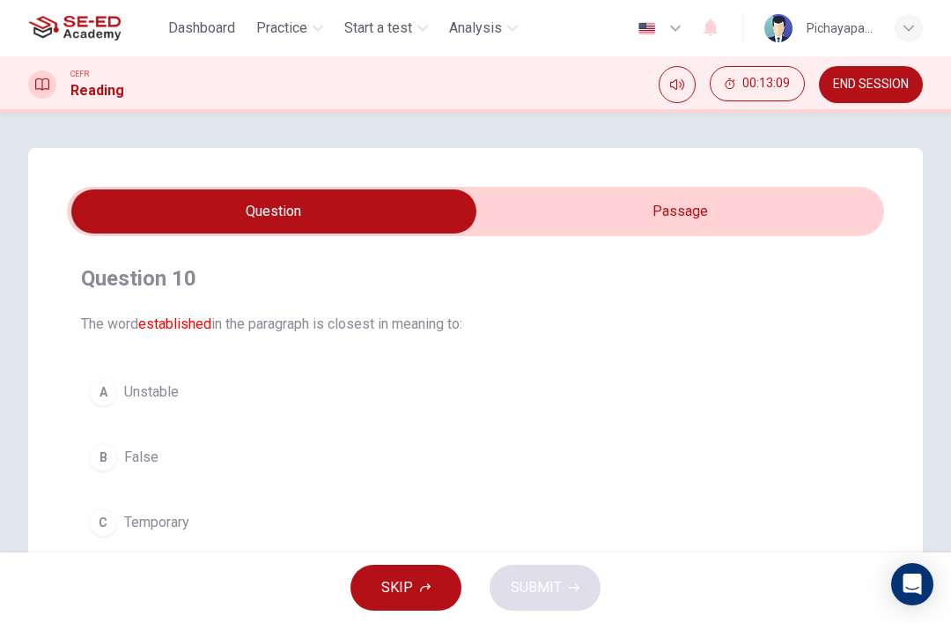
scroll to position [0, 0]
click at [714, 204] on input "checkbox" at bounding box center [274, 211] width 1226 height 44
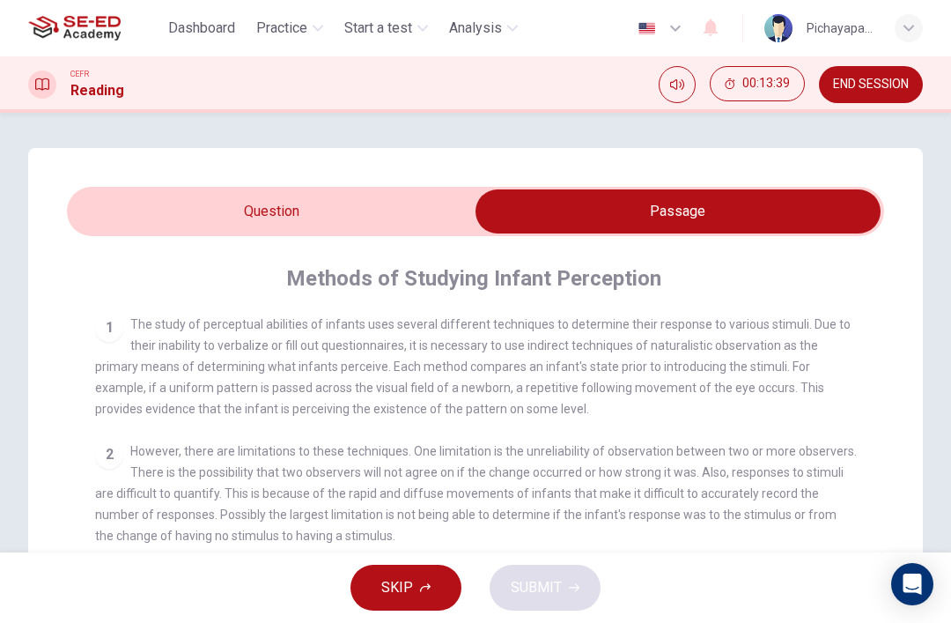
click at [381, 204] on input "checkbox" at bounding box center [678, 211] width 1226 height 44
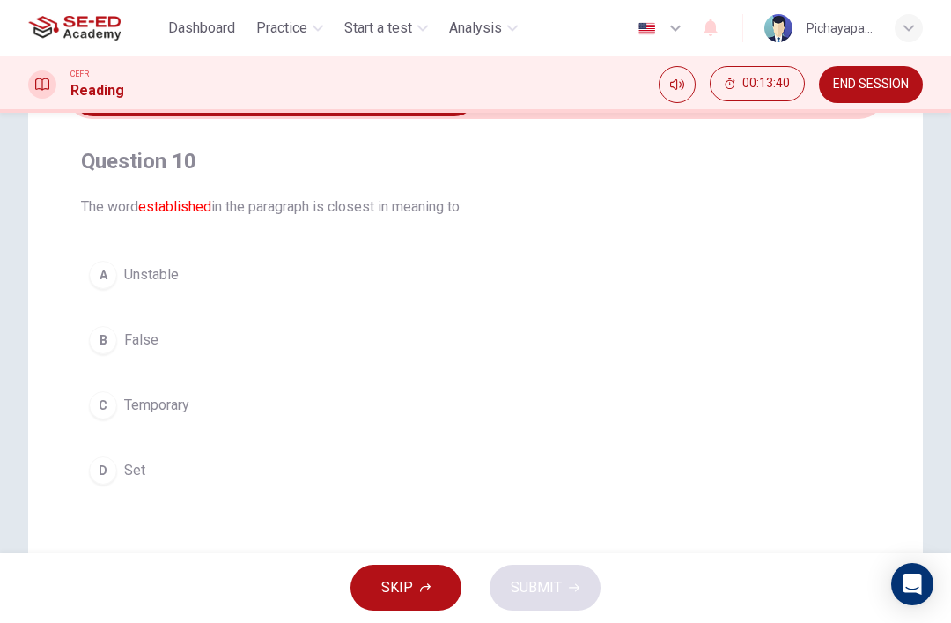
scroll to position [124, 0]
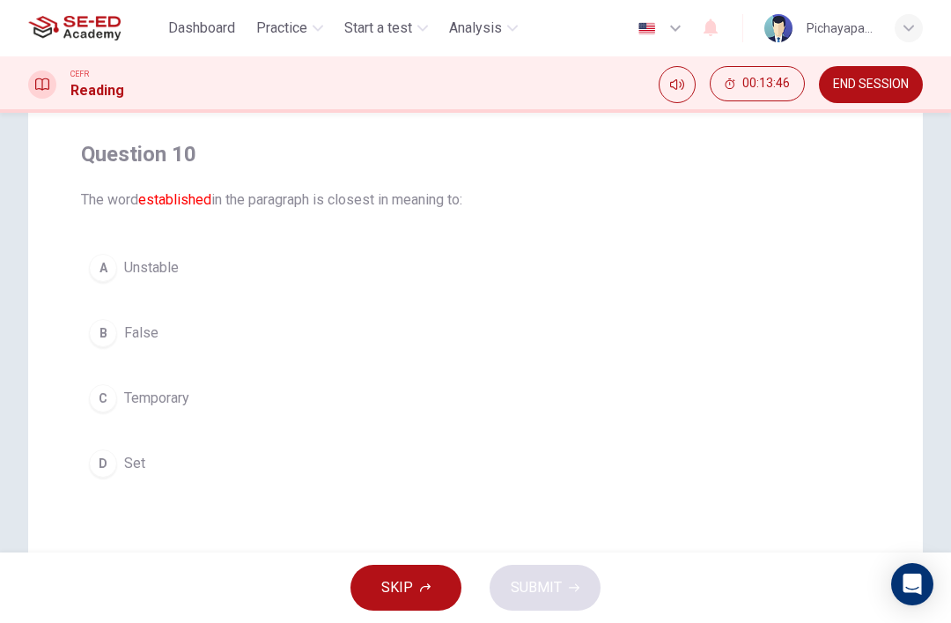
click at [178, 468] on button "D Set" at bounding box center [475, 463] width 789 height 44
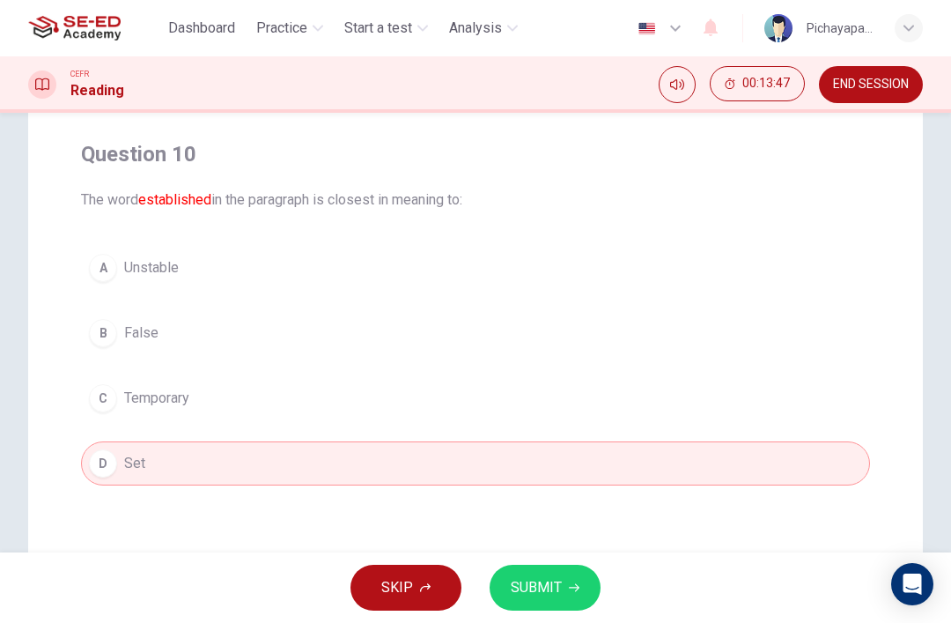
click at [561, 591] on button "SUBMIT" at bounding box center [545, 588] width 111 height 46
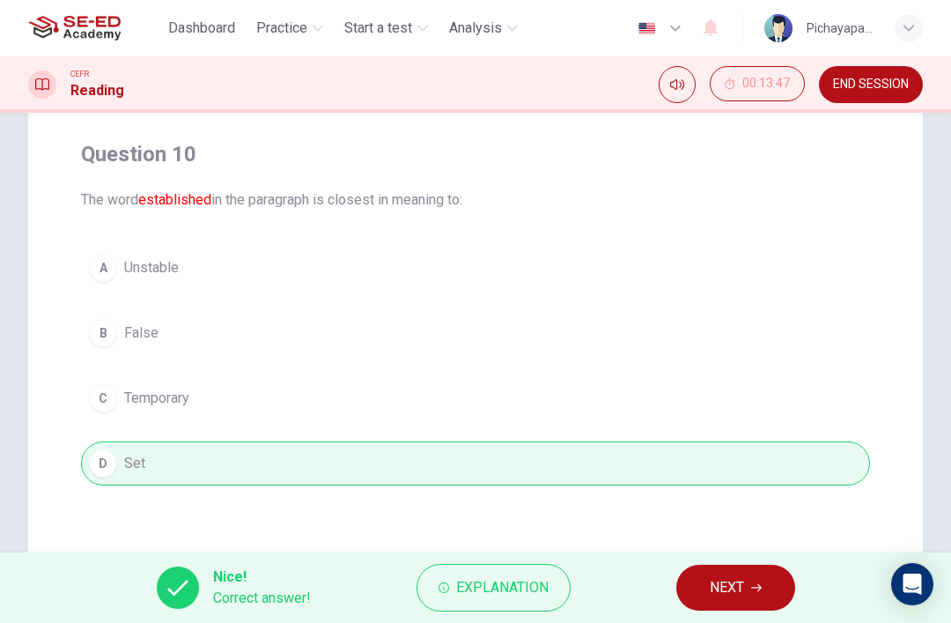
click at [734, 591] on span "NEXT" at bounding box center [727, 587] width 34 height 25
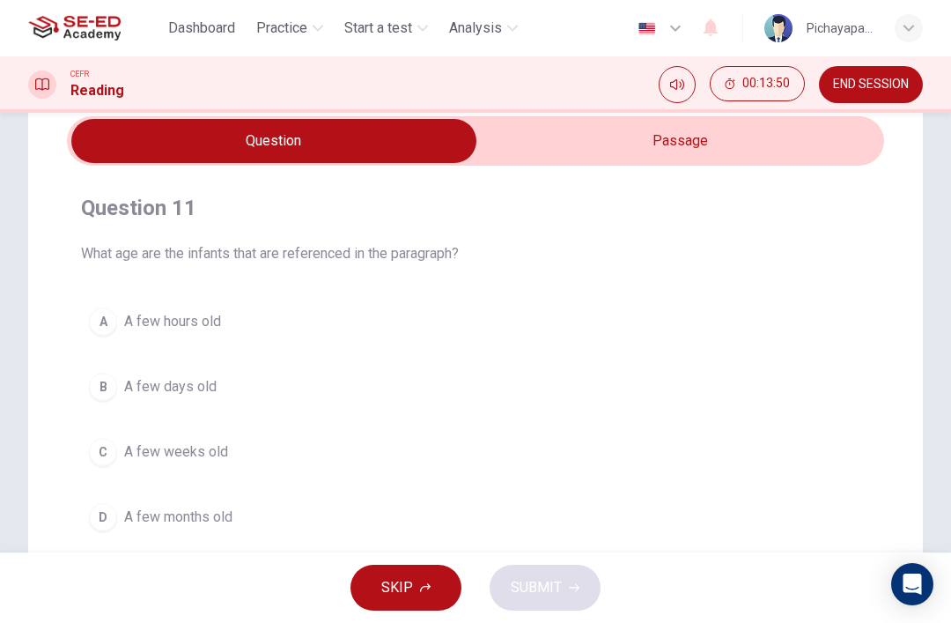
scroll to position [70, 0]
click at [692, 141] on input "checkbox" at bounding box center [274, 142] width 1226 height 44
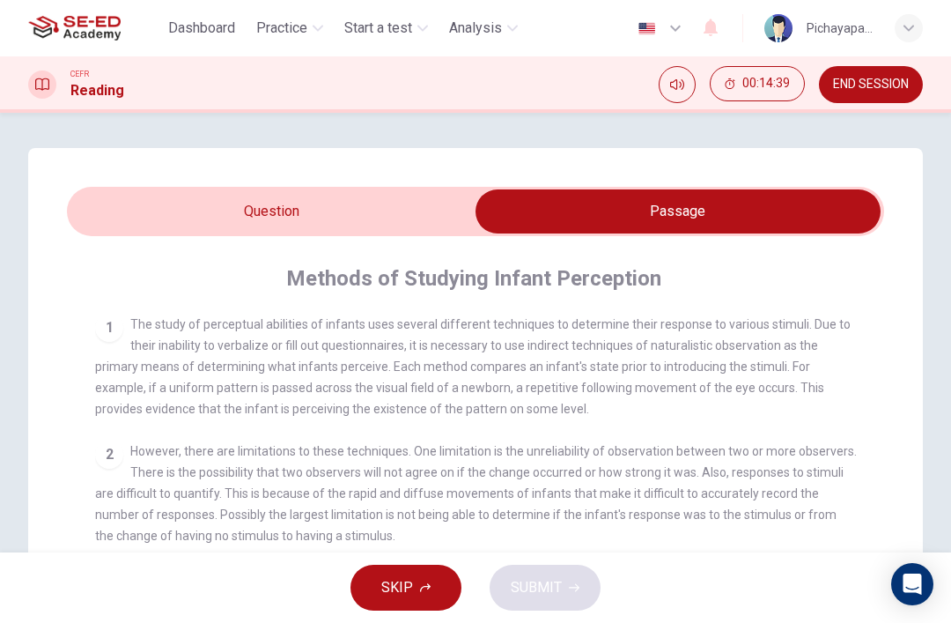
scroll to position [0, 0]
click at [392, 207] on input "checkbox" at bounding box center [678, 211] width 1226 height 44
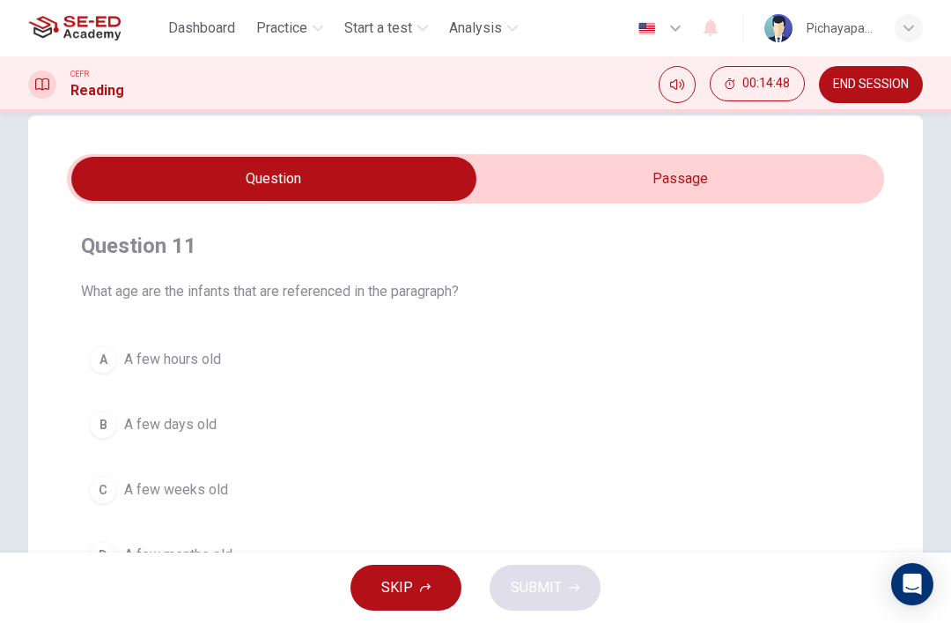
scroll to position [7, 0]
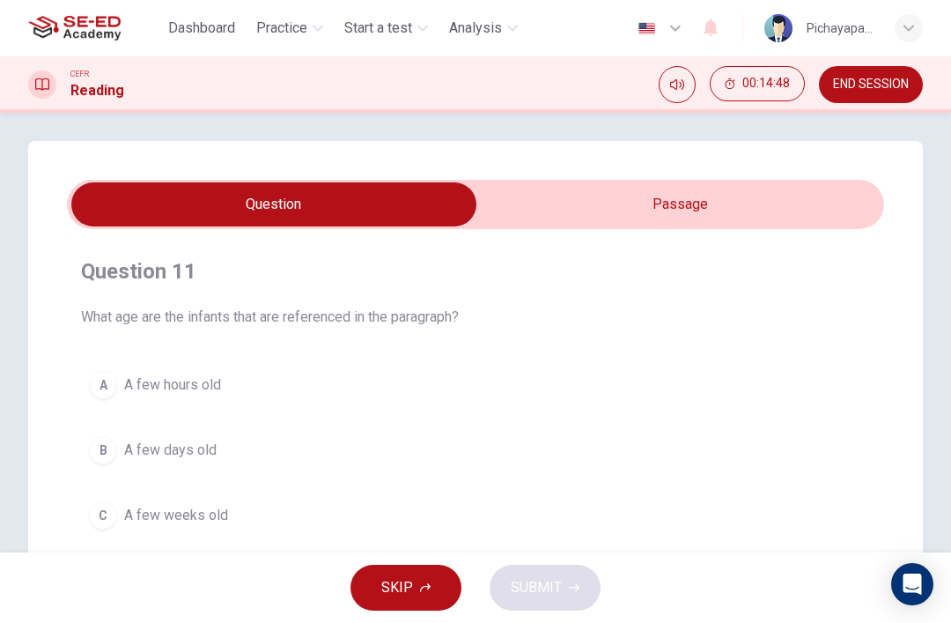
click at [733, 183] on input "checkbox" at bounding box center [274, 204] width 1226 height 44
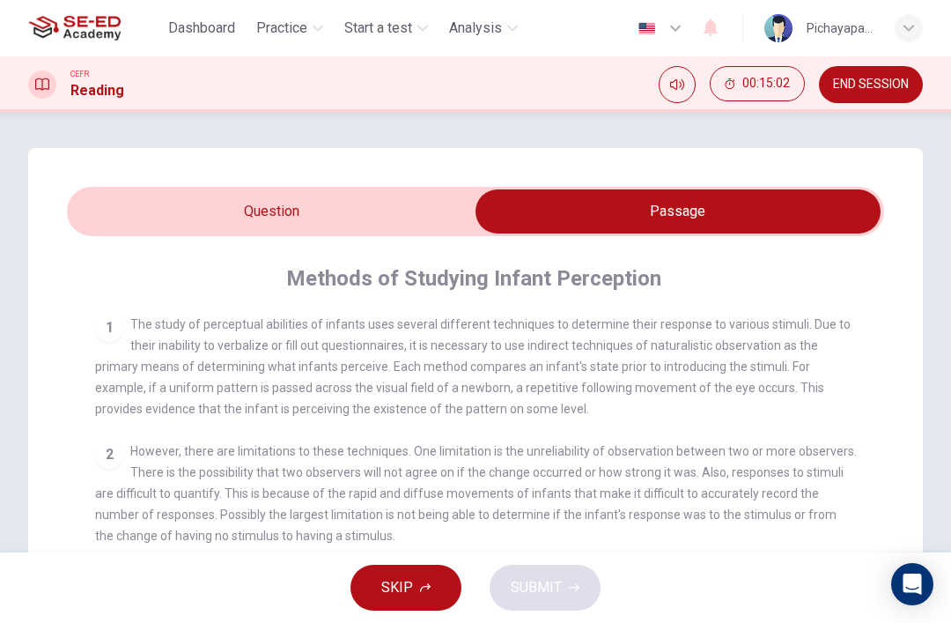
scroll to position [-2, 0]
click at [396, 210] on input "checkbox" at bounding box center [678, 211] width 1226 height 44
checkbox input "false"
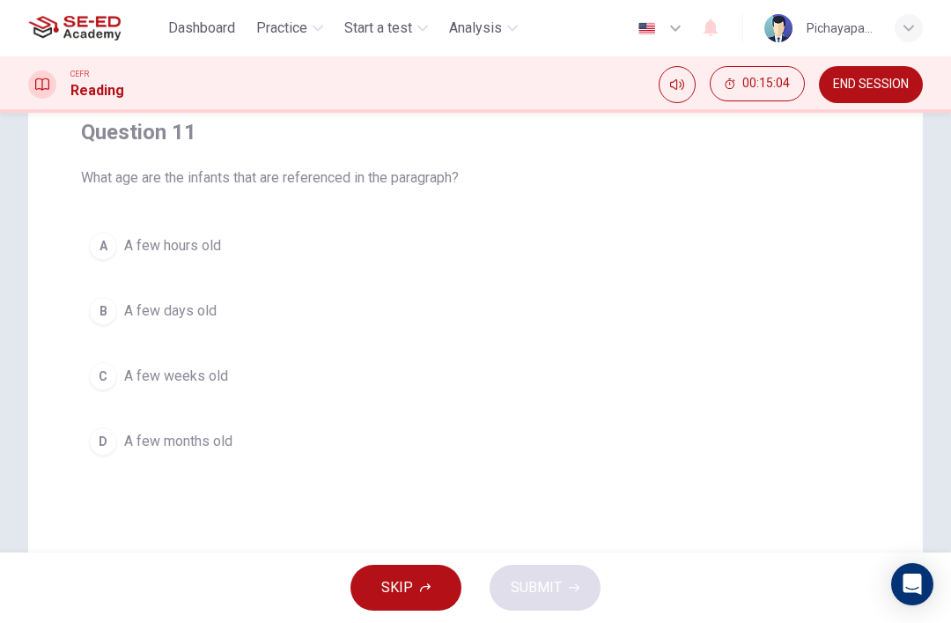
scroll to position [161, 0]
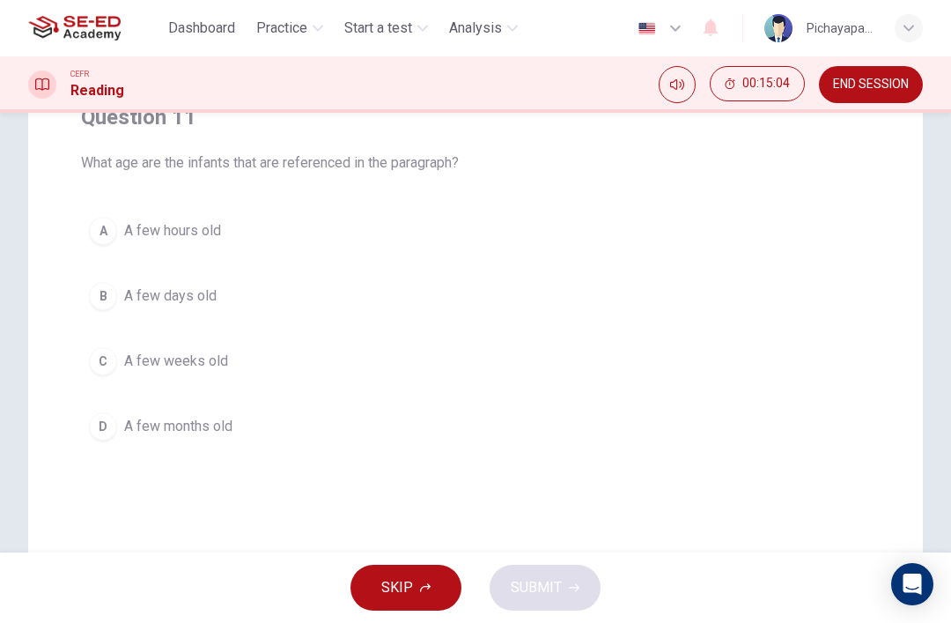
click at [618, 297] on button "B A few days old" at bounding box center [475, 296] width 789 height 44
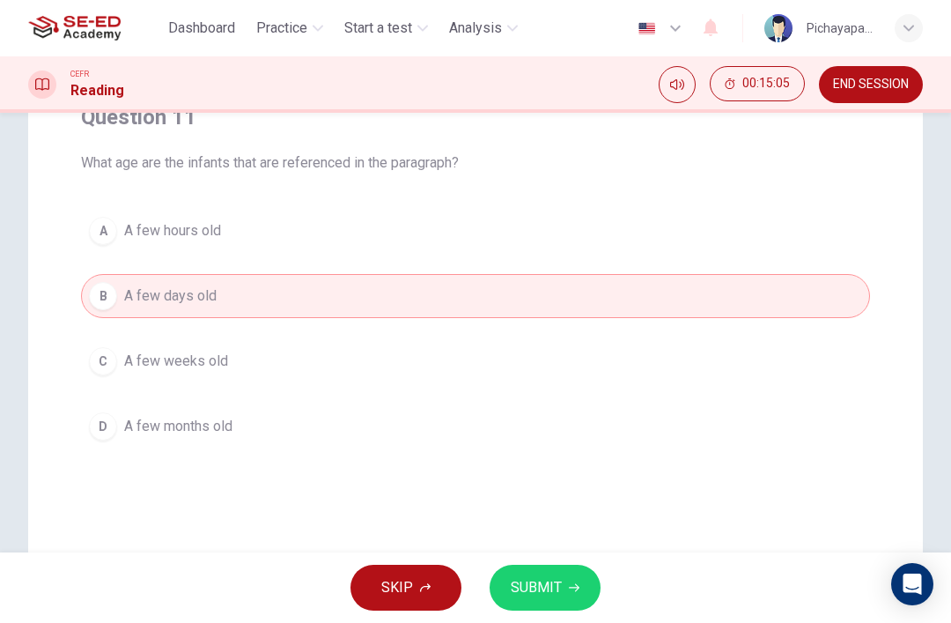
click at [554, 576] on span "SUBMIT" at bounding box center [536, 587] width 51 height 25
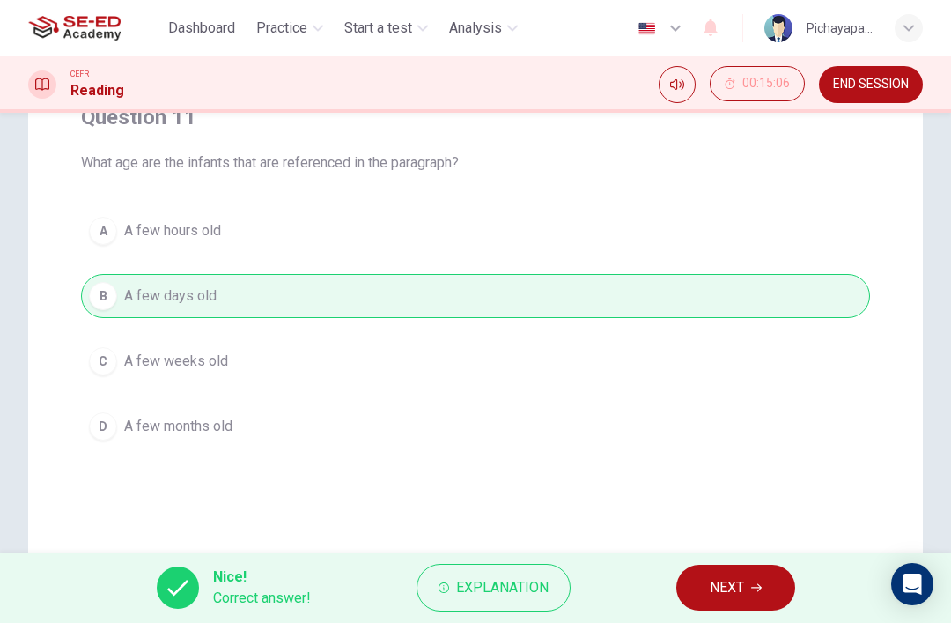
click at [731, 582] on span "NEXT" at bounding box center [727, 587] width 34 height 25
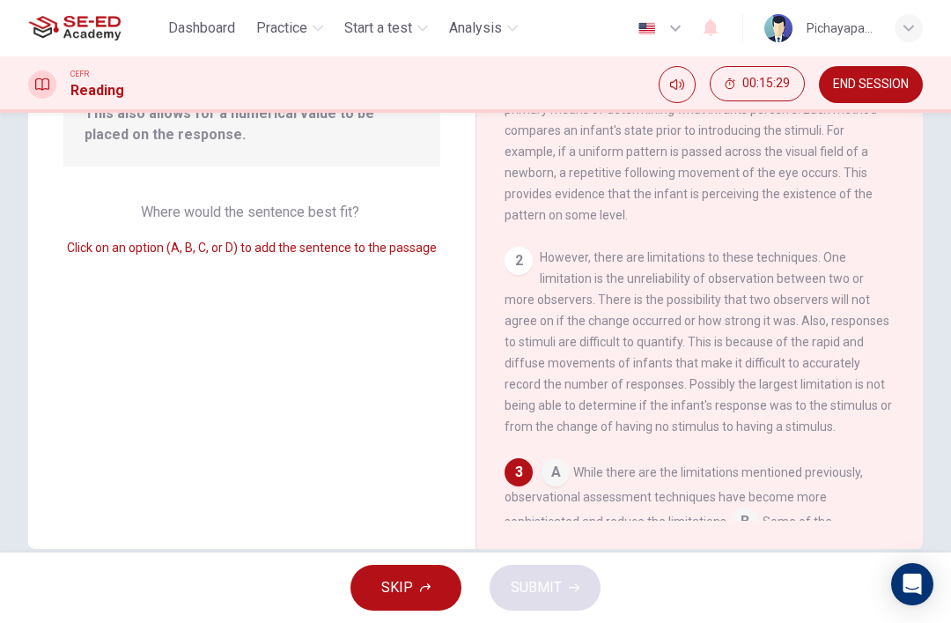
scroll to position [216, 0]
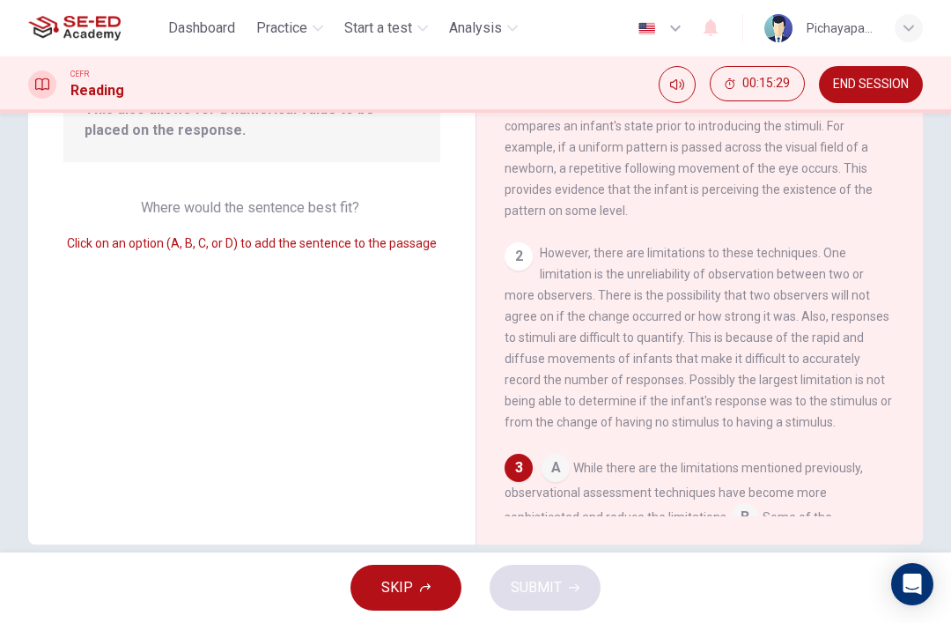
click at [564, 484] on input at bounding box center [556, 469] width 28 height 28
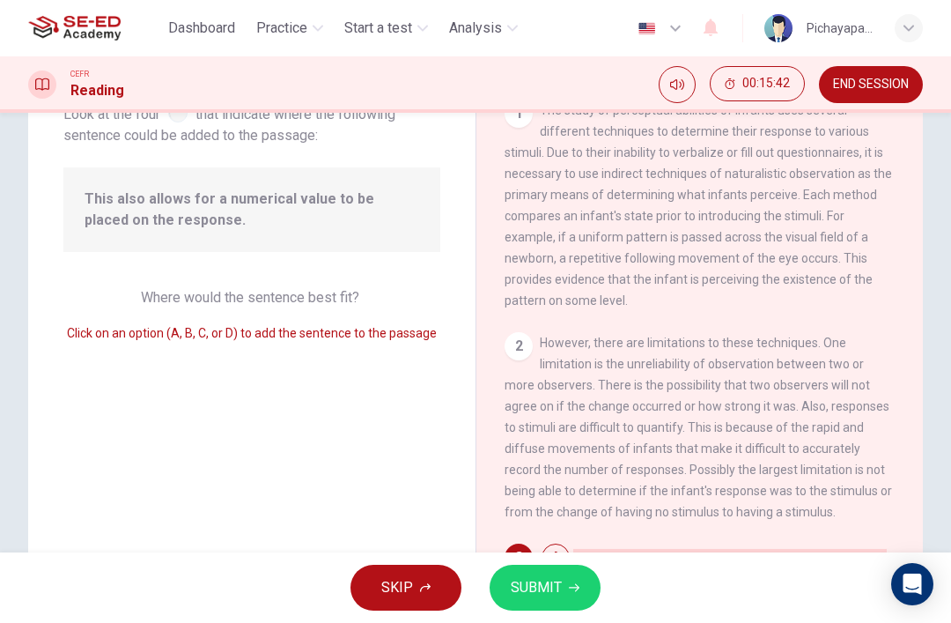
scroll to position [126, 0]
click at [526, 360] on div "2" at bounding box center [519, 346] width 28 height 28
click at [518, 353] on div "2" at bounding box center [519, 346] width 28 height 28
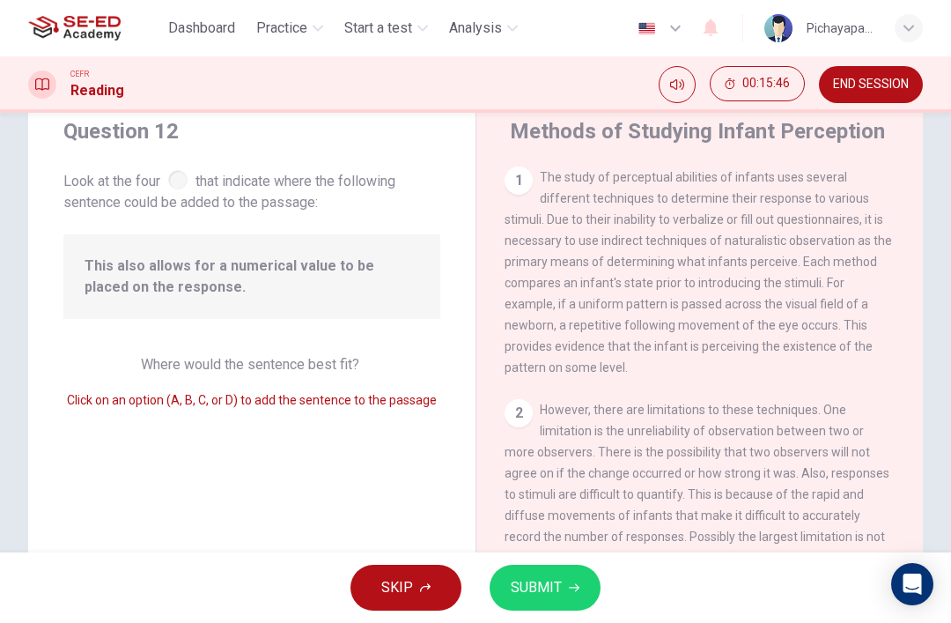
scroll to position [51, 0]
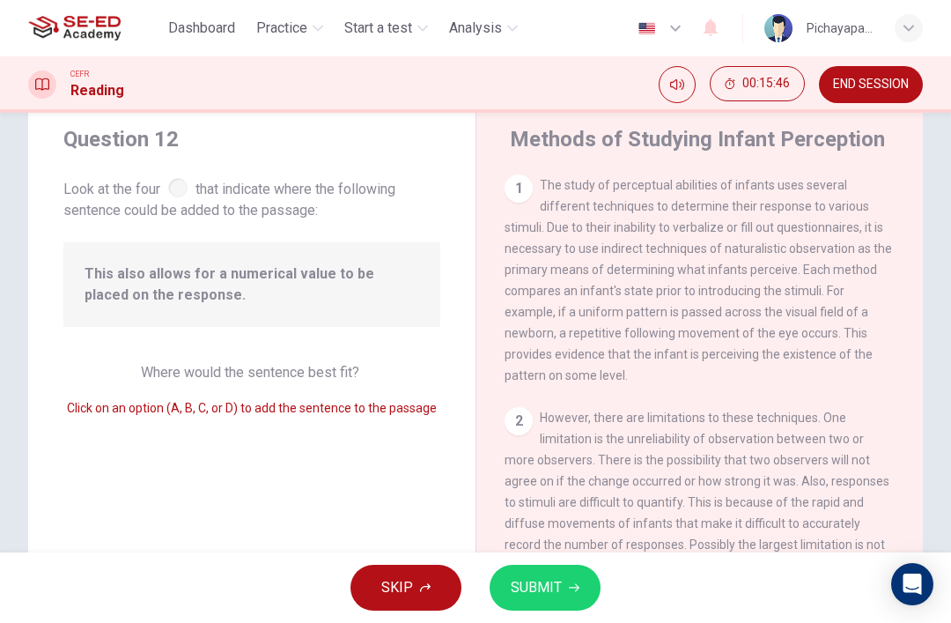
click at [529, 181] on div "1" at bounding box center [519, 188] width 28 height 28
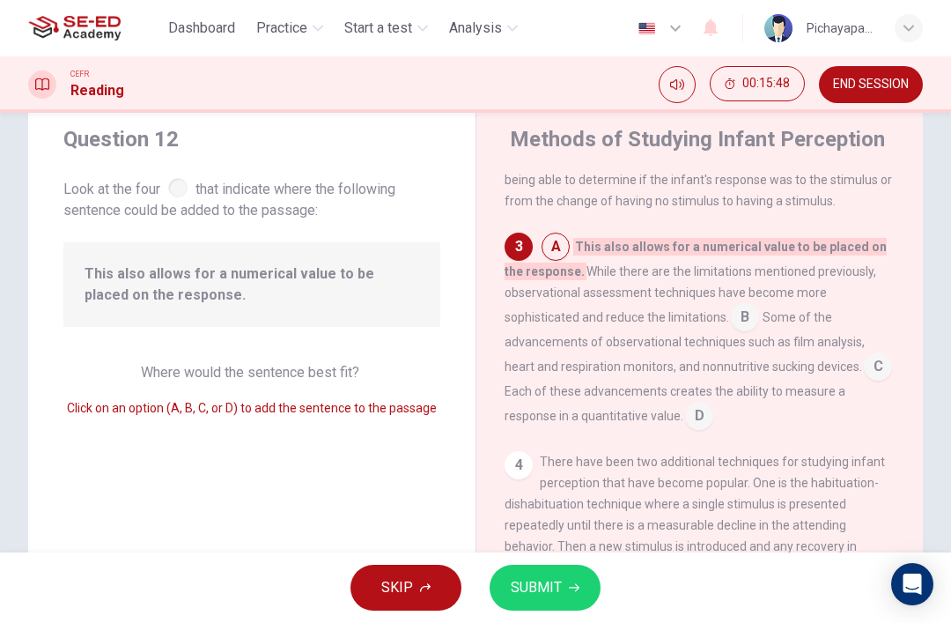
scroll to position [384, 0]
click at [749, 330] on input at bounding box center [745, 321] width 28 height 28
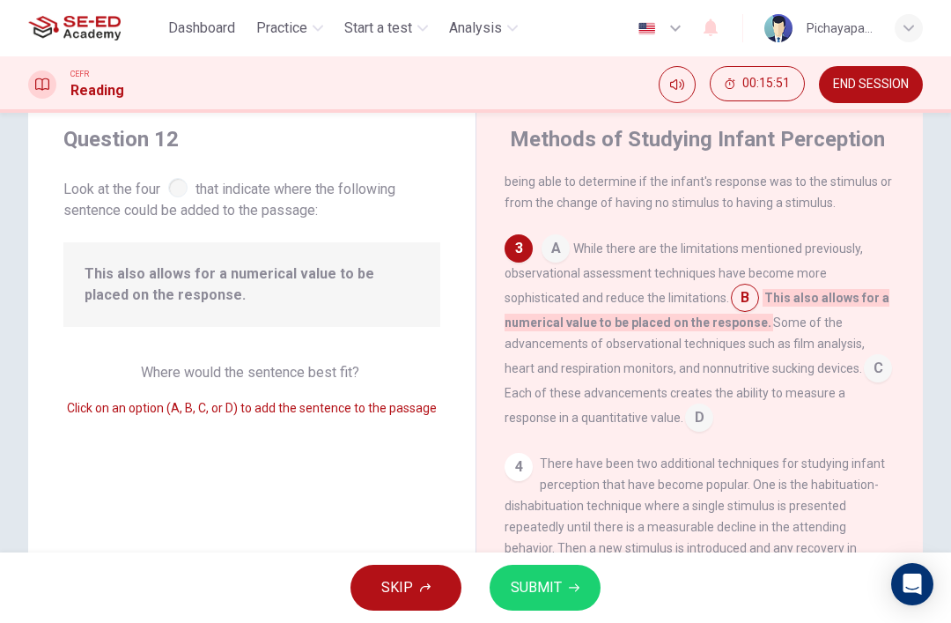
click at [864, 384] on input at bounding box center [878, 370] width 28 height 28
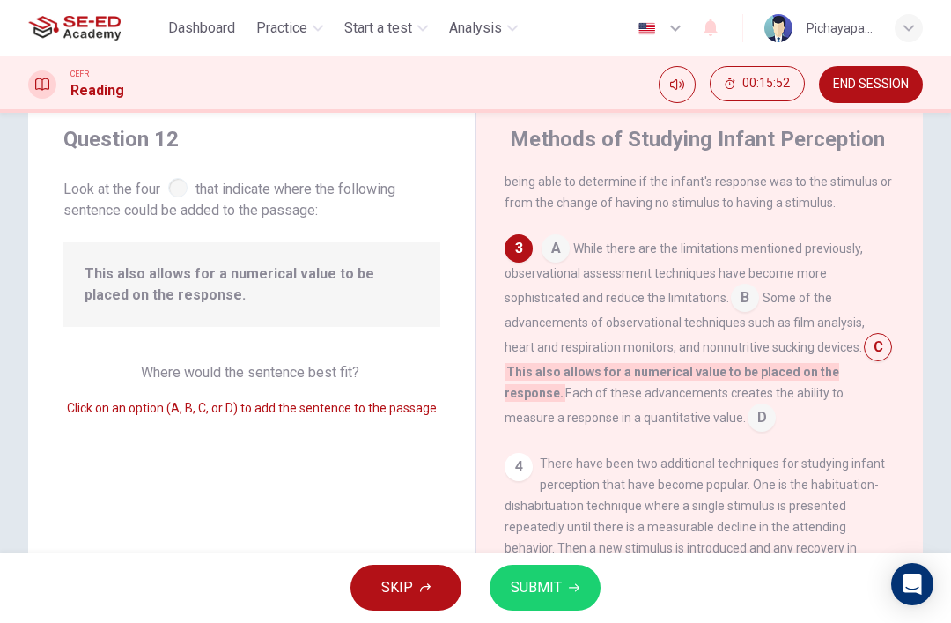
click at [748, 433] on input at bounding box center [762, 419] width 28 height 28
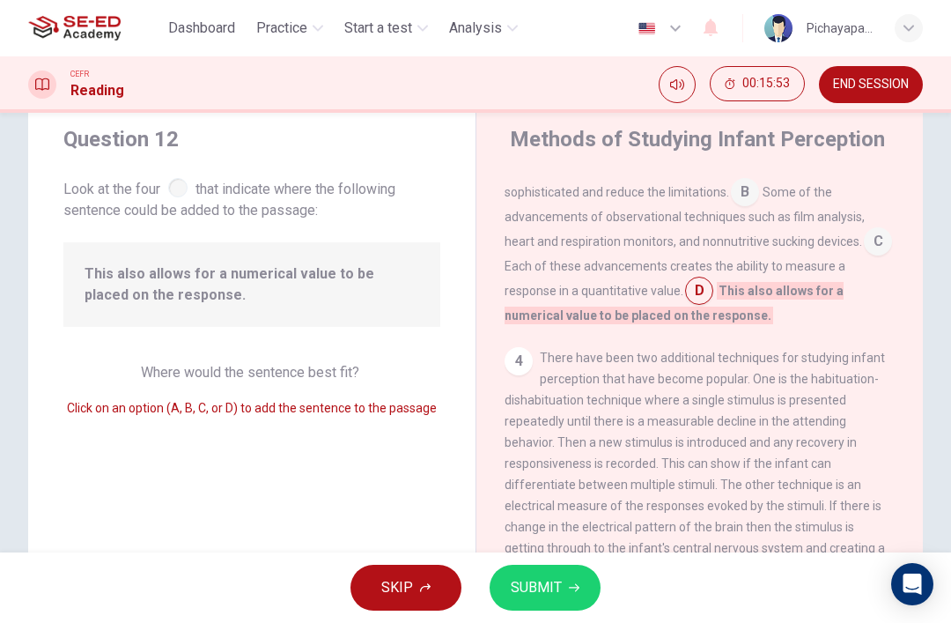
scroll to position [491, 0]
click at [529, 373] on div "4" at bounding box center [519, 360] width 28 height 28
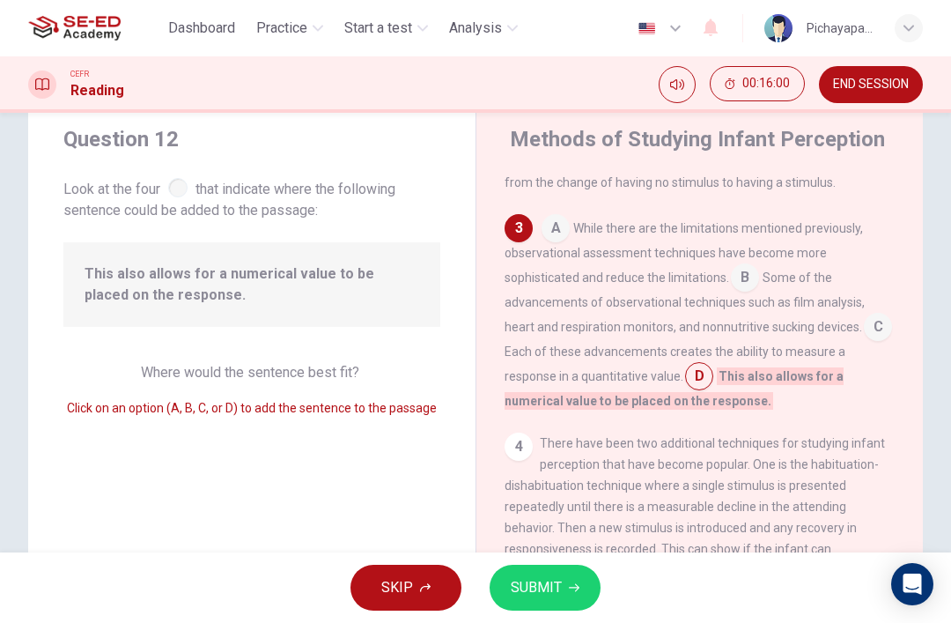
scroll to position [408, 0]
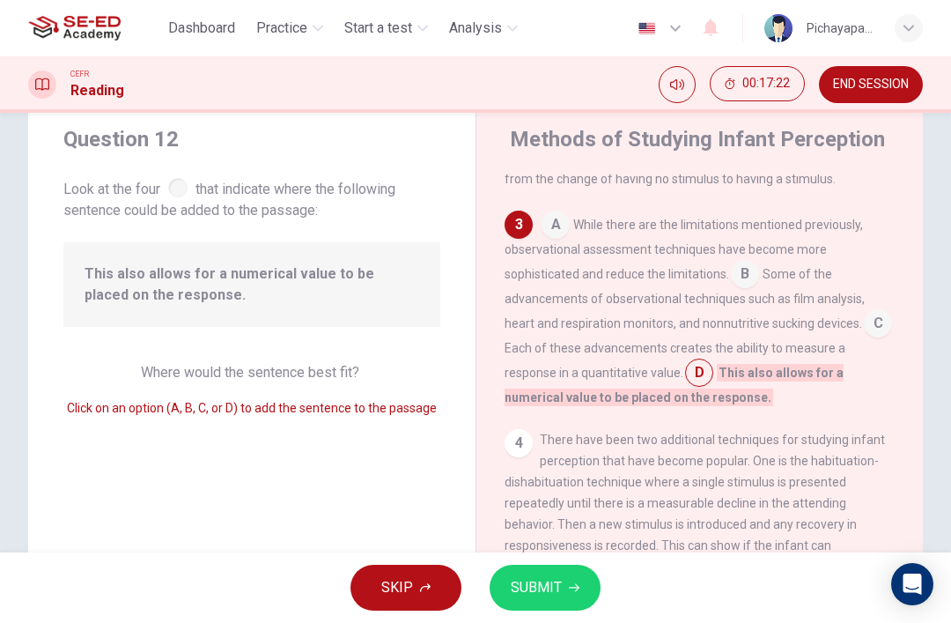
click at [685, 388] on input at bounding box center [699, 374] width 28 height 28
click at [685, 384] on input at bounding box center [699, 374] width 28 height 28
click at [521, 239] on div "3" at bounding box center [519, 225] width 28 height 28
click at [556, 240] on input at bounding box center [556, 226] width 28 height 28
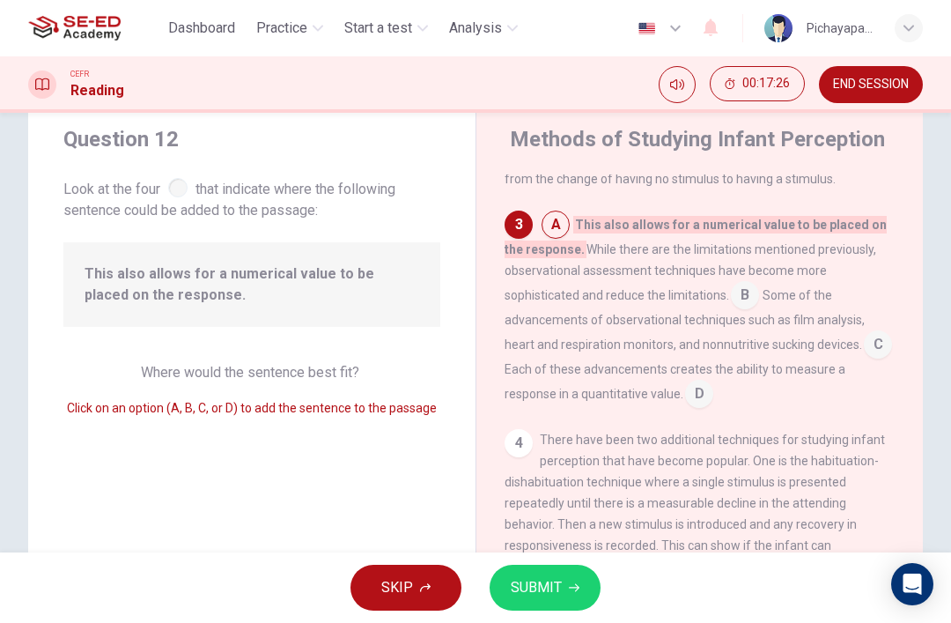
click at [685, 403] on input at bounding box center [699, 395] width 28 height 28
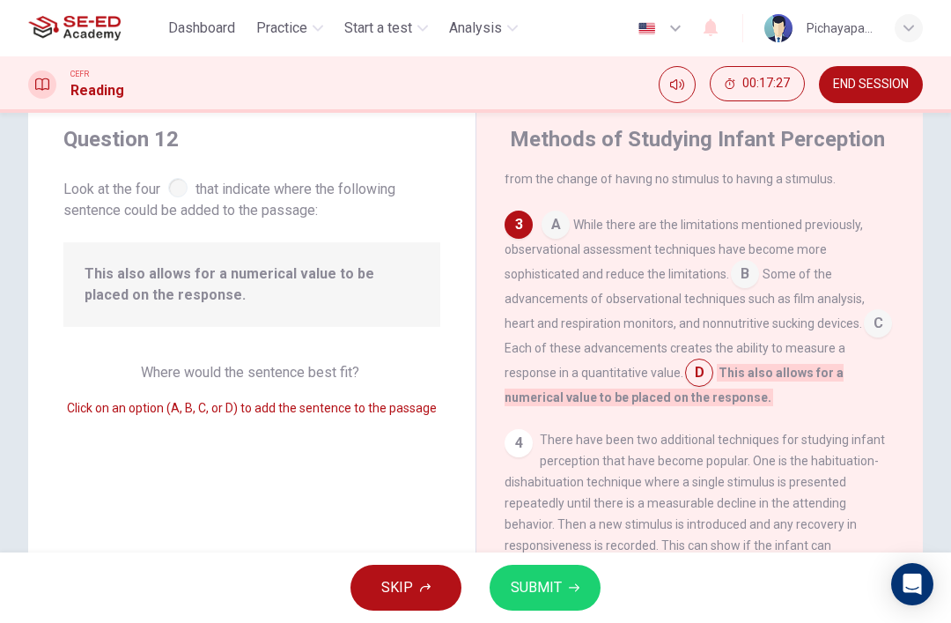
click at [540, 581] on span "SUBMIT" at bounding box center [536, 587] width 51 height 25
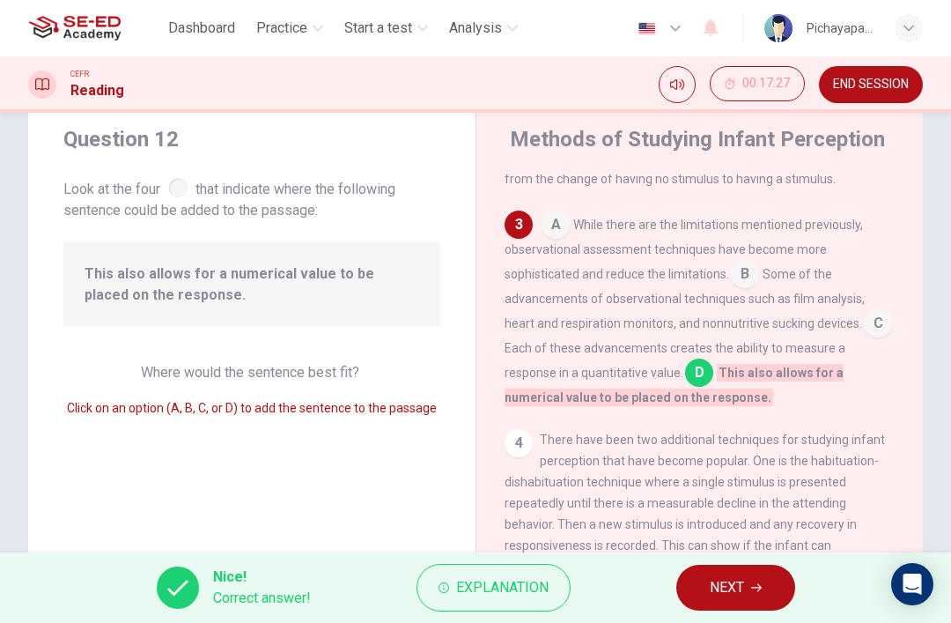
click at [756, 585] on icon "button" at bounding box center [756, 587] width 11 height 11
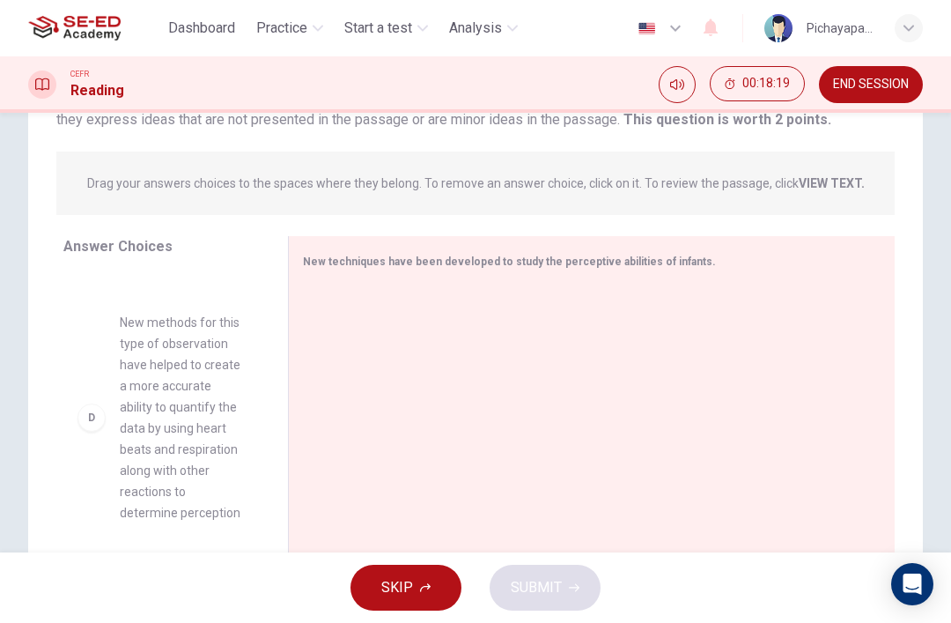
scroll to position [593, 0]
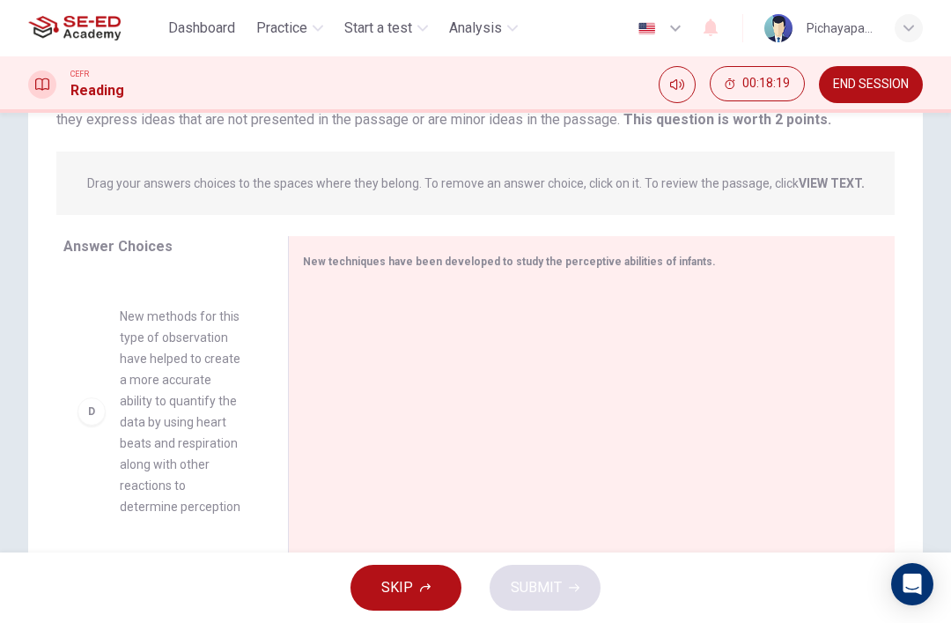
click at [76, 391] on div "D New methods for this type of observation have helped to create a more accurat…" at bounding box center [161, 412] width 196 height 240
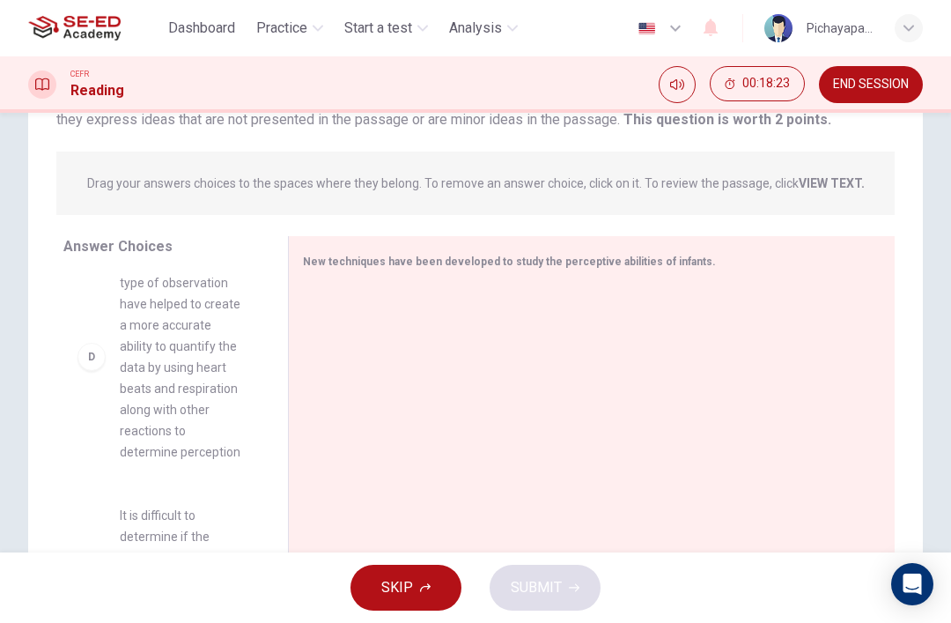
scroll to position [647, 0]
click at [95, 343] on div "D" at bounding box center [92, 357] width 28 height 28
click at [93, 350] on div "D" at bounding box center [92, 357] width 28 height 28
click at [93, 349] on div "D" at bounding box center [92, 357] width 28 height 28
click at [107, 343] on div "D New methods for this type of observation have helped to create a more accurat…" at bounding box center [162, 356] width 168 height 211
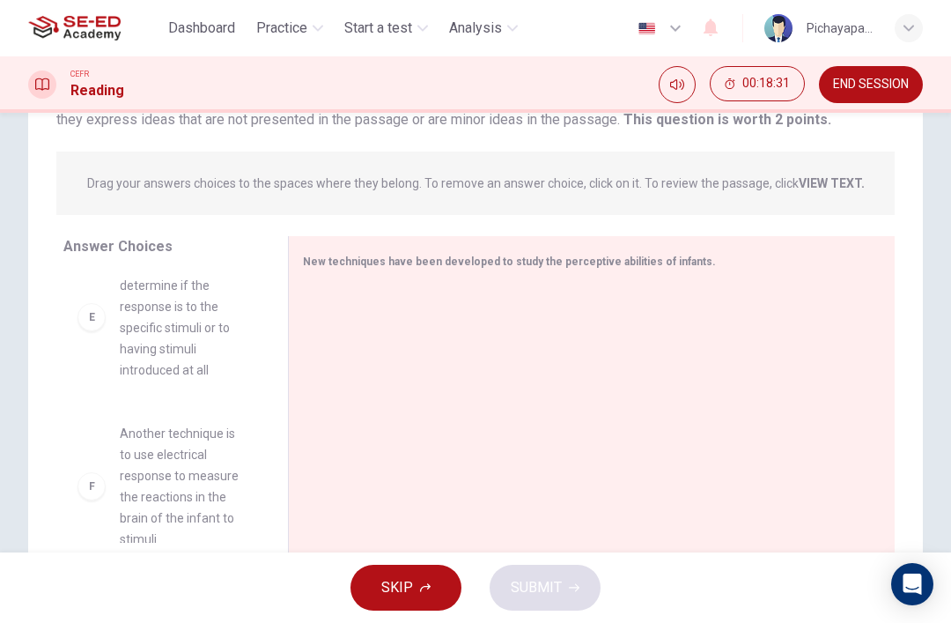
scroll to position [892, 0]
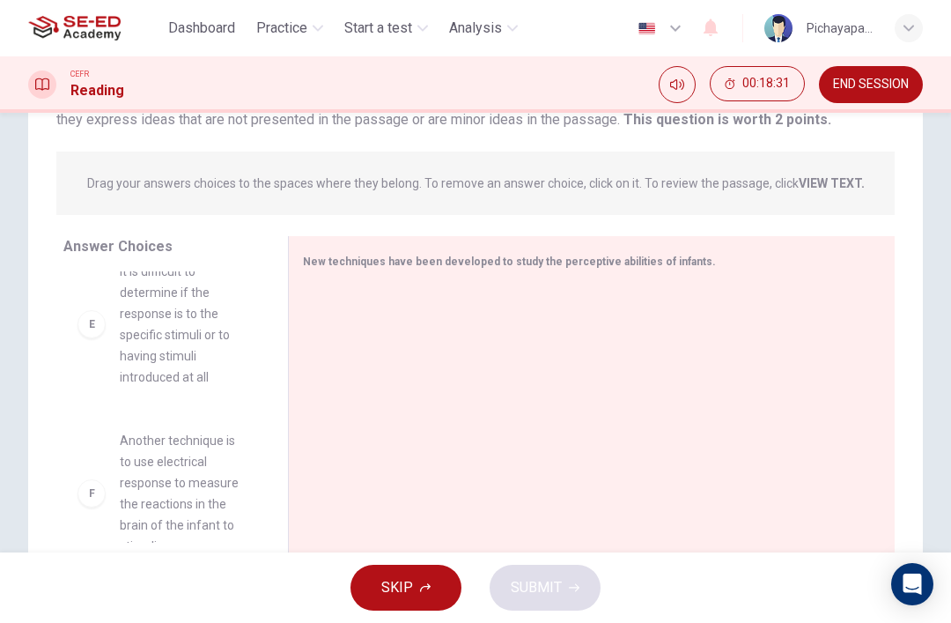
click at [83, 310] on div "E" at bounding box center [92, 324] width 28 height 28
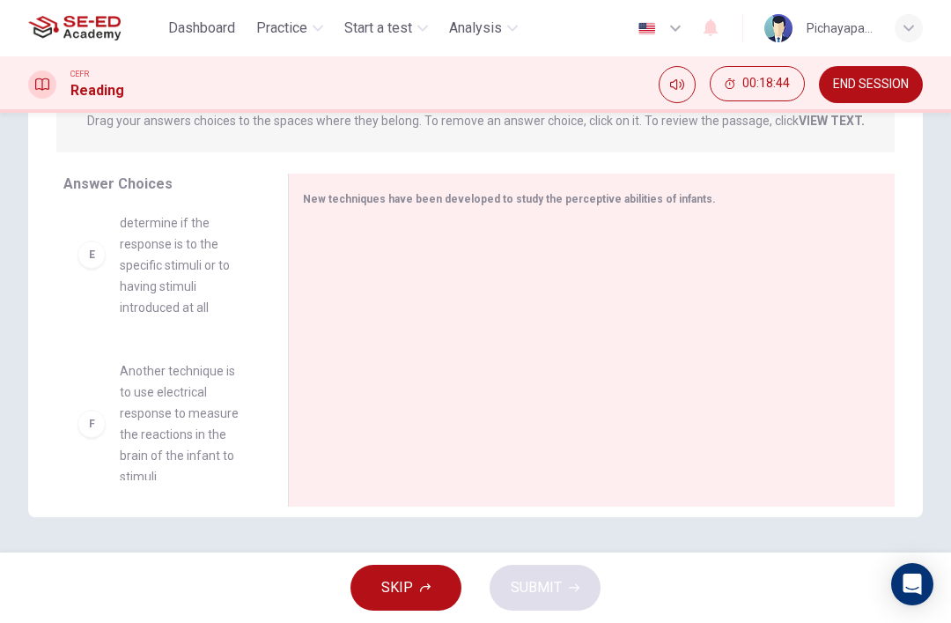
scroll to position [899, 0]
click at [99, 385] on div "F Another technique is to use electrical response to measure the reactions in t…" at bounding box center [162, 423] width 168 height 127
click at [431, 294] on div at bounding box center [585, 342] width 564 height 236
click at [109, 398] on div "F Another technique is to use electrical response to measure the reactions in t…" at bounding box center [162, 423] width 168 height 127
click at [406, 333] on div at bounding box center [585, 342] width 564 height 236
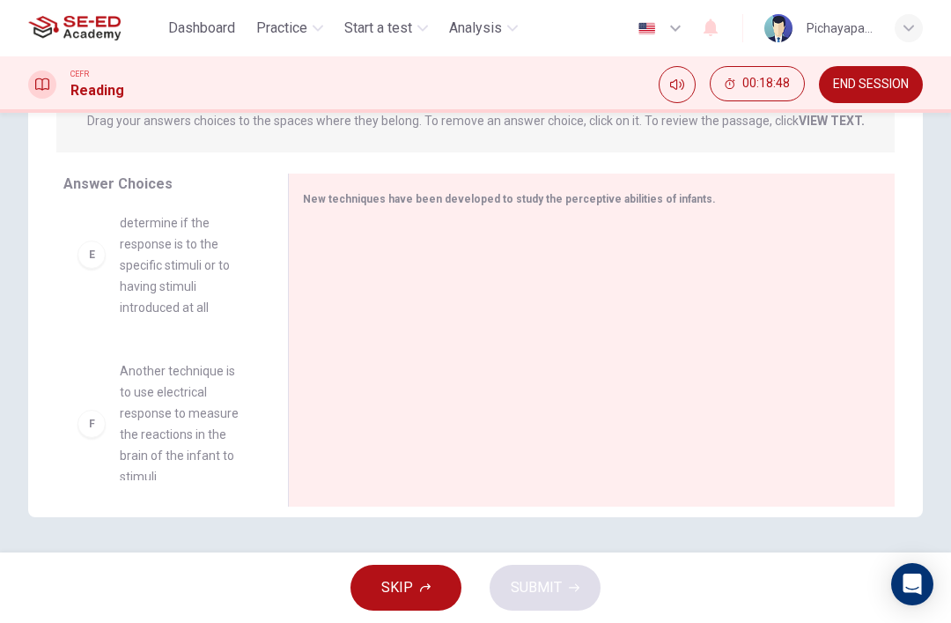
click at [185, 391] on span "Another technique is to use electrical response to measure the reactions in the…" at bounding box center [183, 423] width 126 height 127
click at [184, 390] on span "Another technique is to use electrical response to measure the reactions in the…" at bounding box center [183, 423] width 126 height 127
click at [398, 318] on div at bounding box center [585, 342] width 564 height 236
click at [91, 240] on div "E" at bounding box center [92, 254] width 28 height 28
click at [102, 240] on div "E" at bounding box center [92, 254] width 28 height 28
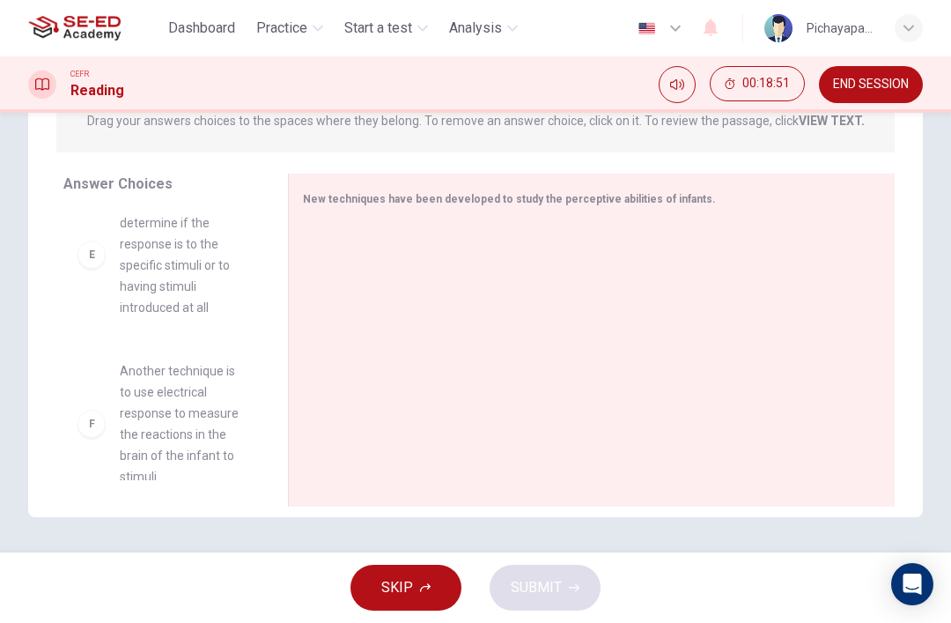
click at [101, 240] on div "E" at bounding box center [92, 254] width 28 height 28
click at [169, 243] on span "It is difficult to determine if the response is to the specific stimuli or to h…" at bounding box center [183, 254] width 126 height 127
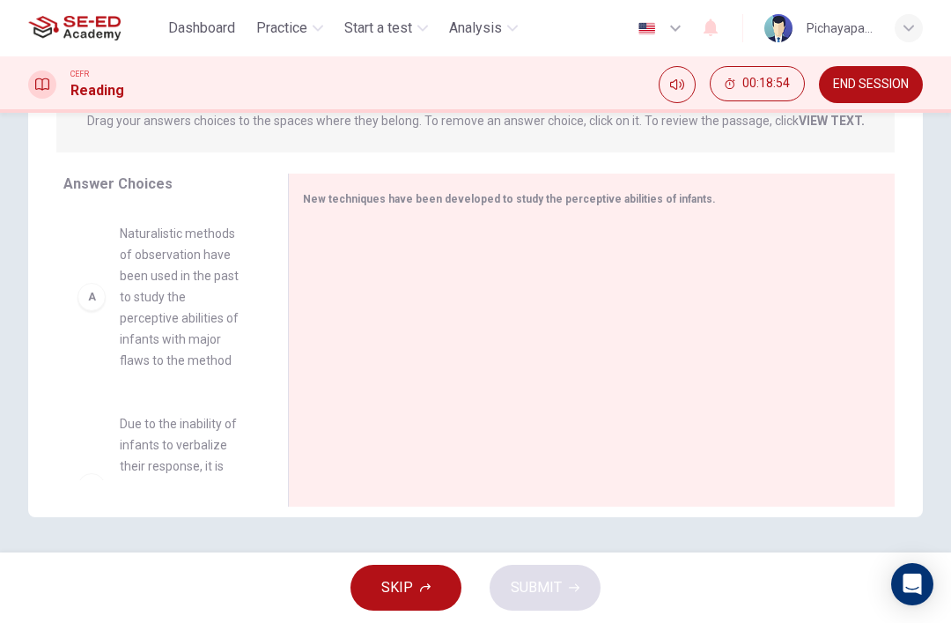
scroll to position [0, 0]
click at [172, 300] on span "Naturalistic methods of observation have been used in the past to study the per…" at bounding box center [183, 297] width 126 height 148
click at [172, 299] on span "Naturalistic methods of observation have been used in the past to study the per…" at bounding box center [183, 297] width 126 height 148
click at [91, 294] on div "A" at bounding box center [92, 297] width 28 height 28
click at [188, 303] on span "Naturalistic methods of observation have been used in the past to study the per…" at bounding box center [183, 297] width 126 height 148
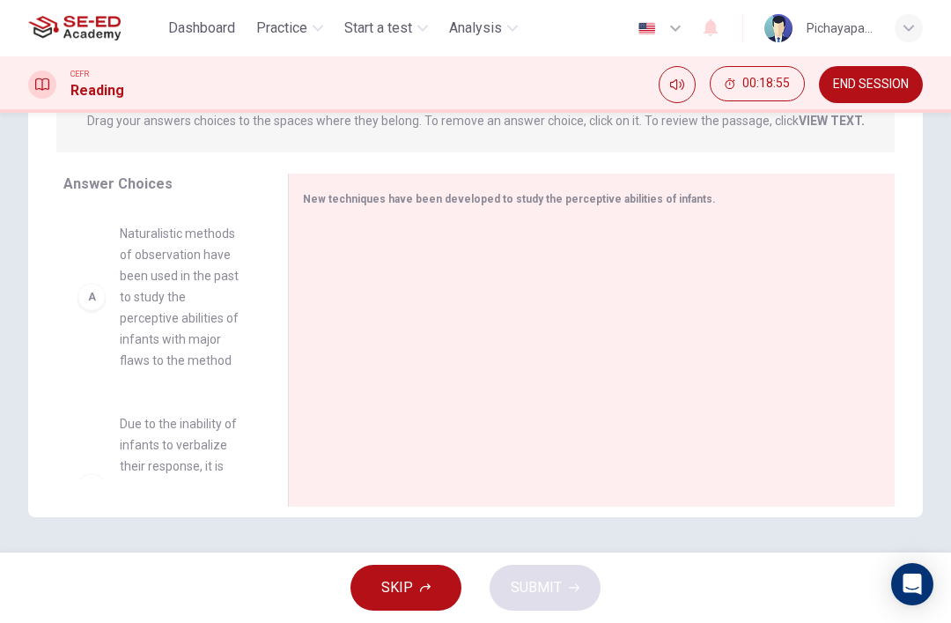
click at [179, 360] on span "Naturalistic methods of observation have been used in the past to study the per…" at bounding box center [183, 297] width 126 height 148
click at [162, 425] on span "Due to the inability of infants to verbalize their response, it is difficult fo…" at bounding box center [183, 487] width 126 height 148
click at [178, 432] on span "Due to the inability of infants to verbalize their response, it is difficult fo…" at bounding box center [183, 487] width 126 height 148
